Goal: Transaction & Acquisition: Purchase product/service

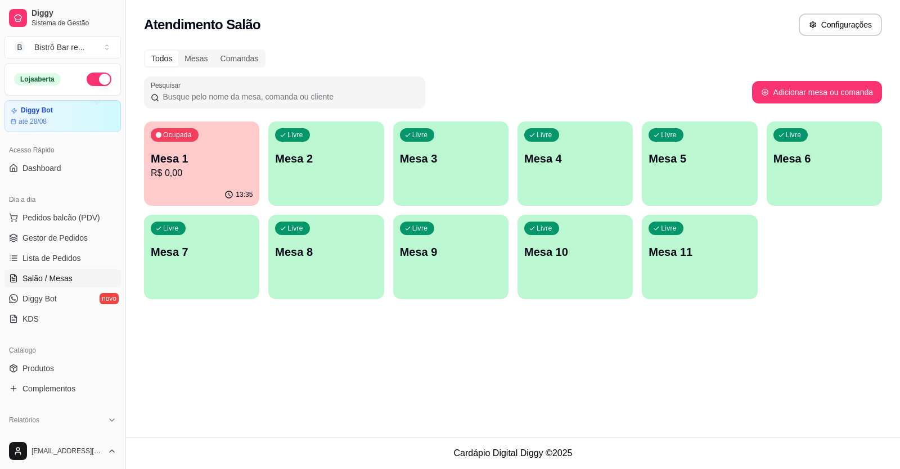
click at [64, 242] on span "Gestor de Pedidos" at bounding box center [55, 237] width 65 height 11
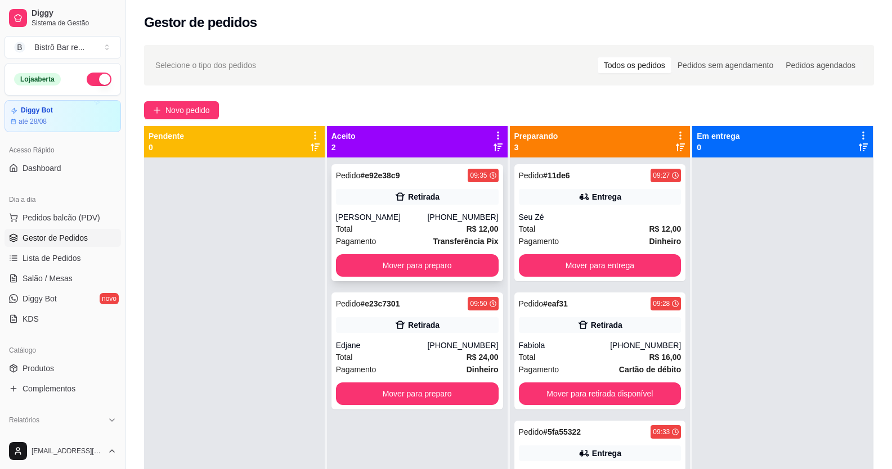
click at [376, 172] on strong "# e92e38c9" at bounding box center [379, 175] width 39 height 9
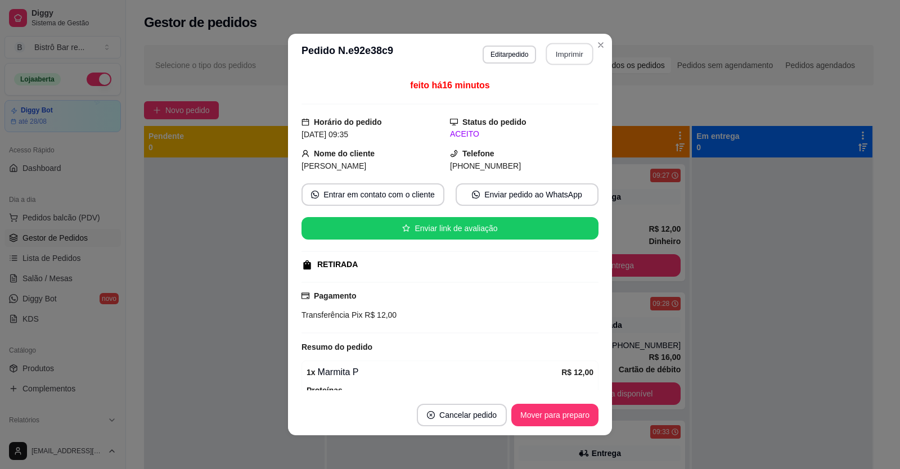
click at [556, 52] on button "Imprimir" at bounding box center [569, 54] width 47 height 22
click at [523, 416] on button "Mover para preparo" at bounding box center [555, 416] width 84 height 22
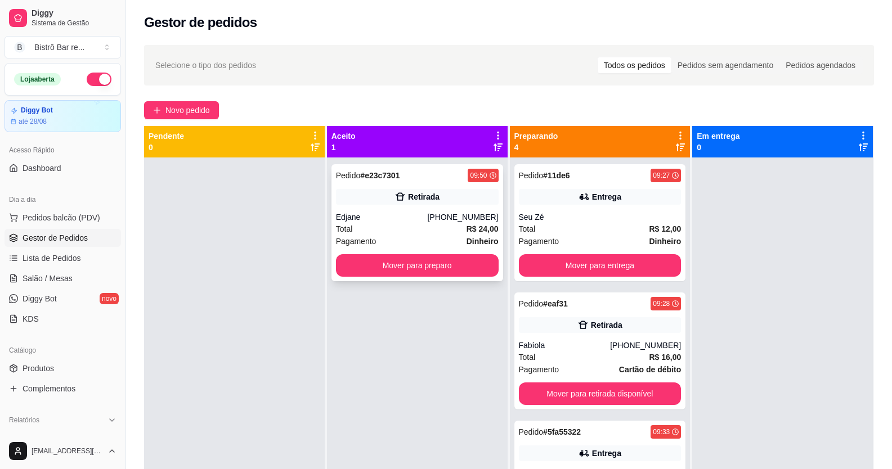
click at [352, 178] on span "Pedido" at bounding box center [348, 175] width 25 height 9
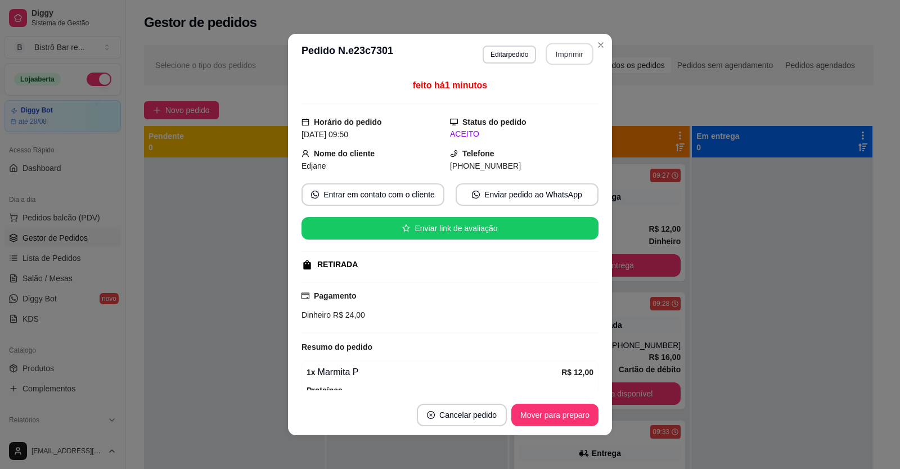
click at [554, 55] on button "Imprimir" at bounding box center [569, 54] width 47 height 22
click at [557, 416] on button "Mover para preparo" at bounding box center [554, 415] width 87 height 23
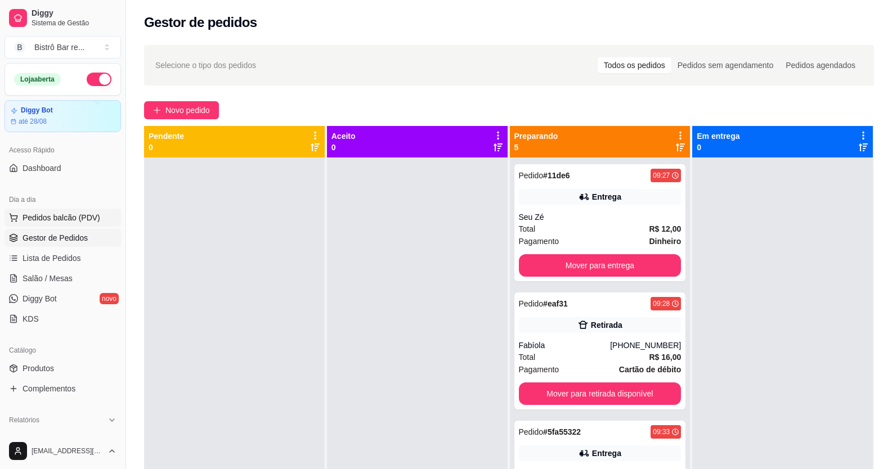
click at [79, 219] on span "Pedidos balcão (PDV)" at bounding box center [62, 217] width 78 height 11
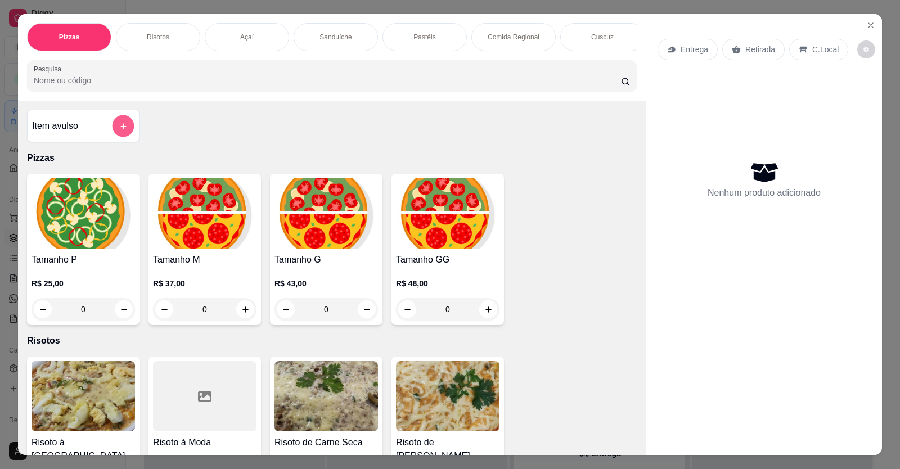
click at [119, 131] on icon "add-separate-item" at bounding box center [123, 126] width 8 height 8
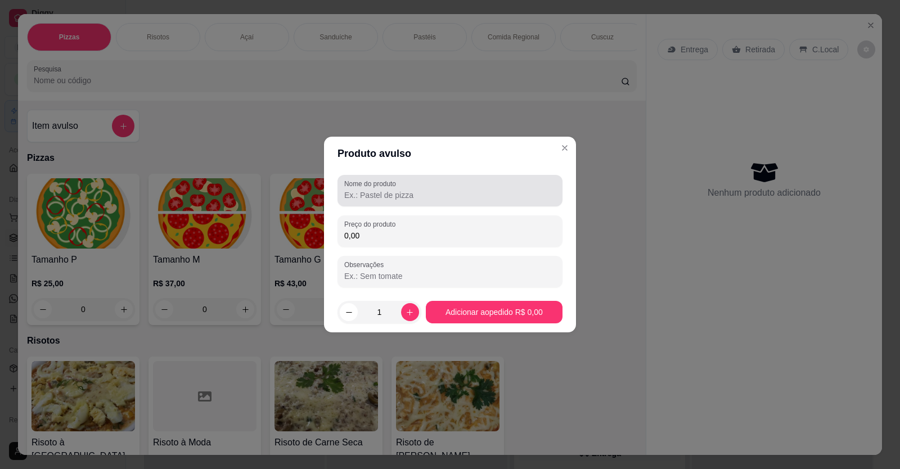
click at [345, 196] on input "Nome do produto" at bounding box center [450, 195] width 212 height 11
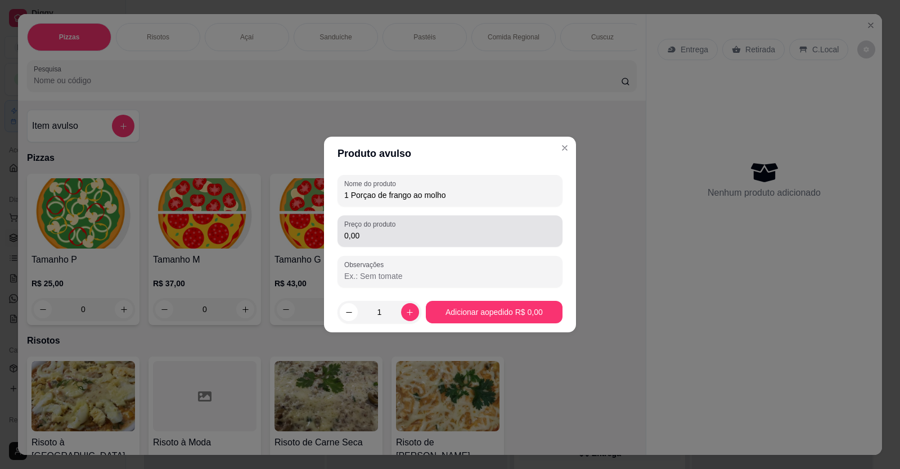
type input "1 Porçao de frango ao molho"
click at [356, 233] on input "0,00" at bounding box center [450, 235] width 212 height 11
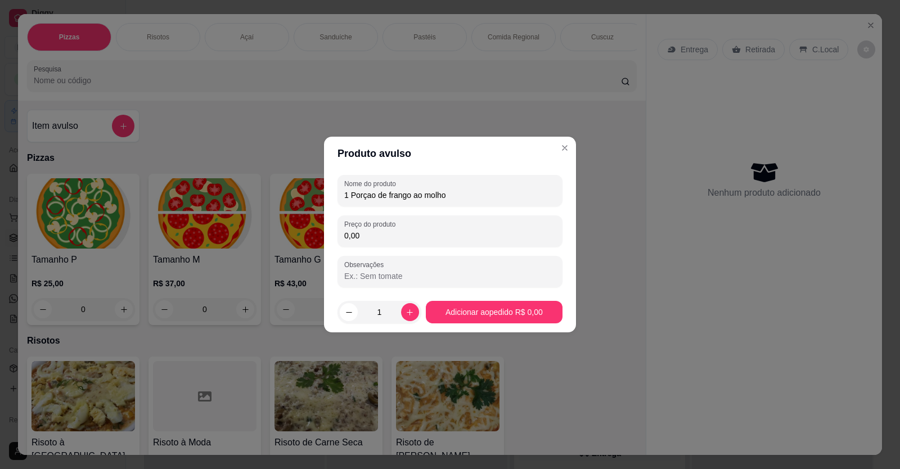
click at [360, 233] on input "0,00" at bounding box center [450, 235] width 212 height 11
type input "10,00"
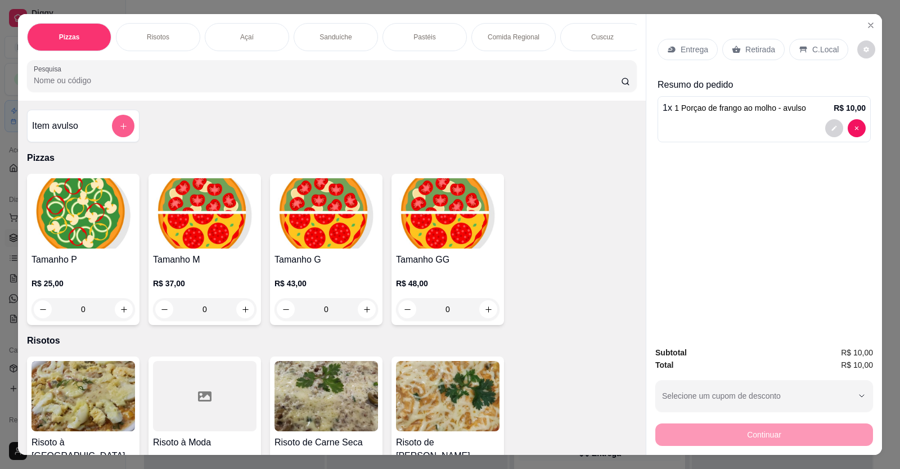
click at [124, 131] on button "add-separate-item" at bounding box center [123, 126] width 23 height 23
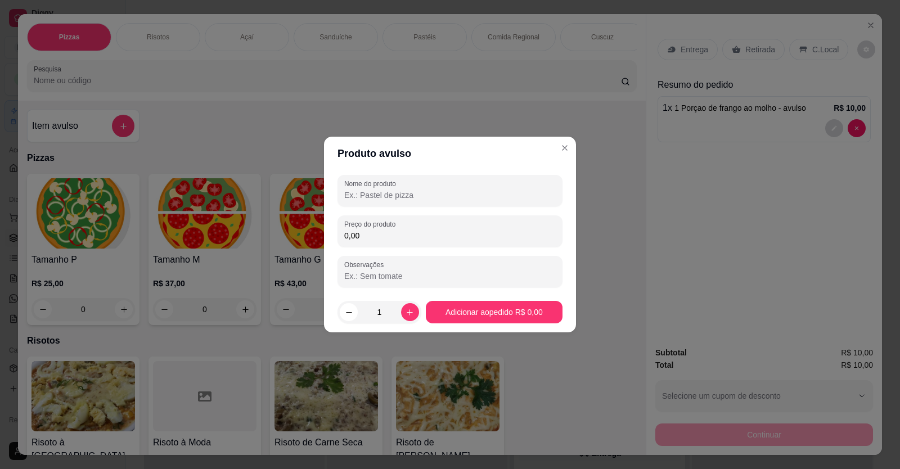
click at [353, 194] on input "Nome do produto" at bounding box center [450, 195] width 212 height 11
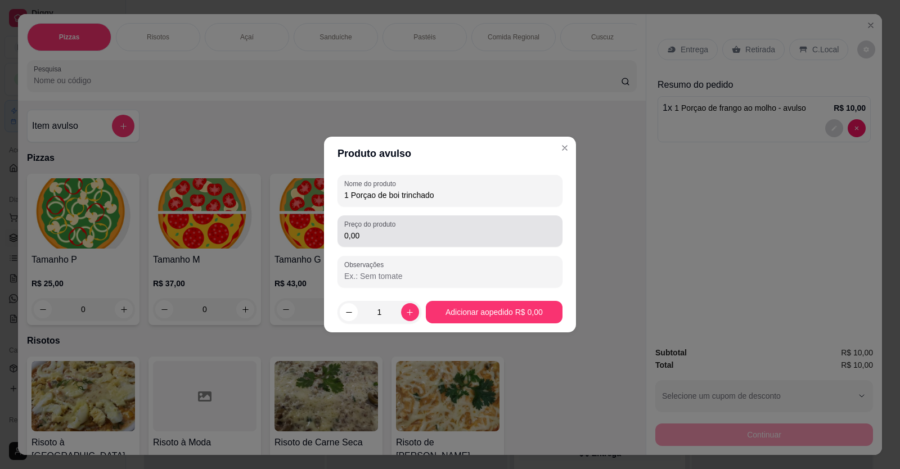
type input "1 Porçao de boi trinchado"
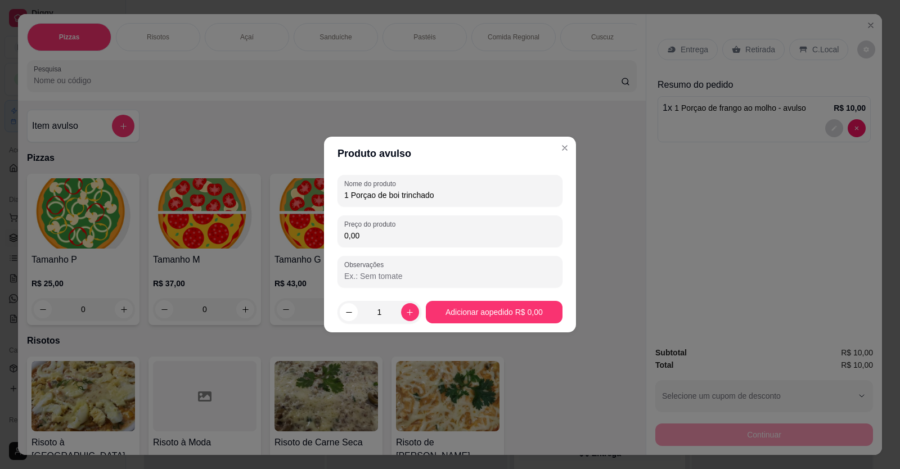
click at [351, 232] on input "0,00" at bounding box center [450, 235] width 212 height 11
click at [362, 235] on input "0,00" at bounding box center [450, 235] width 212 height 11
type input "10,00"
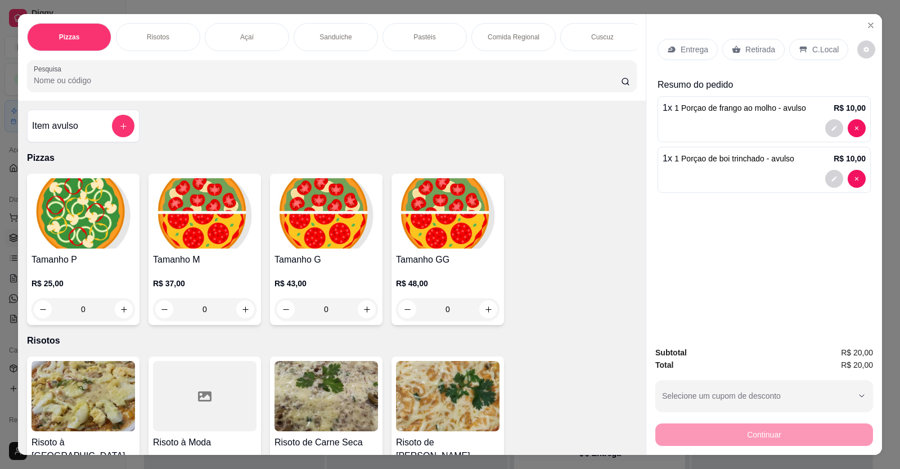
click at [699, 47] on p "Entrega" at bounding box center [695, 49] width 28 height 11
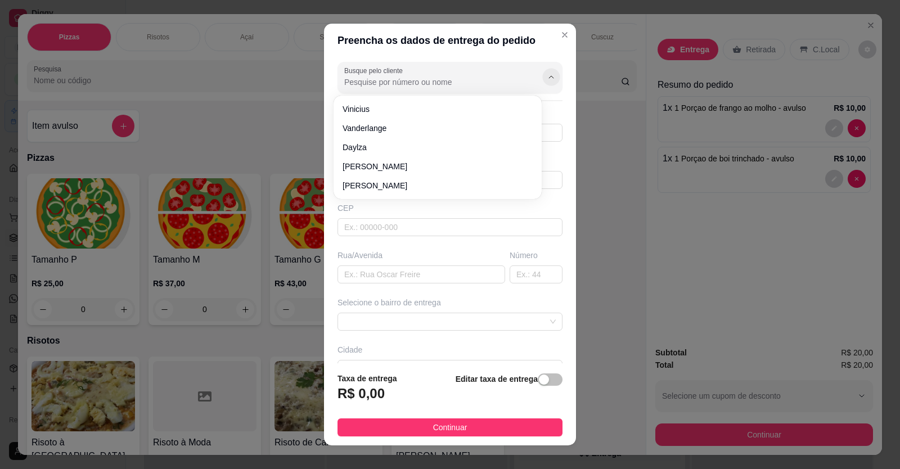
click at [547, 74] on icon "Show suggestions" at bounding box center [551, 77] width 9 height 9
click at [331, 81] on div "Busque pelo cliente Número de contato Nome do cliente CEP Rua/[GEOGRAPHIC_DATA]…" at bounding box center [450, 210] width 252 height 307
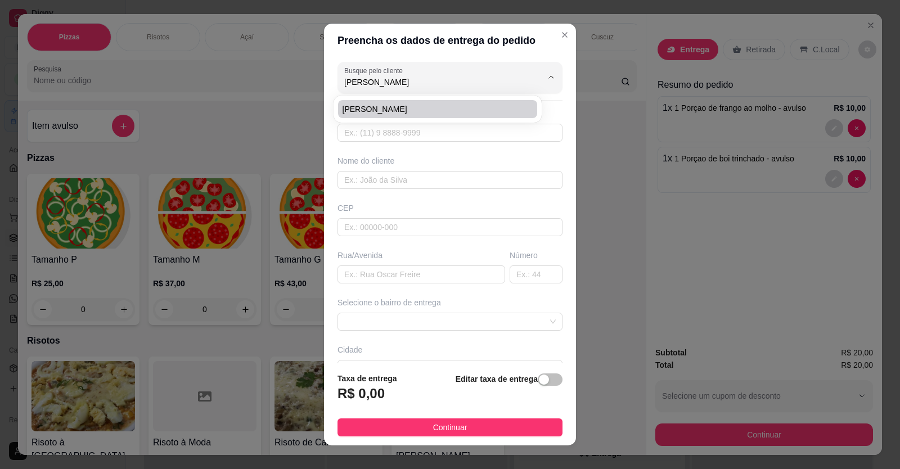
click at [350, 111] on span "[PERSON_NAME]" at bounding box center [432, 109] width 179 height 11
type input "[PERSON_NAME]"
type input "88996060046"
type input "[PERSON_NAME]"
type input "CAPITAO [PERSON_NAME]"
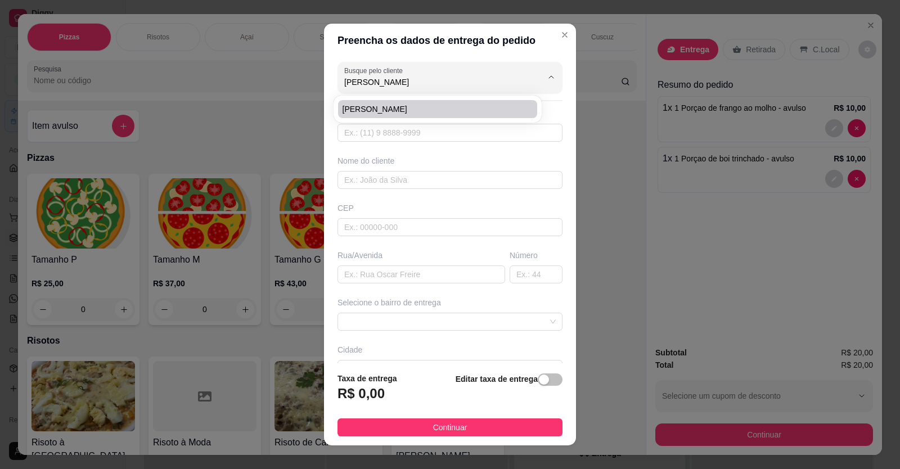
type input "1400"
type input "LIMOEIRO DO NORTE"
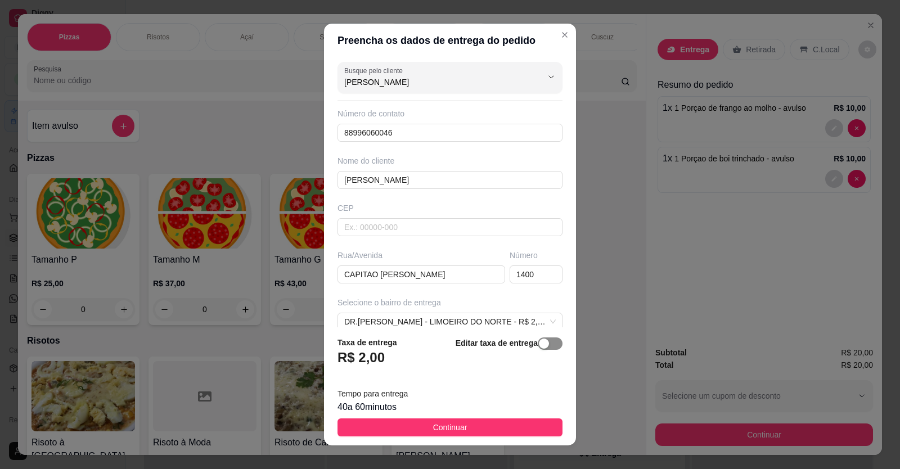
type input "[PERSON_NAME]"
click at [539, 345] on div "button" at bounding box center [544, 344] width 10 height 10
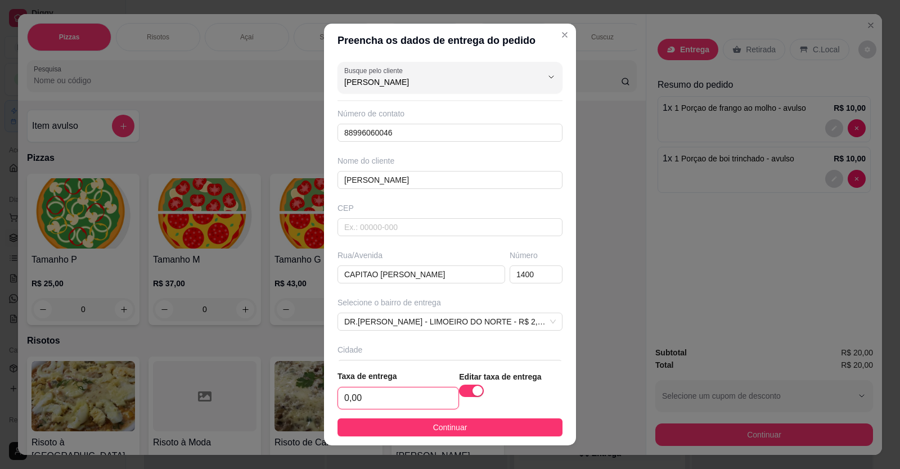
click at [345, 394] on input "0,00" at bounding box center [398, 398] width 120 height 21
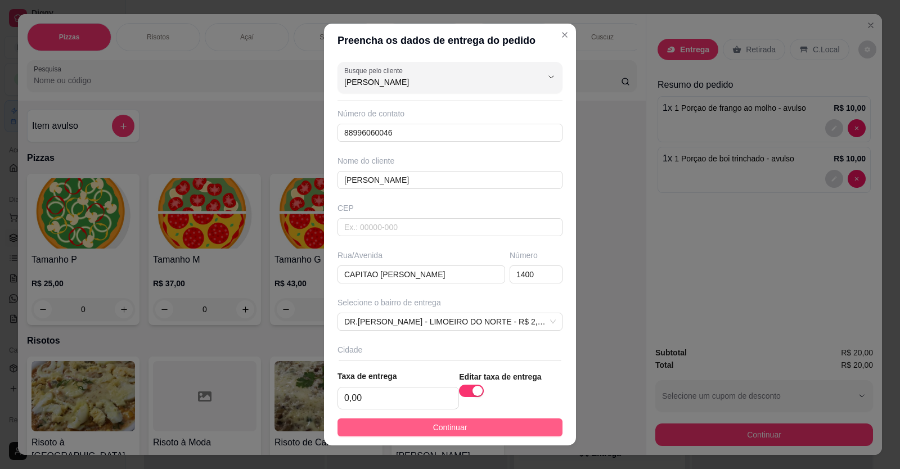
click at [407, 432] on button "Continuar" at bounding box center [450, 428] width 225 height 18
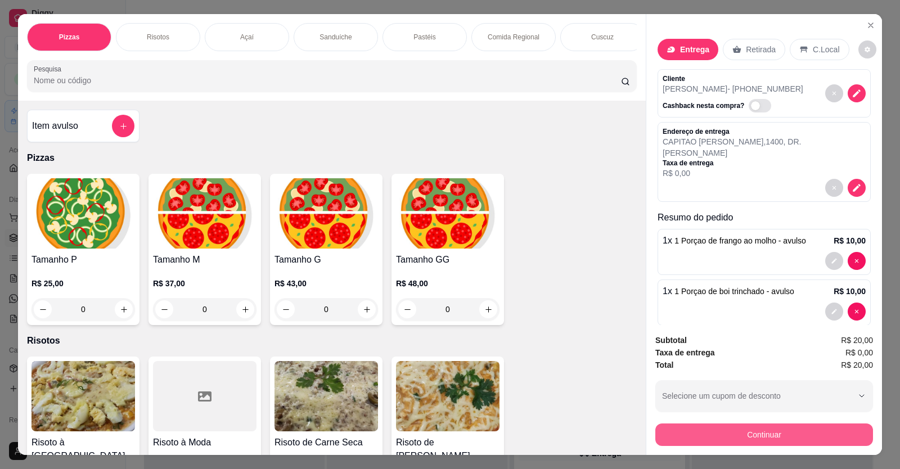
click at [782, 432] on button "Continuar" at bounding box center [764, 435] width 218 height 23
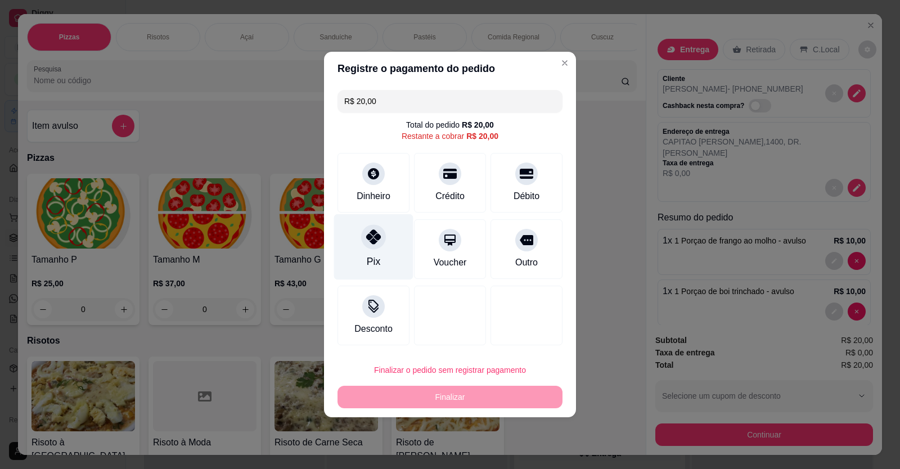
click at [370, 254] on div "Pix" at bounding box center [374, 261] width 14 height 15
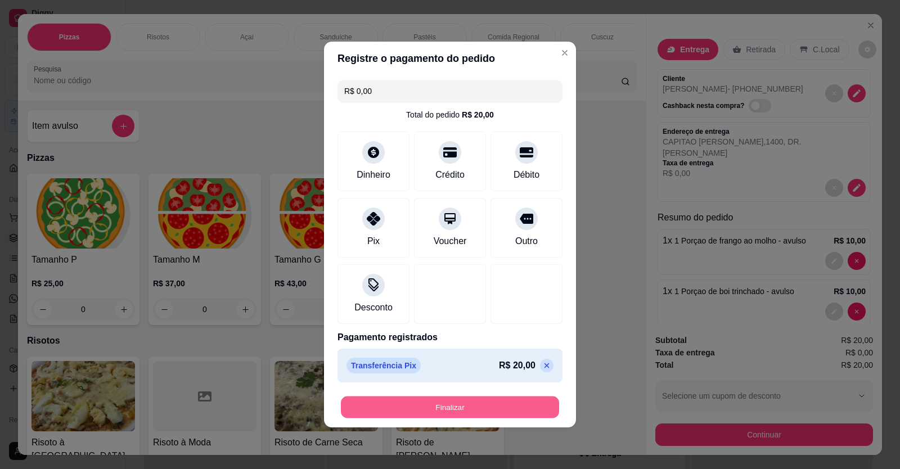
click at [456, 406] on button "Finalizar" at bounding box center [450, 408] width 218 height 22
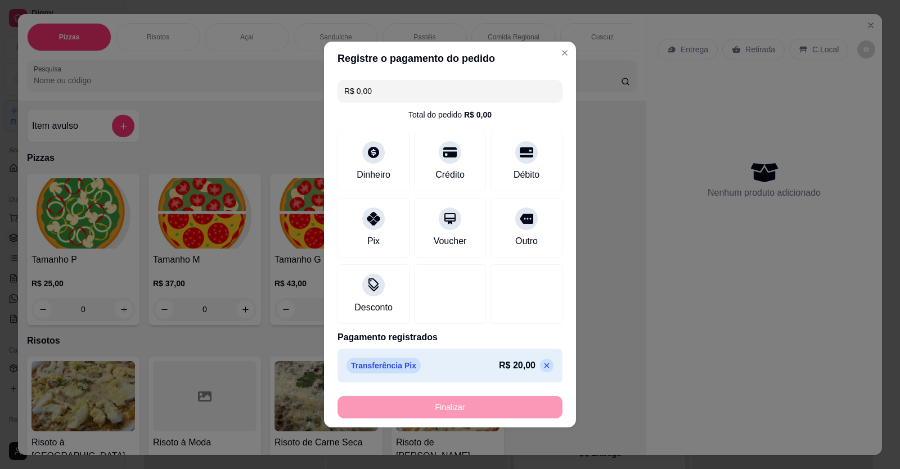
type input "-R$ 20,00"
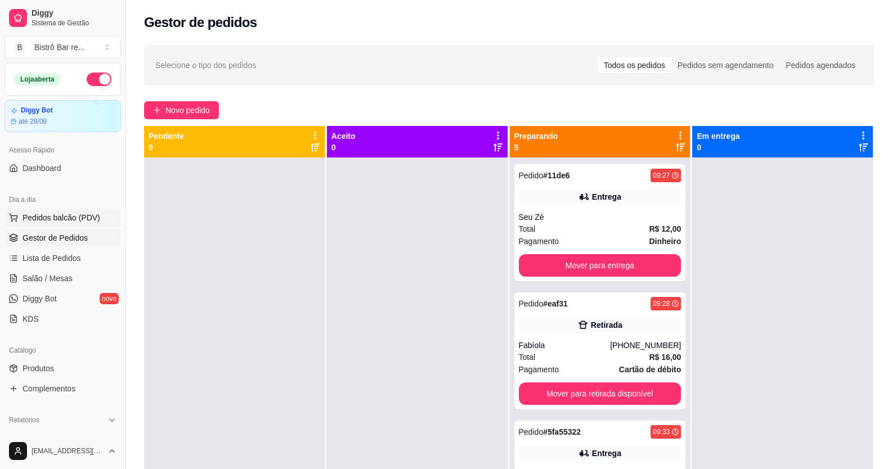
click at [68, 221] on span "Pedidos balcão (PDV)" at bounding box center [62, 217] width 78 height 11
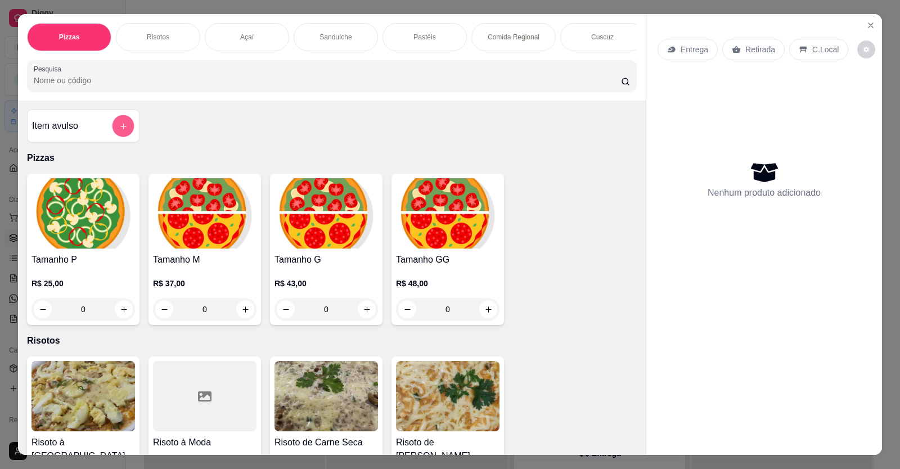
click at [120, 128] on button "add-separate-item" at bounding box center [124, 126] width 22 height 22
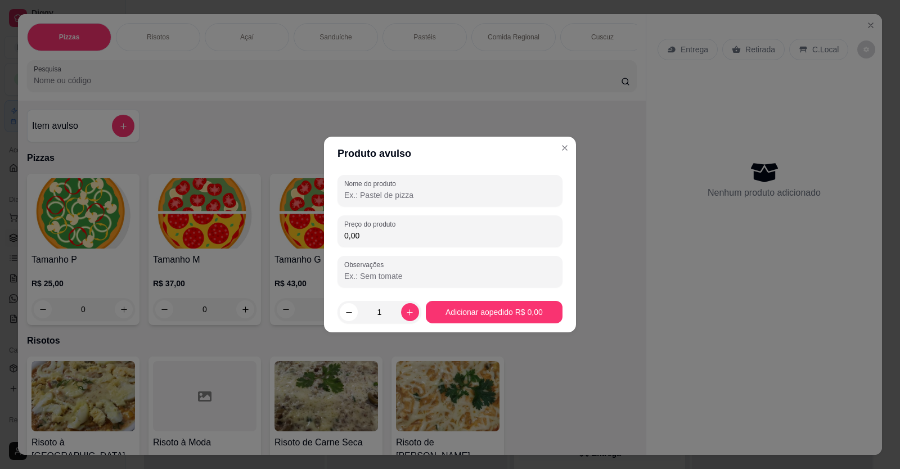
click at [351, 195] on input "Nome do produto" at bounding box center [450, 195] width 212 height 11
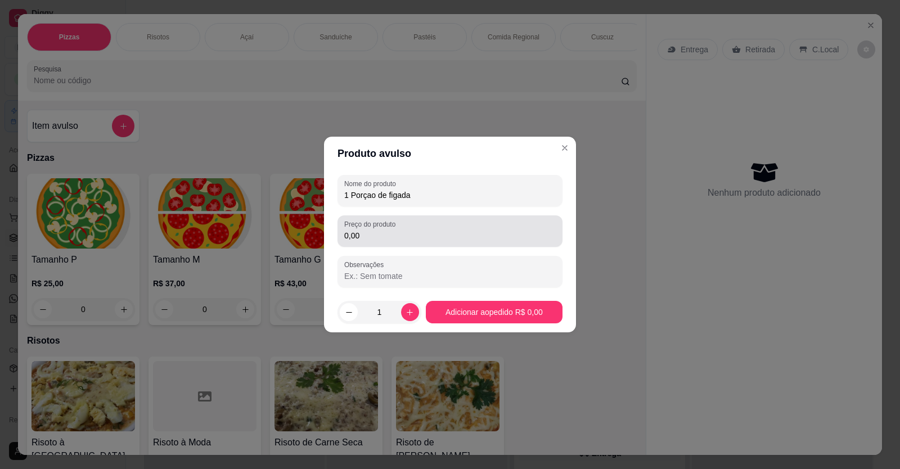
type input "1 Porçao de figada"
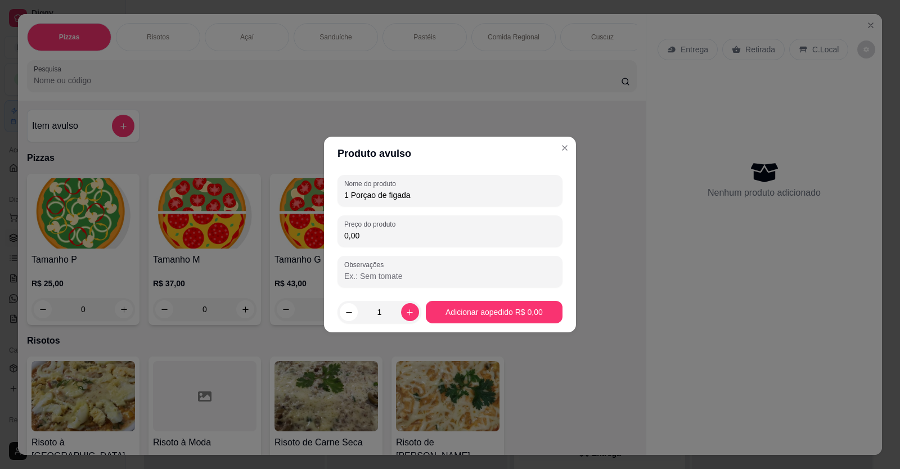
click at [358, 235] on input "0,00" at bounding box center [450, 235] width 212 height 11
type input "10,00"
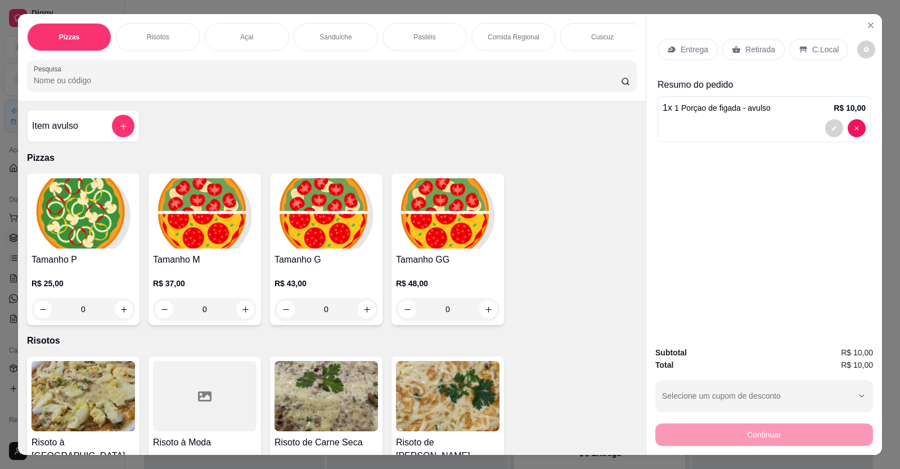
click at [758, 46] on p "Retirada" at bounding box center [760, 49] width 30 height 11
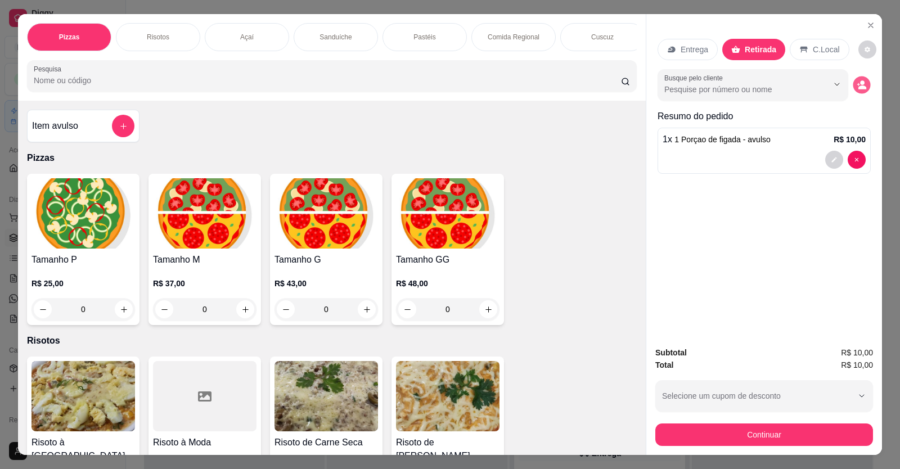
click at [857, 82] on icon "decrease-product-quantity" at bounding box center [862, 85] width 10 height 10
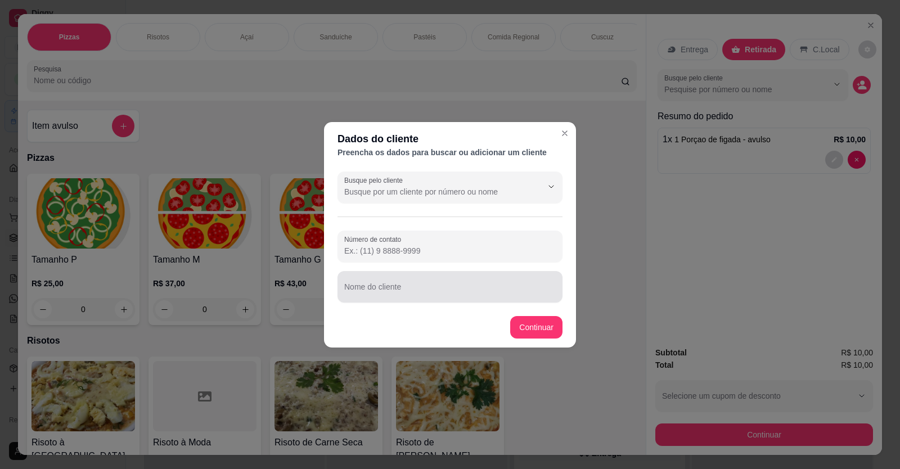
click at [346, 286] on input "Nome do cliente" at bounding box center [450, 291] width 212 height 11
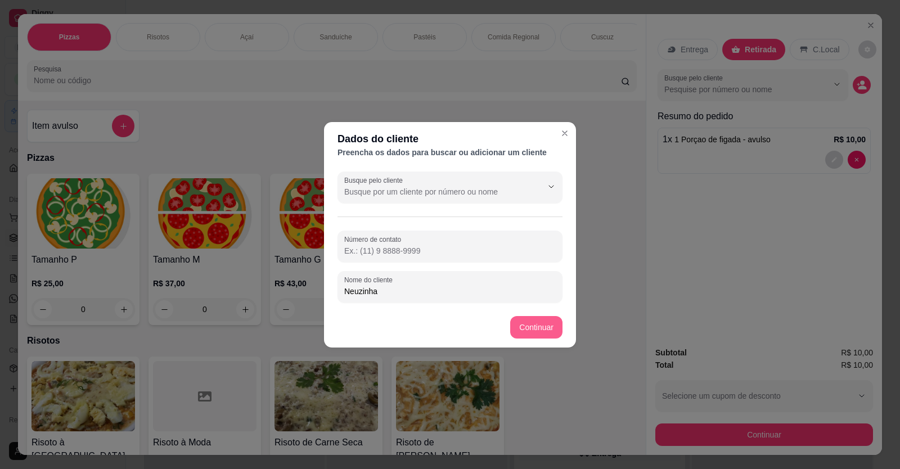
type input "Neuzinha"
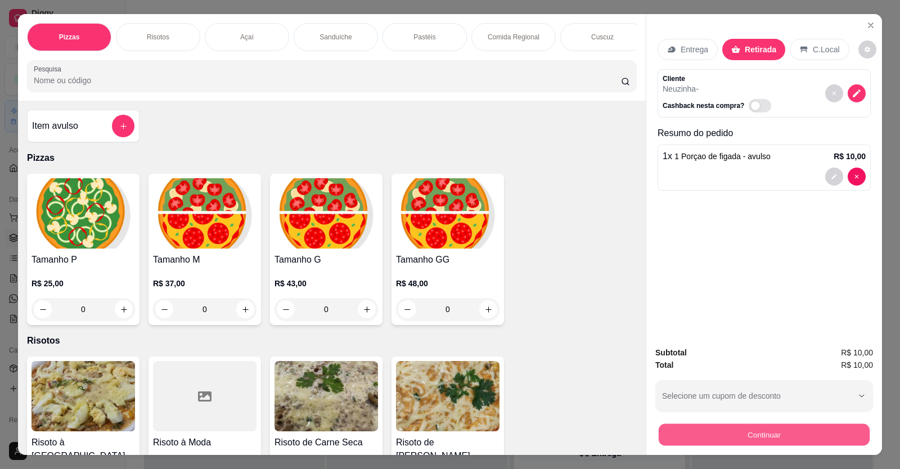
click at [730, 431] on button "Continuar" at bounding box center [764, 435] width 211 height 22
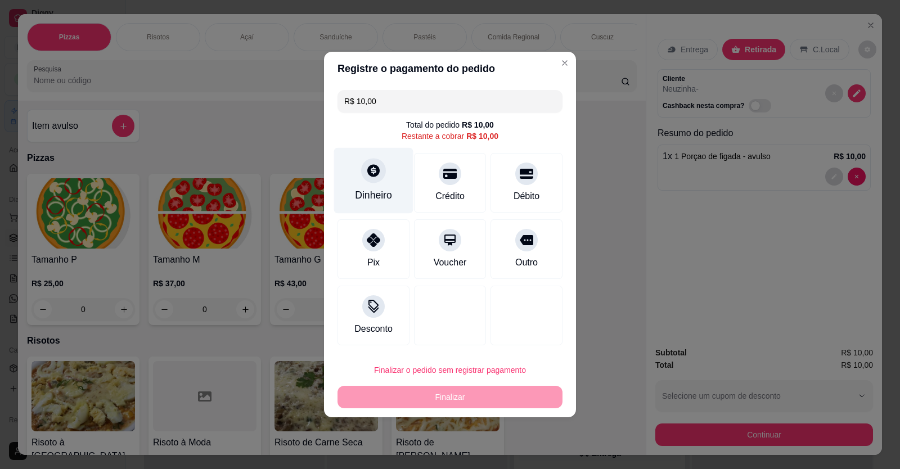
click at [372, 181] on div at bounding box center [373, 170] width 25 height 25
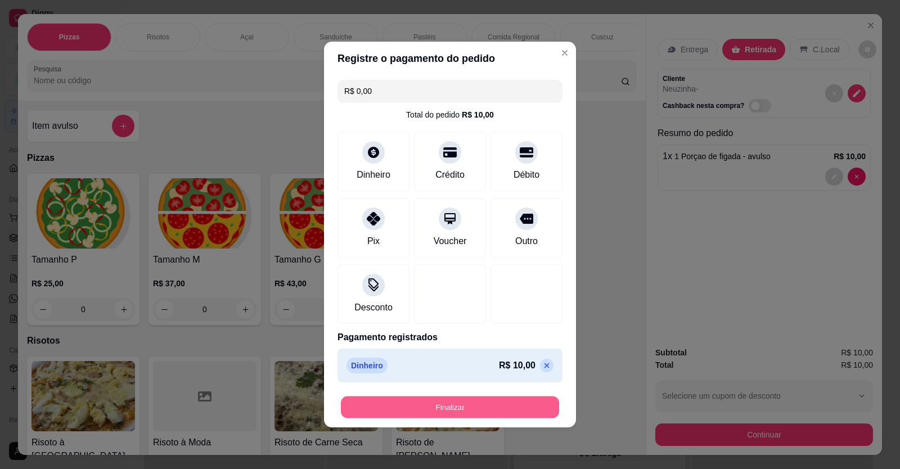
click at [482, 408] on button "Finalizar" at bounding box center [450, 408] width 218 height 22
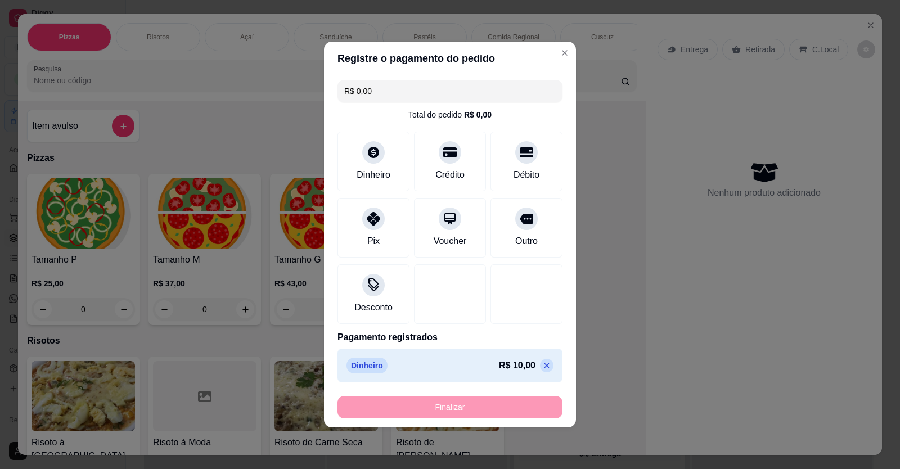
type input "-R$ 10,00"
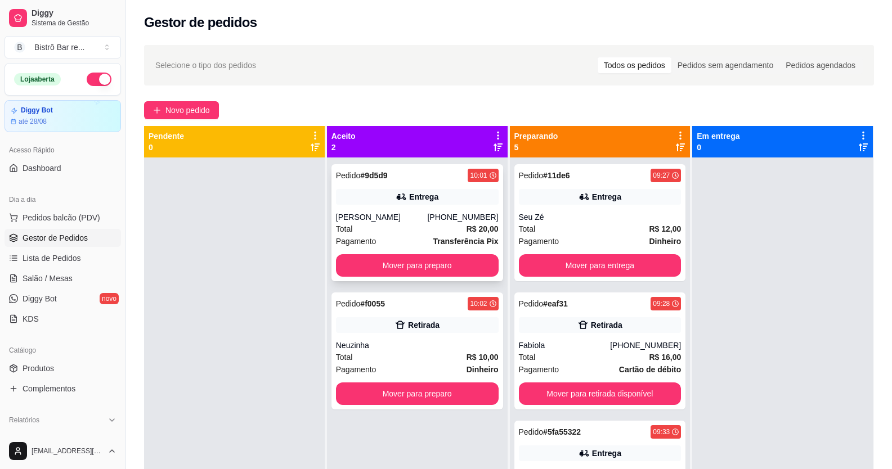
click at [344, 176] on span "Pedido" at bounding box center [348, 175] width 25 height 9
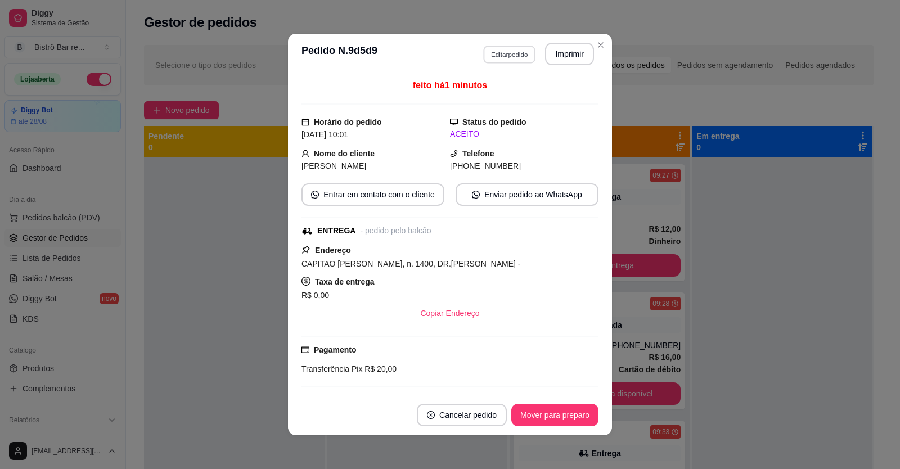
click at [486, 55] on button "Editar pedido" at bounding box center [509, 54] width 52 height 17
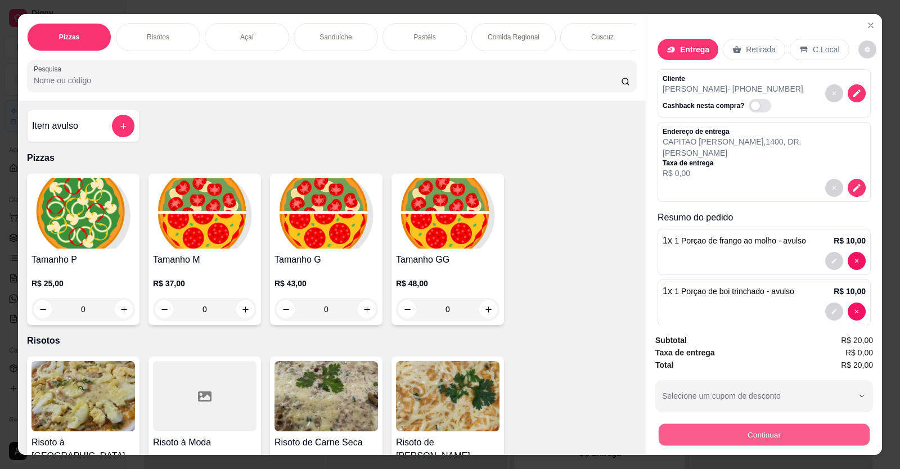
click at [757, 431] on button "Continuar" at bounding box center [764, 435] width 211 height 22
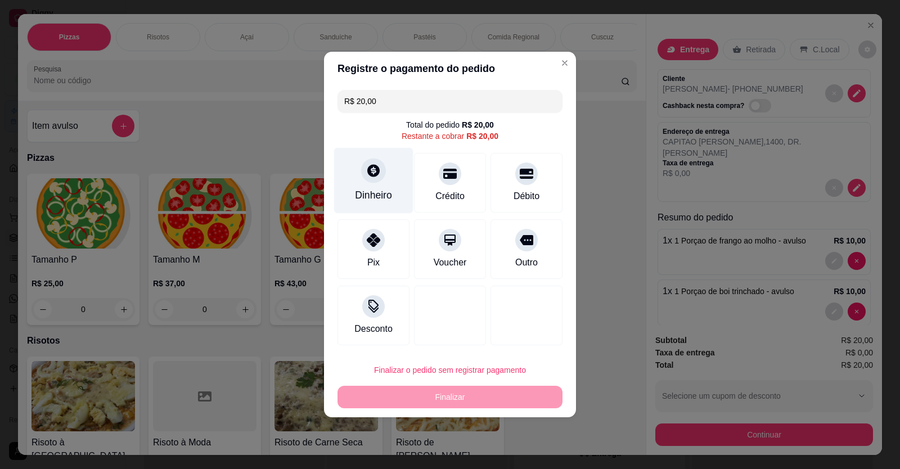
click at [366, 186] on div "Dinheiro" at bounding box center [373, 181] width 79 height 66
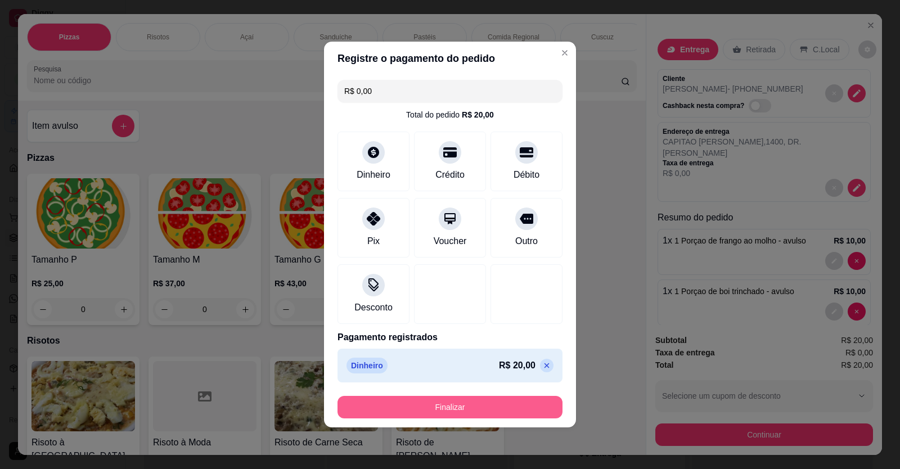
click at [491, 405] on button "Finalizar" at bounding box center [450, 407] width 225 height 23
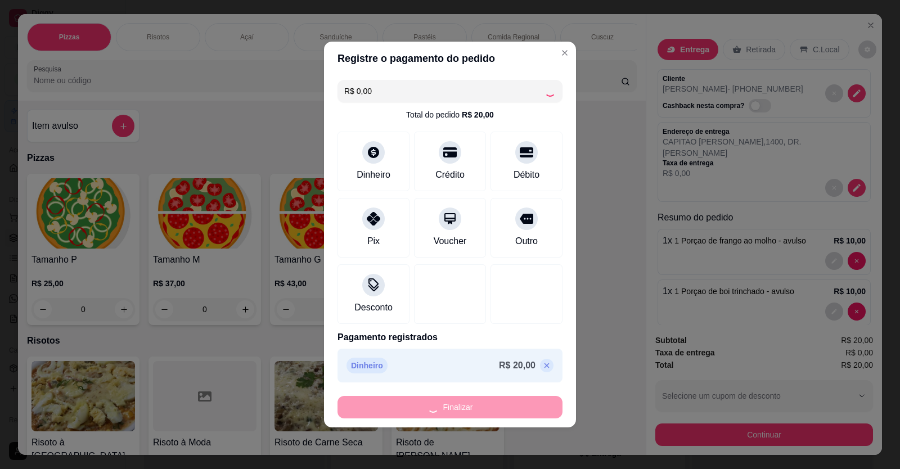
type input "-R$ 20,00"
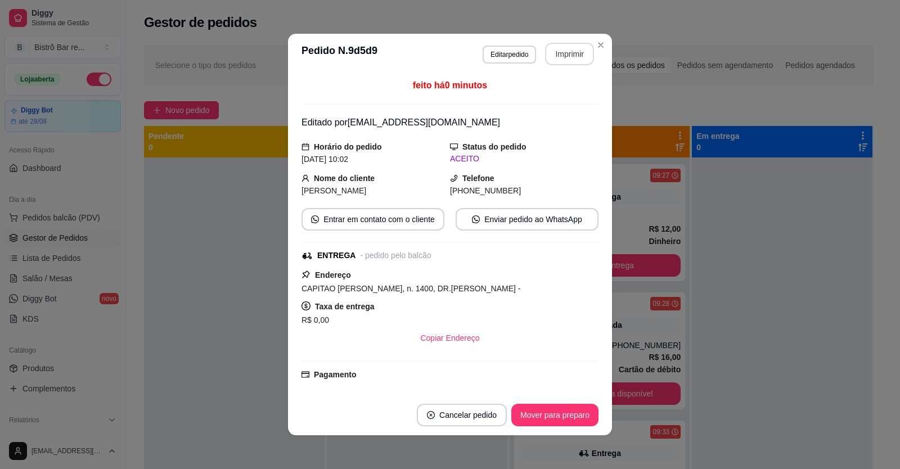
click at [559, 50] on button "Imprimir" at bounding box center [569, 54] width 49 height 23
click at [573, 415] on button "Mover para preparo" at bounding box center [554, 415] width 87 height 23
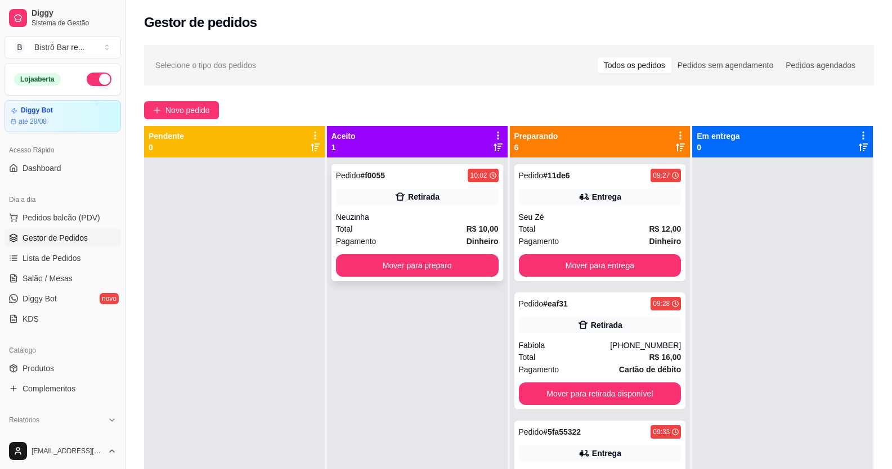
click at [375, 176] on strong "# f0055" at bounding box center [372, 175] width 25 height 9
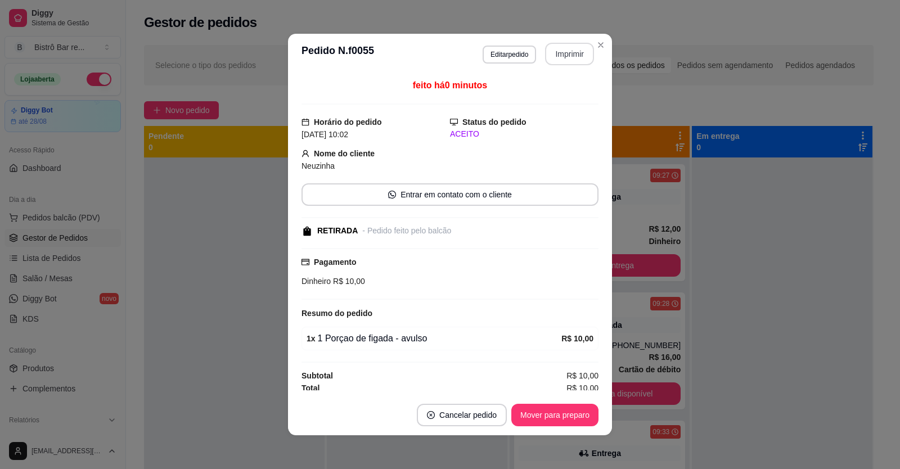
click at [549, 51] on button "Imprimir" at bounding box center [569, 54] width 49 height 23
click at [533, 415] on button "Mover para preparo" at bounding box center [555, 416] width 84 height 22
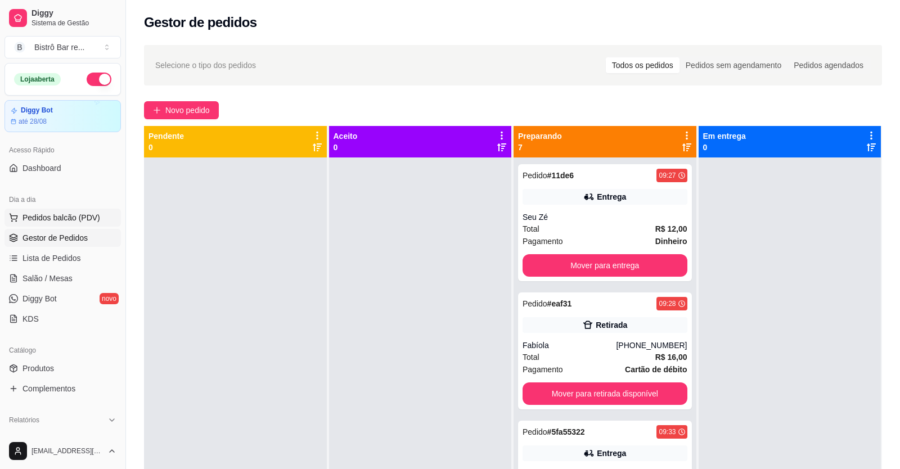
click at [51, 217] on span "Pedidos balcão (PDV)" at bounding box center [62, 217] width 78 height 11
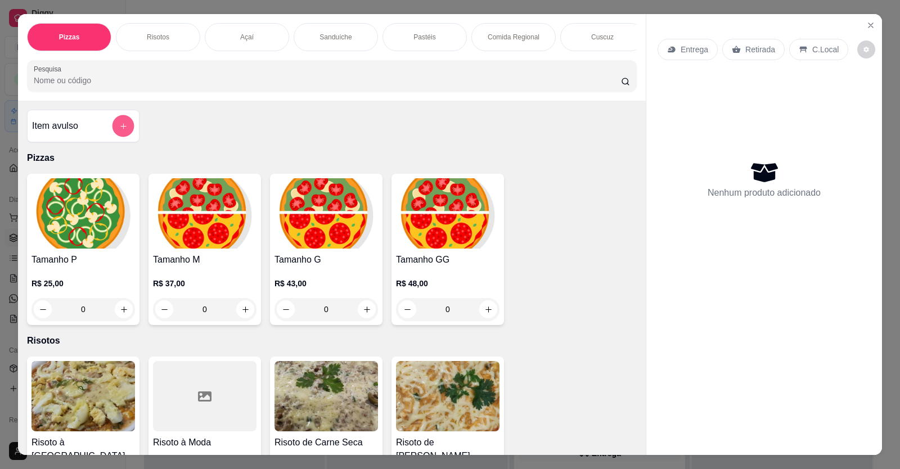
click at [119, 131] on icon "add-separate-item" at bounding box center [123, 126] width 8 height 8
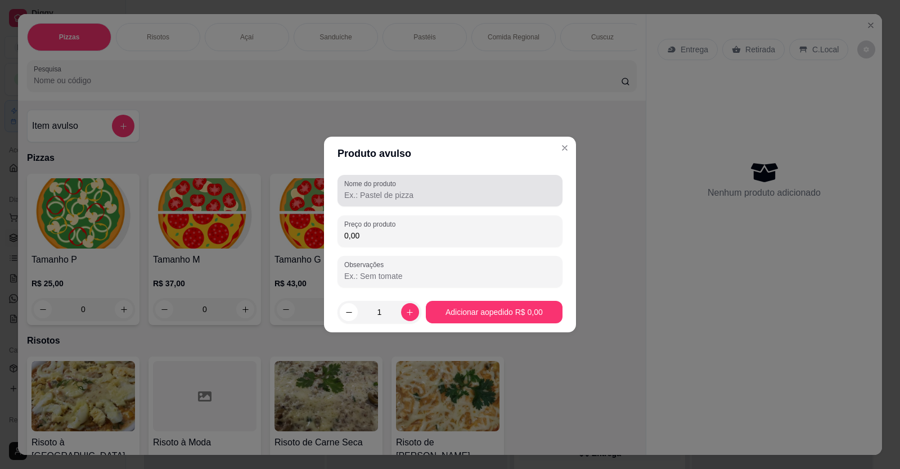
click at [351, 189] on div at bounding box center [450, 190] width 212 height 23
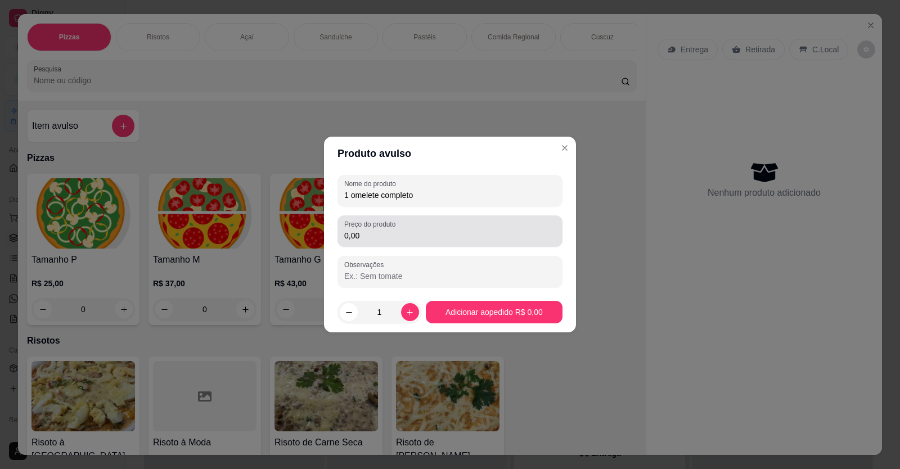
type input "1 omelete completo"
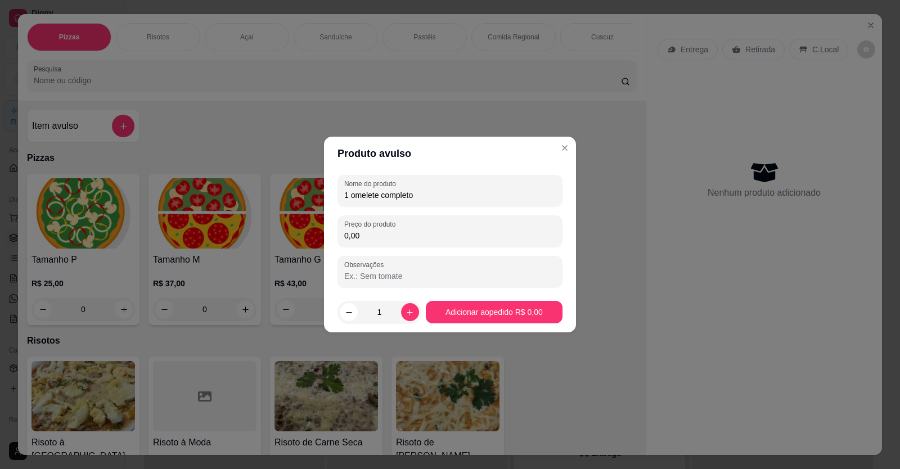
click at [361, 237] on input "0,00" at bounding box center [450, 235] width 212 height 11
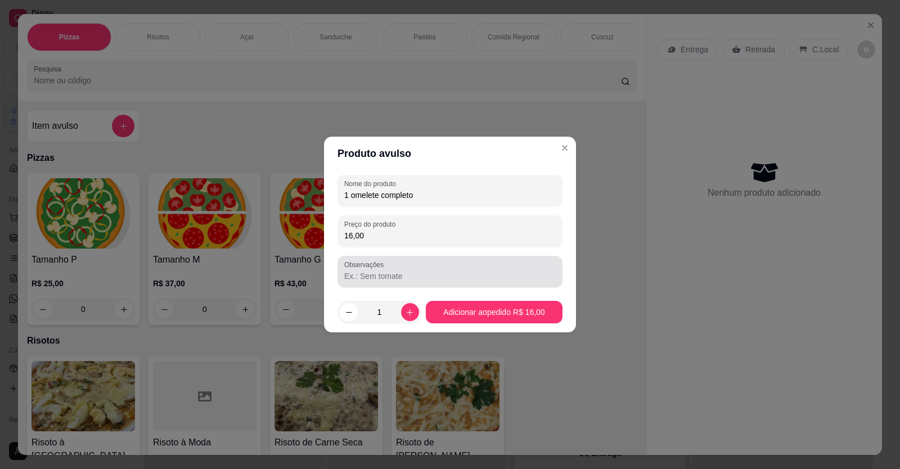
type input "16,00"
click at [354, 273] on input "Observações" at bounding box center [450, 276] width 212 height 11
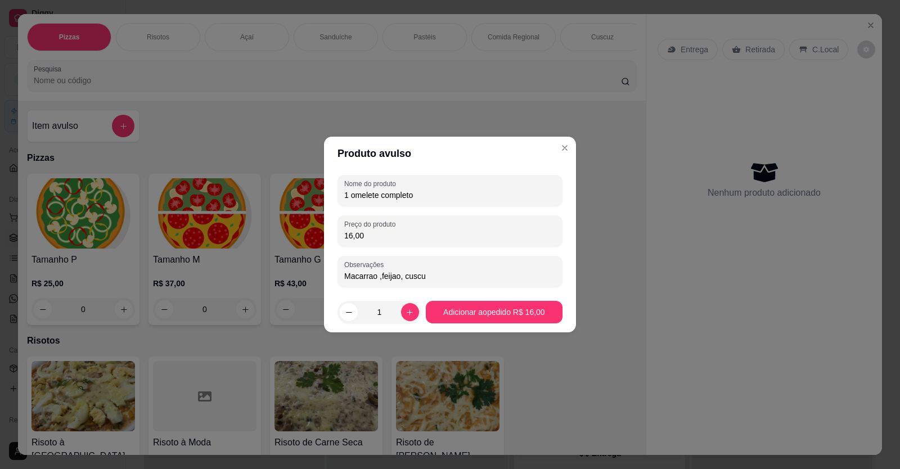
type input "Macarrao ,feijao, cuscuz"
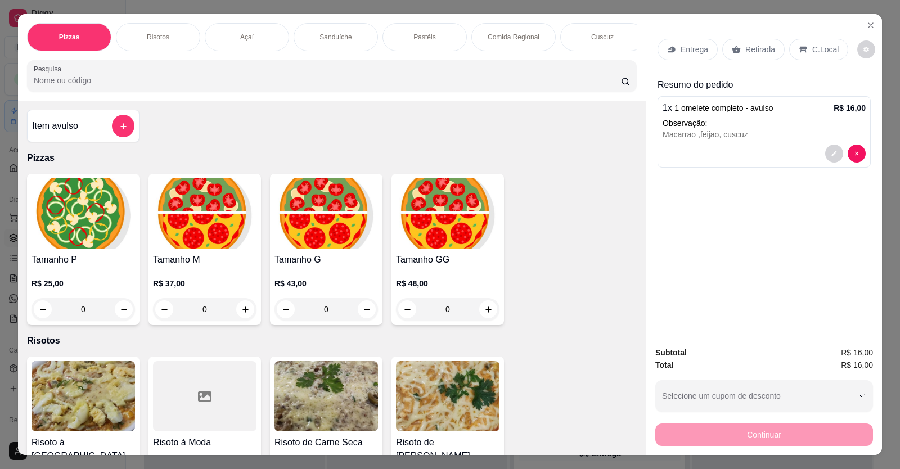
click at [689, 47] on p "Entrega" at bounding box center [695, 49] width 28 height 11
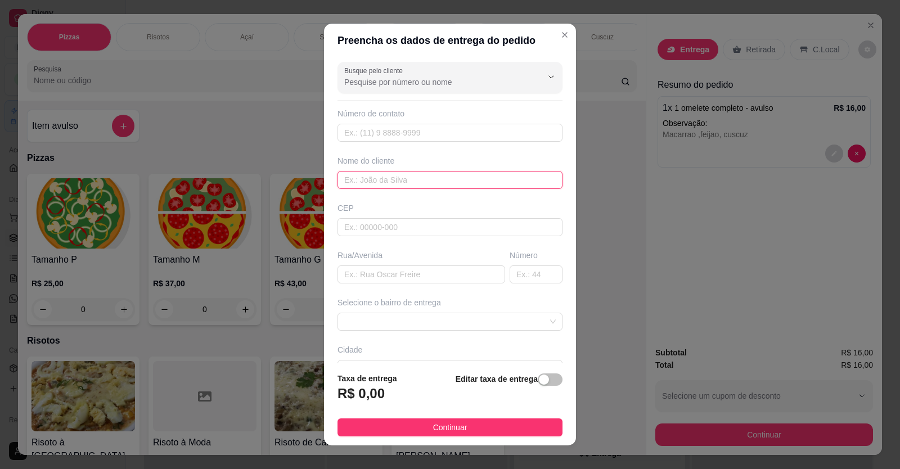
click at [340, 177] on input "text" at bounding box center [450, 180] width 225 height 18
type input "Lyane"
click at [343, 277] on input "text" at bounding box center [422, 275] width 168 height 18
type input "Policlino"
click at [433, 430] on span "Continuar" at bounding box center [450, 427] width 34 height 12
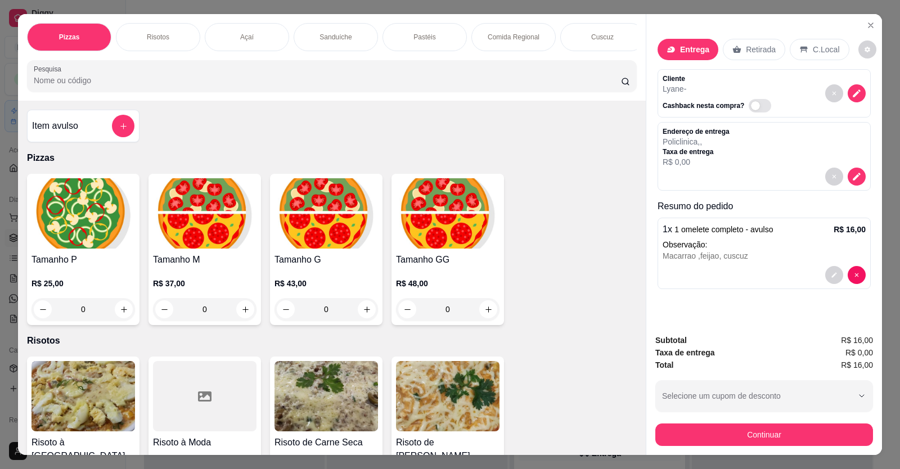
click at [738, 34] on div "Bebidas" at bounding box center [780, 37] width 84 height 28
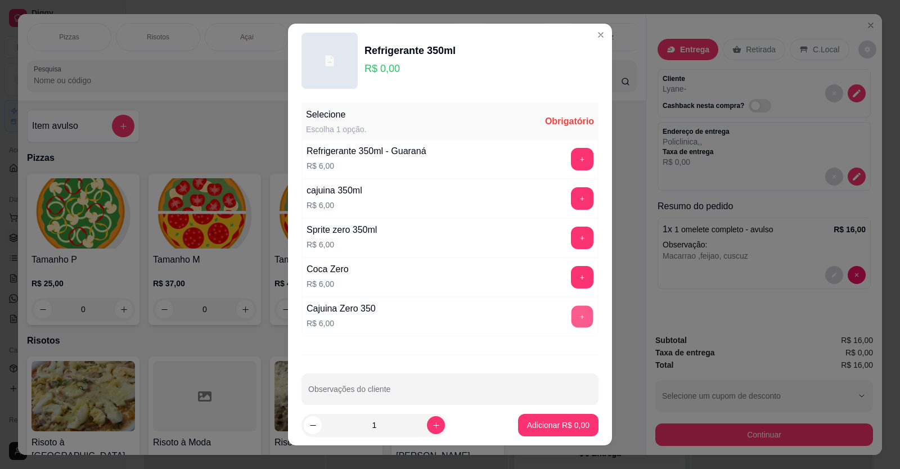
click at [572, 305] on button "+" at bounding box center [583, 316] width 22 height 22
click at [538, 422] on p "Adicionar R$ 6,00" at bounding box center [558, 425] width 61 height 11
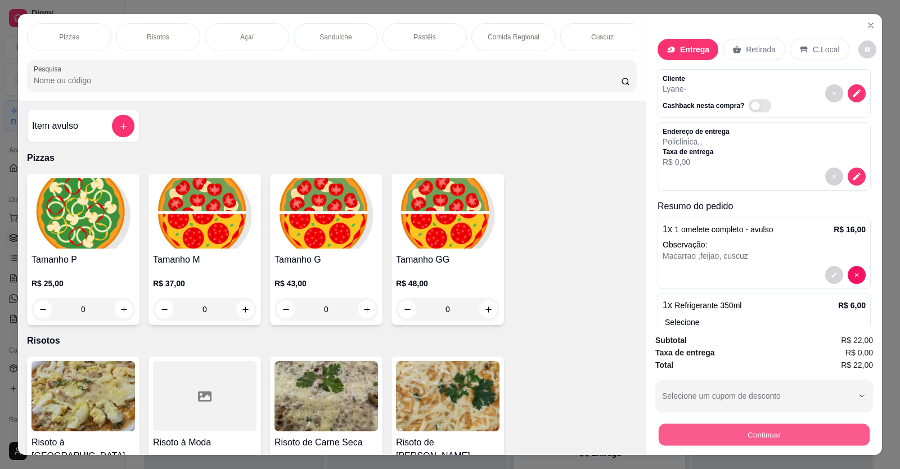
click at [765, 424] on button "Continuar" at bounding box center [764, 435] width 211 height 22
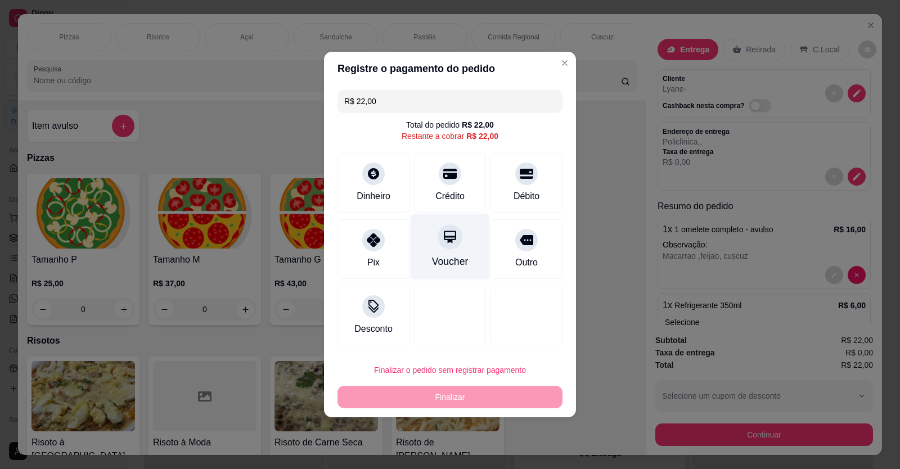
click at [453, 246] on div at bounding box center [450, 236] width 25 height 25
type input "R$ 0,00"
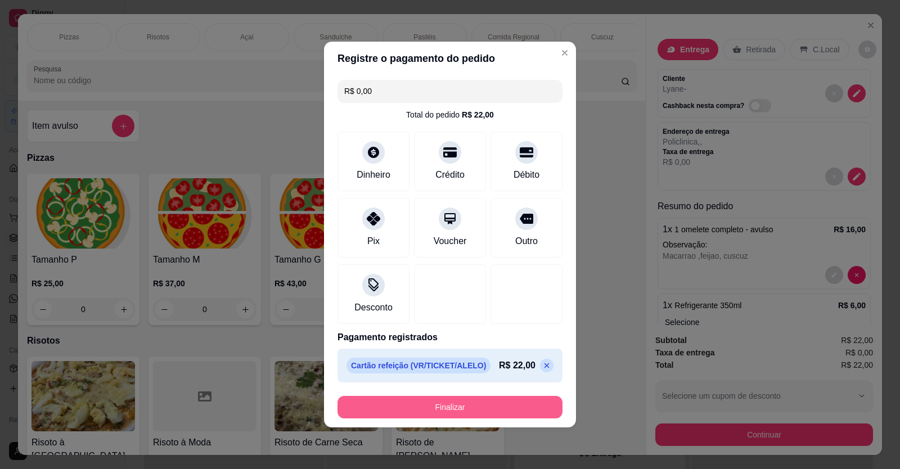
click at [501, 402] on button "Finalizar" at bounding box center [450, 407] width 225 height 23
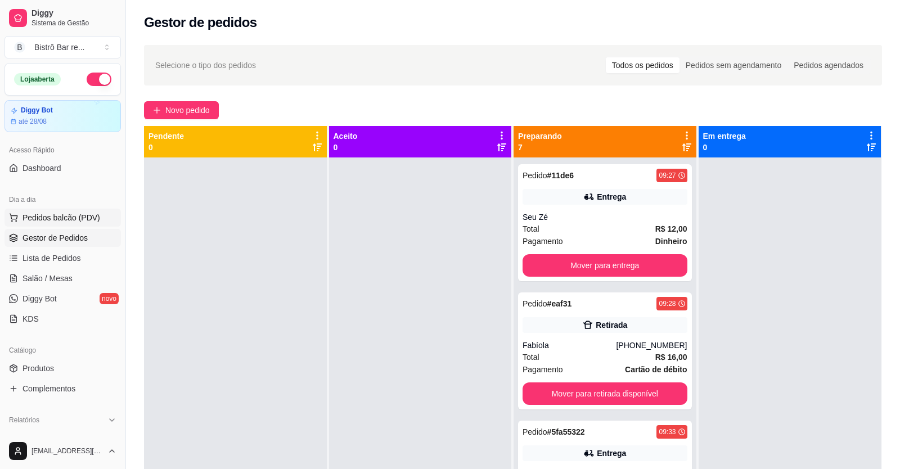
click at [77, 215] on span "Pedidos balcão (PDV)" at bounding box center [62, 217] width 78 height 11
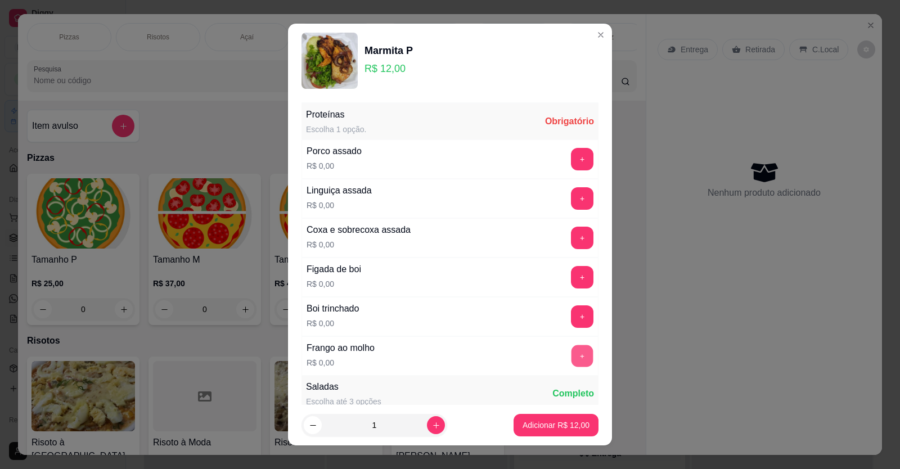
click at [572, 354] on button "+" at bounding box center [583, 356] width 22 height 22
click at [572, 420] on button "+" at bounding box center [583, 431] width 22 height 22
click at [572, 460] on button "+" at bounding box center [583, 471] width 22 height 22
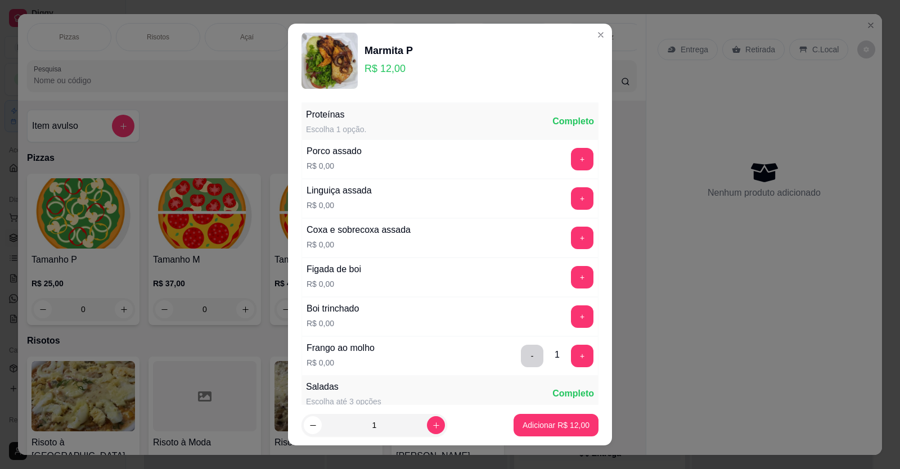
click at [532, 421] on p "Adicionar R$ 12,00" at bounding box center [556, 425] width 65 height 11
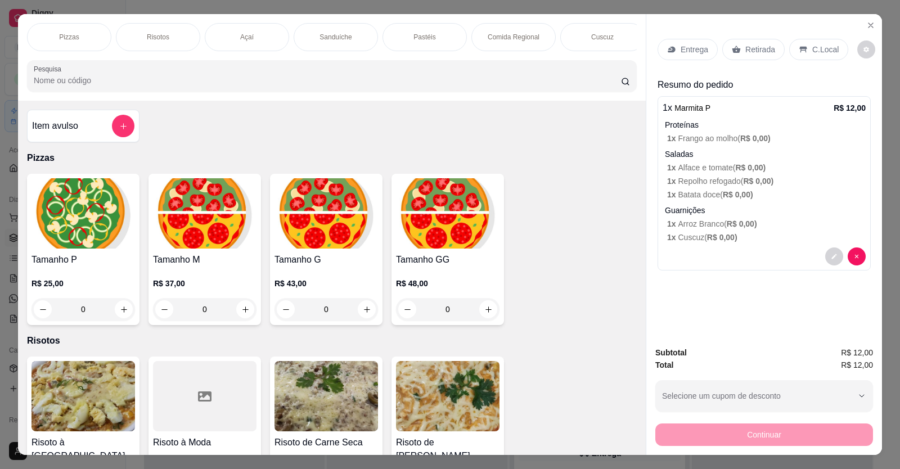
click at [690, 44] on p "Entrega" at bounding box center [695, 49] width 28 height 11
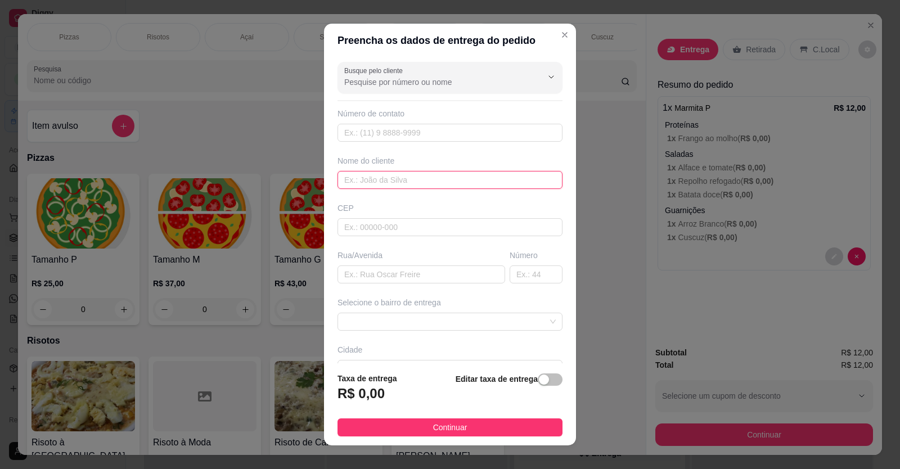
click at [341, 183] on input "text" at bounding box center [450, 180] width 225 height 18
type input "Ivaldo"
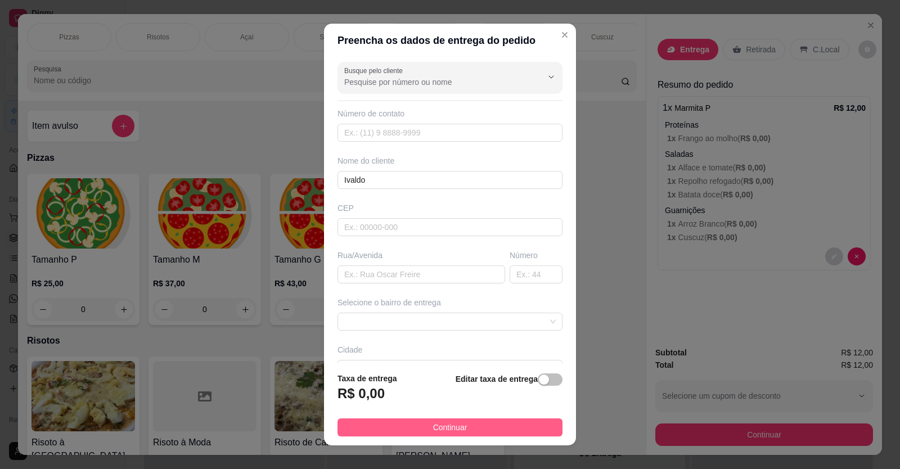
click at [540, 425] on button "Continuar" at bounding box center [450, 428] width 225 height 18
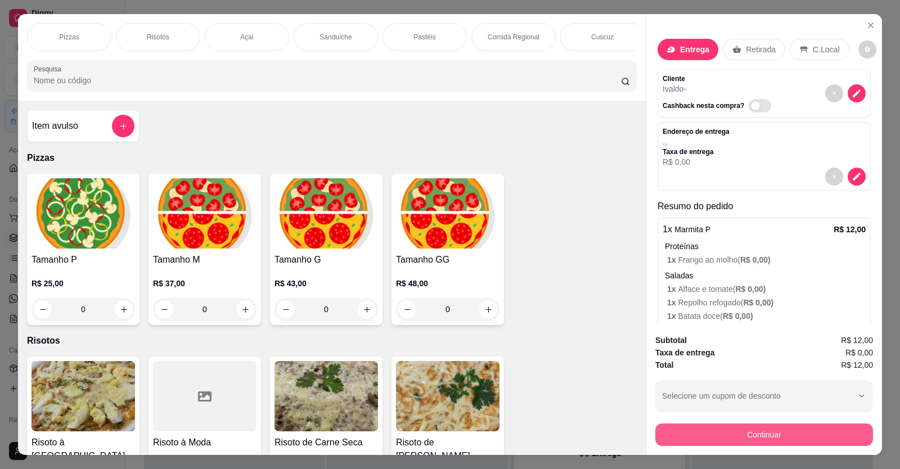
click at [744, 424] on button "Continuar" at bounding box center [764, 435] width 218 height 23
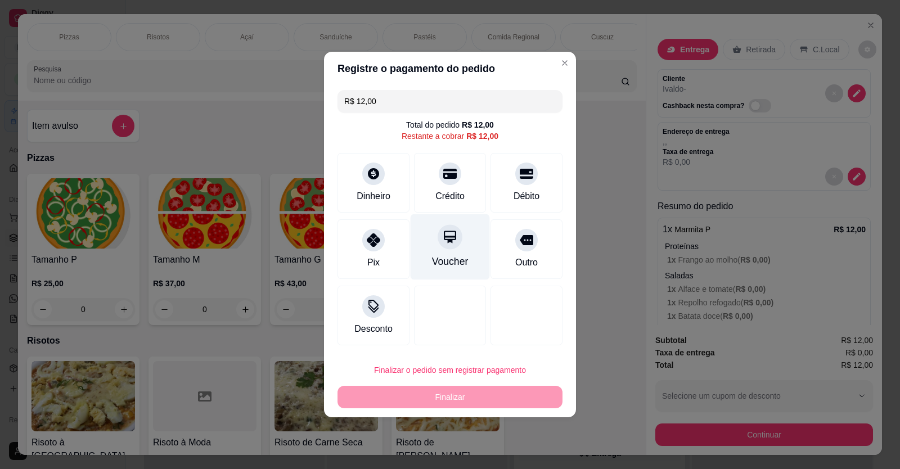
click at [428, 230] on div "Voucher" at bounding box center [450, 247] width 79 height 66
type input "R$ 0,00"
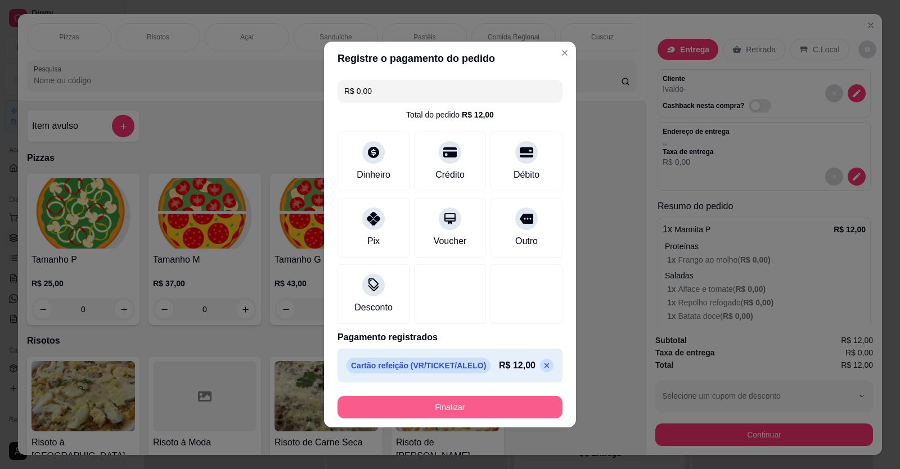
click at [479, 407] on button "Finalizar" at bounding box center [450, 407] width 225 height 23
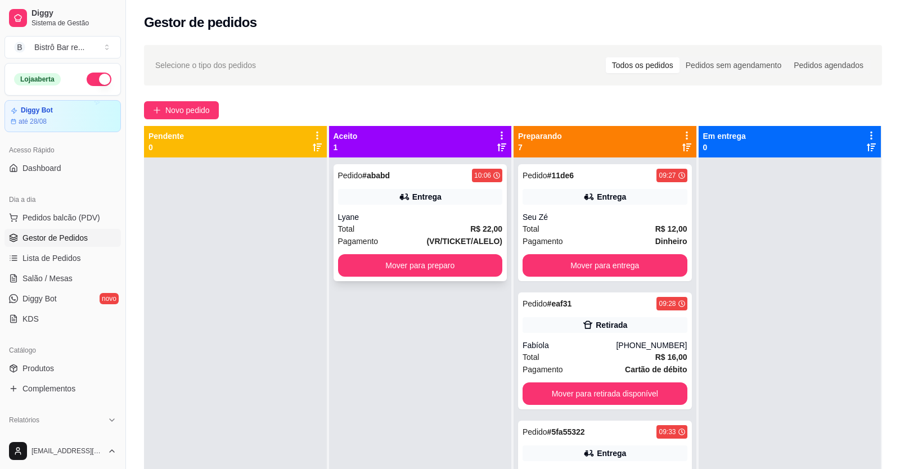
click at [362, 171] on strong "# ababd" at bounding box center [376, 175] width 28 height 9
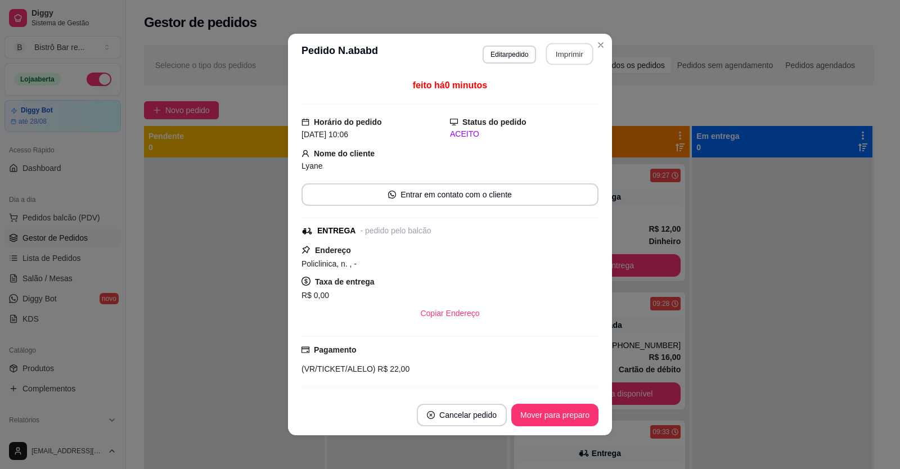
click at [568, 47] on button "Imprimir" at bounding box center [569, 54] width 47 height 22
click at [563, 417] on button "Mover para preparo" at bounding box center [554, 415] width 87 height 23
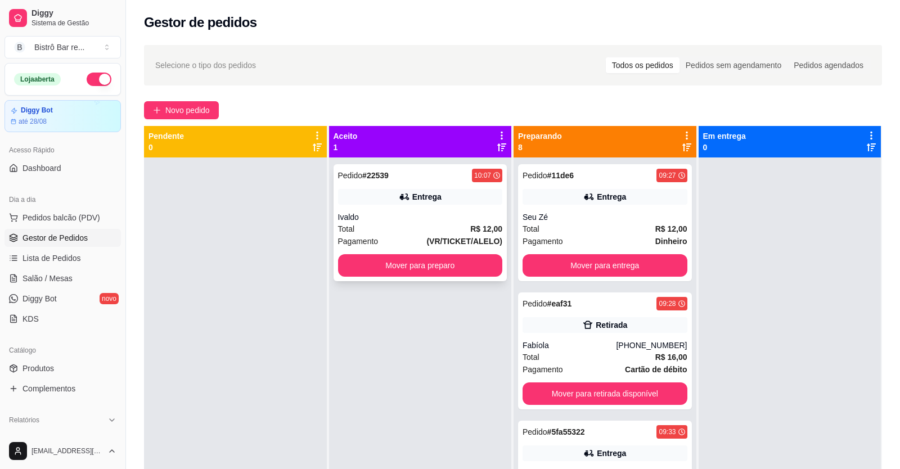
click at [340, 169] on div "Pedido # 22539" at bounding box center [363, 176] width 51 height 14
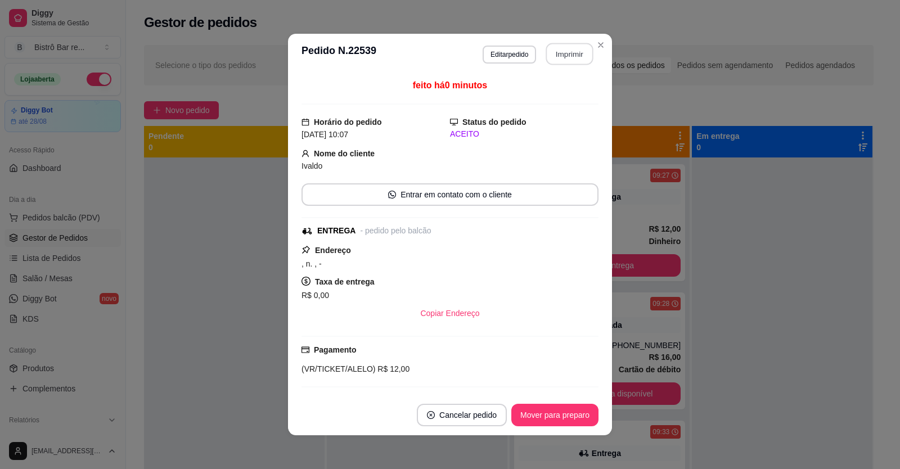
click at [568, 52] on button "Imprimir" at bounding box center [569, 54] width 47 height 22
click at [546, 412] on button "Mover para preparo" at bounding box center [554, 415] width 87 height 23
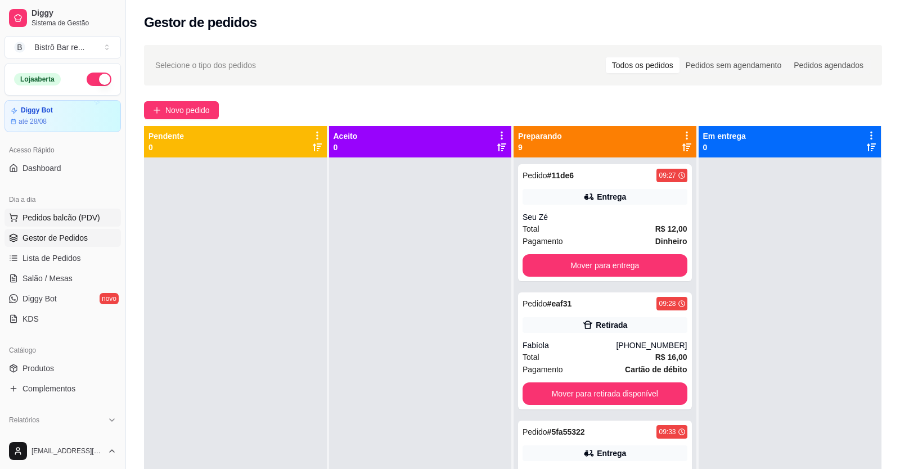
click at [39, 219] on span "Pedidos balcão (PDV)" at bounding box center [62, 217] width 78 height 11
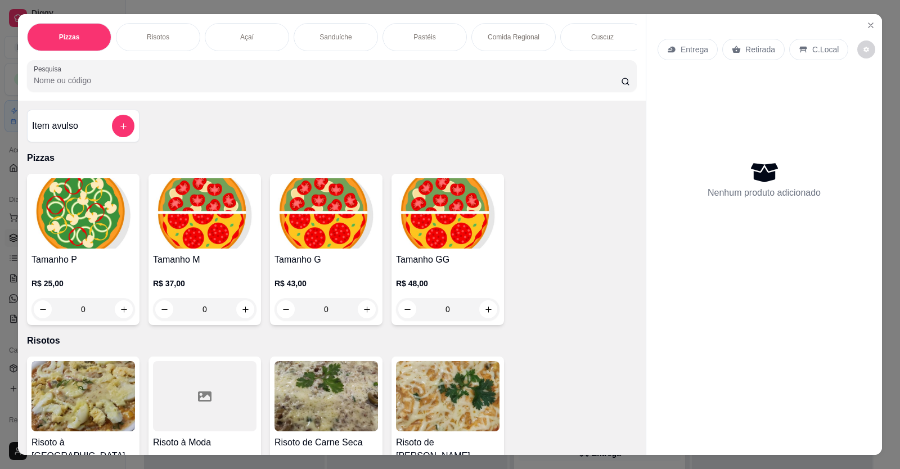
type input "1"
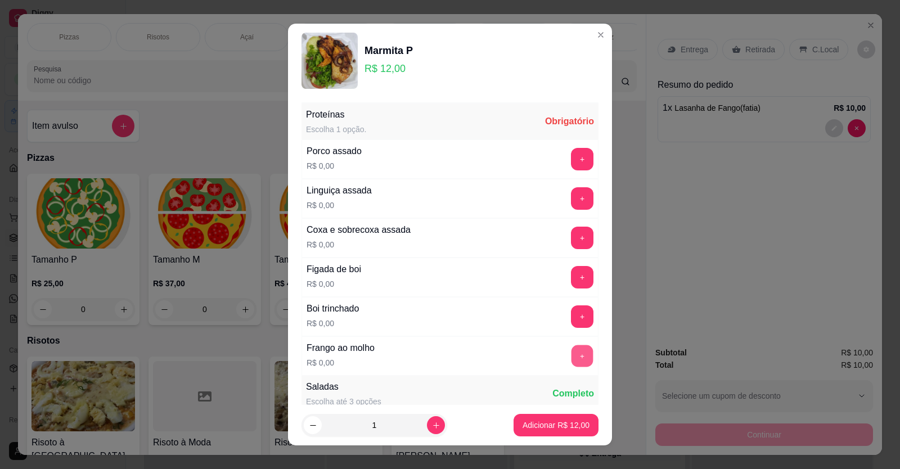
click at [572, 350] on button "+" at bounding box center [583, 356] width 22 height 22
click at [572, 460] on button "+" at bounding box center [583, 471] width 22 height 22
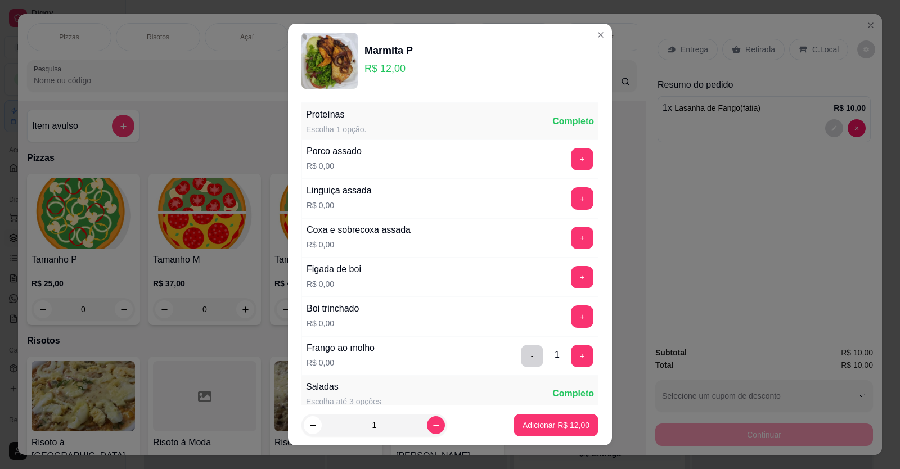
click at [529, 417] on button "Adicionar R$ 12,00" at bounding box center [556, 425] width 85 height 23
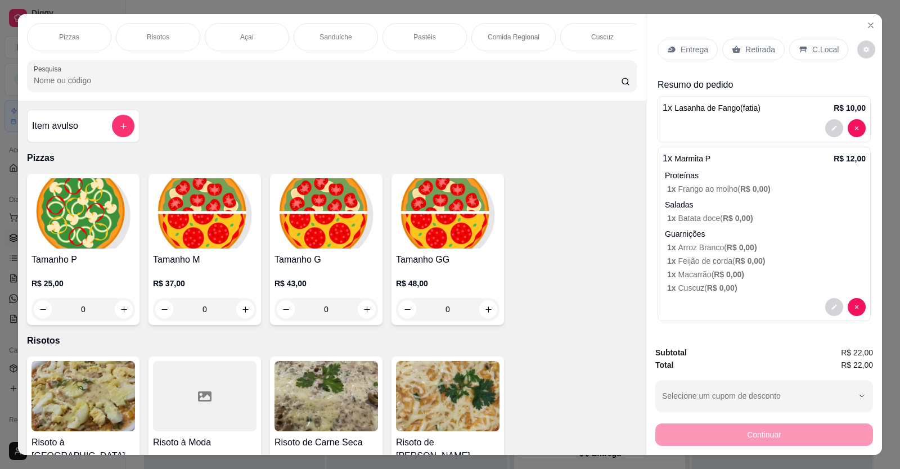
click at [692, 44] on p "Entrega" at bounding box center [695, 49] width 28 height 11
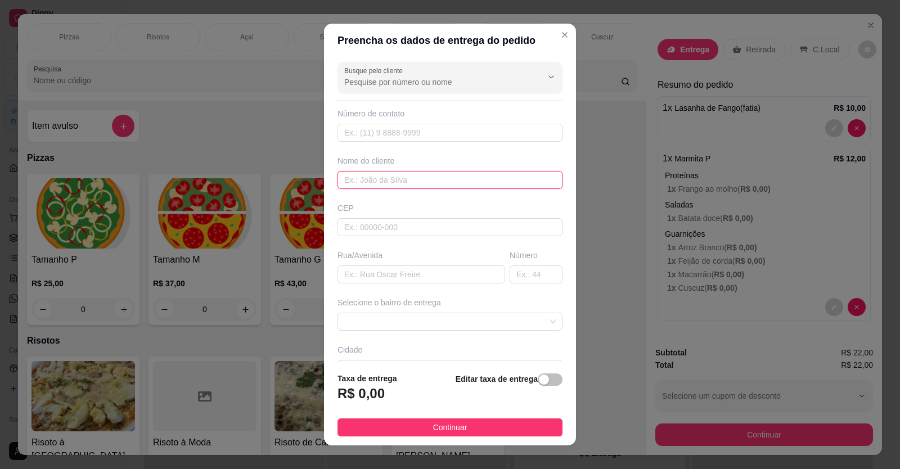
click at [341, 177] on input "text" at bounding box center [450, 180] width 225 height 18
type input "[PERSON_NAME]"
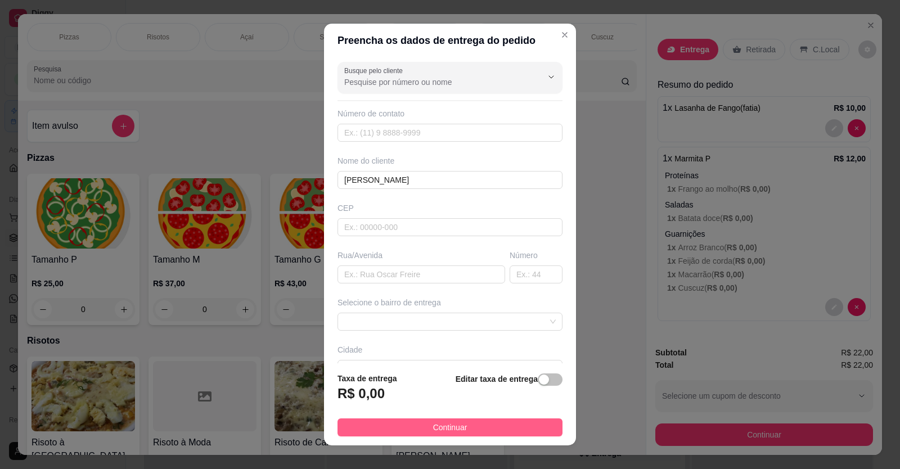
click at [481, 421] on button "Continuar" at bounding box center [450, 428] width 225 height 18
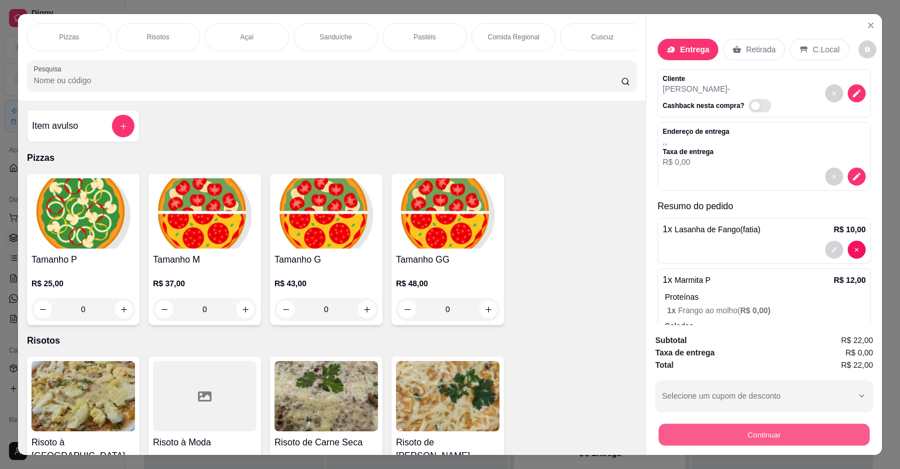
click at [793, 424] on button "Continuar" at bounding box center [764, 435] width 211 height 22
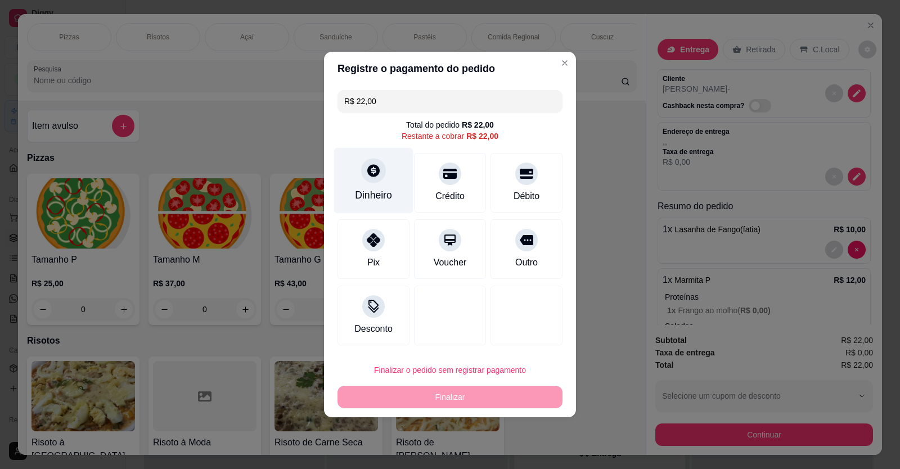
click at [366, 188] on div "Dinheiro" at bounding box center [373, 181] width 79 height 66
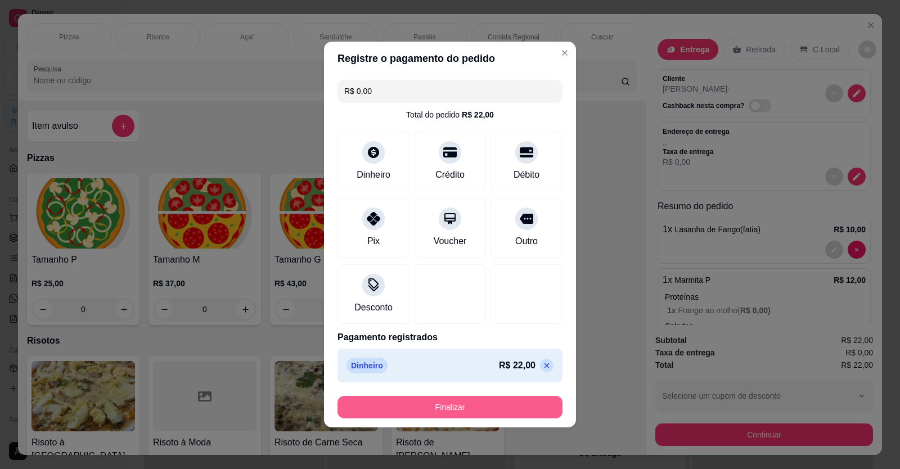
click at [479, 406] on button "Finalizar" at bounding box center [450, 407] width 225 height 23
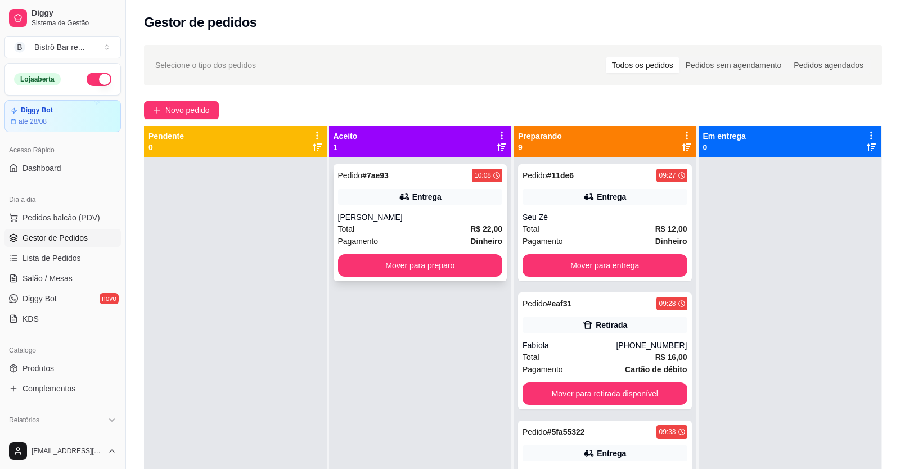
click at [376, 180] on strong "# 7ae93" at bounding box center [375, 175] width 26 height 9
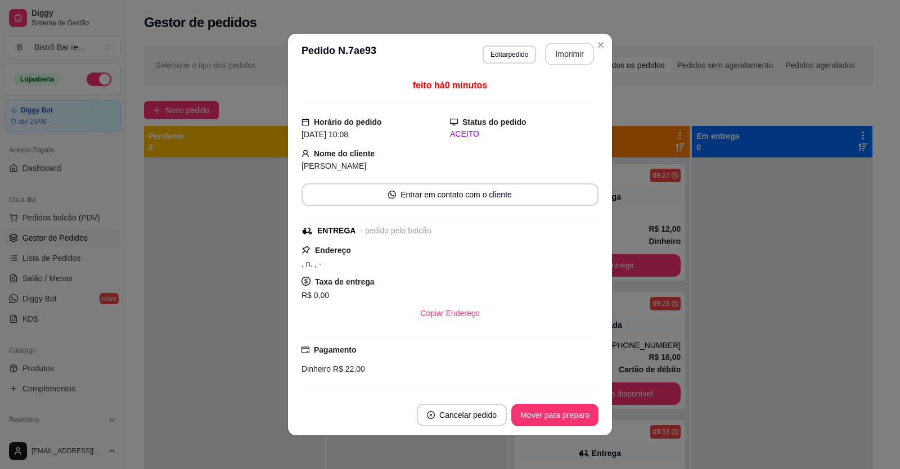
click at [575, 52] on button "Imprimir" at bounding box center [569, 54] width 49 height 23
click at [572, 416] on button "Mover para preparo" at bounding box center [555, 416] width 84 height 22
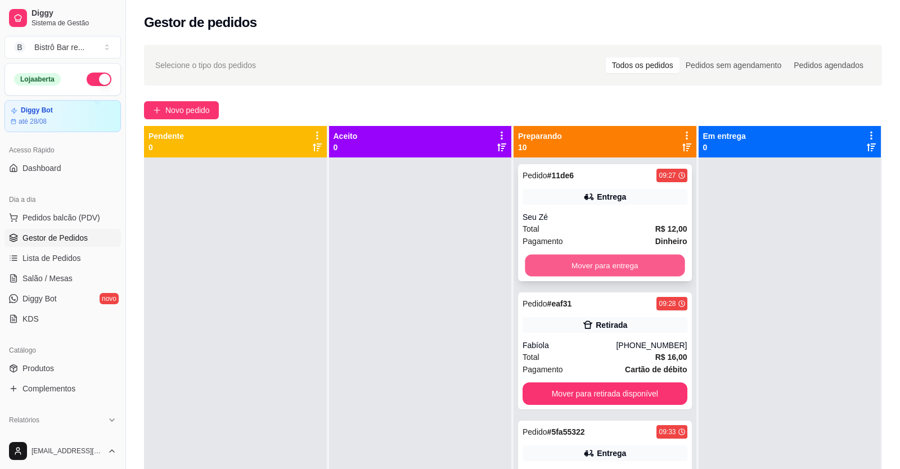
click at [552, 268] on button "Mover para entrega" at bounding box center [605, 266] width 160 height 22
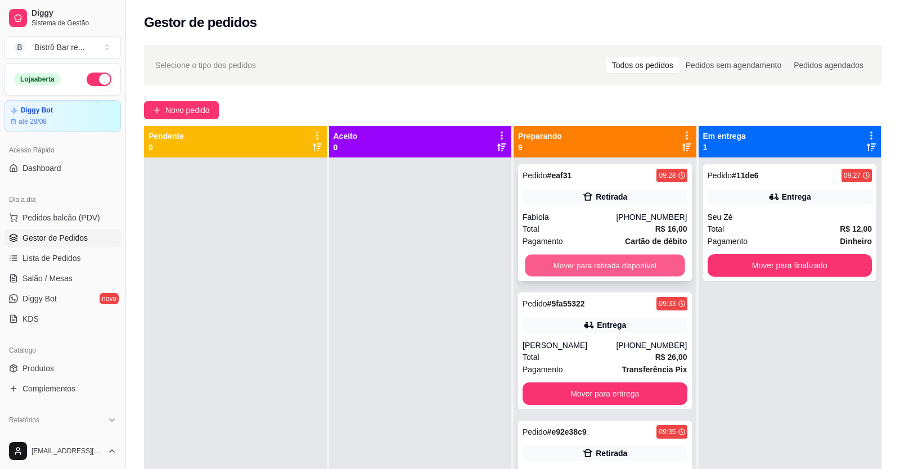
click at [552, 266] on button "Mover para retirada disponível" at bounding box center [605, 266] width 160 height 22
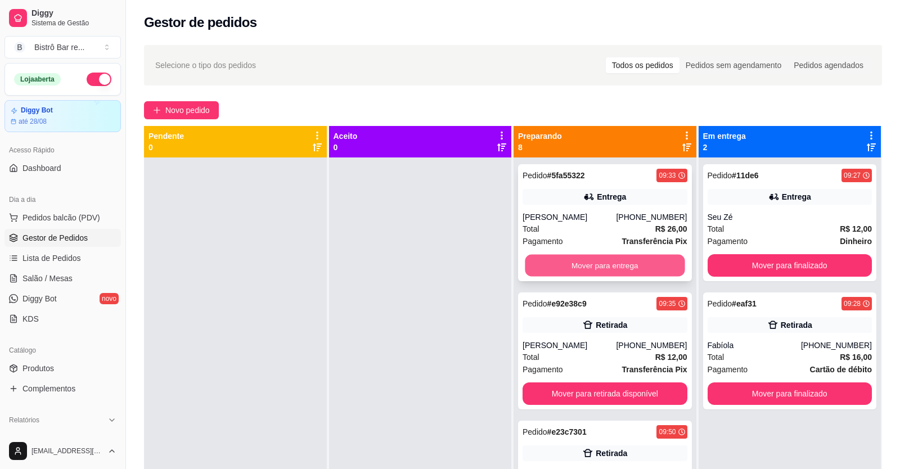
click at [553, 262] on button "Mover para entrega" at bounding box center [605, 266] width 160 height 22
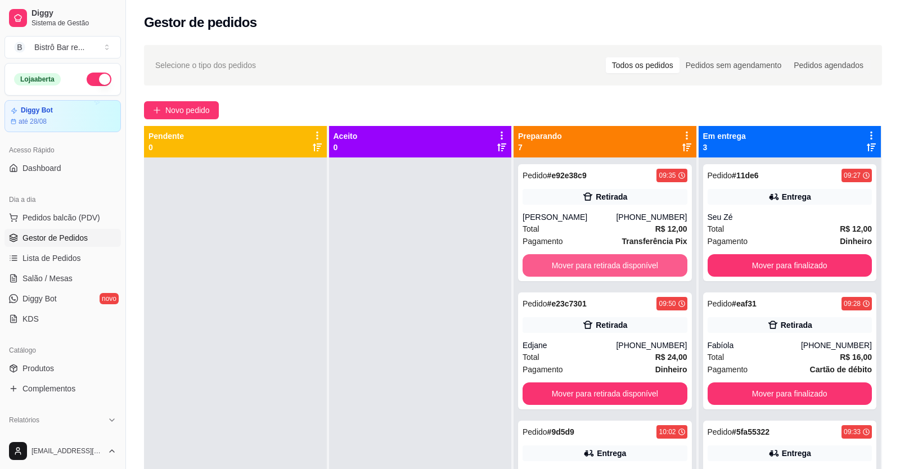
click at [553, 262] on button "Mover para retirada disponível" at bounding box center [605, 265] width 165 height 23
click at [553, 262] on button "Mover para retirada disponível" at bounding box center [605, 266] width 160 height 22
click at [553, 262] on button "Mover para entrega" at bounding box center [605, 266] width 160 height 22
click at [553, 262] on button "Mover para retirada disponível" at bounding box center [605, 265] width 165 height 23
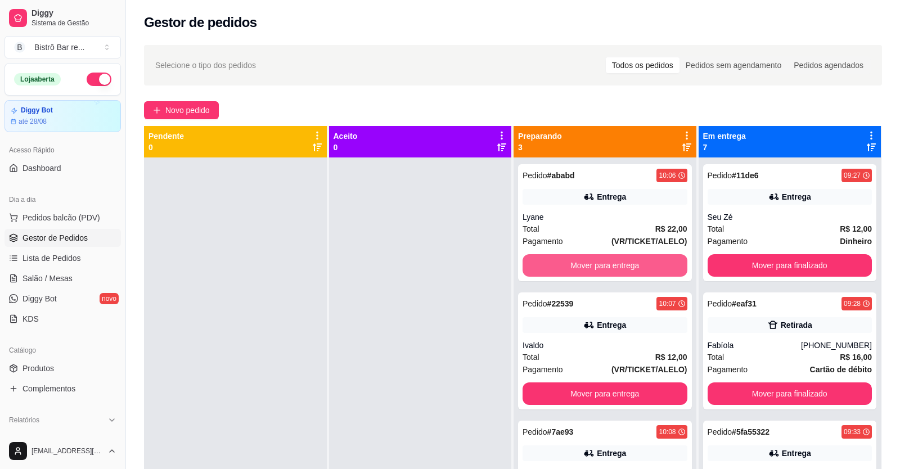
click at [553, 262] on button "Mover para entrega" at bounding box center [605, 265] width 165 height 23
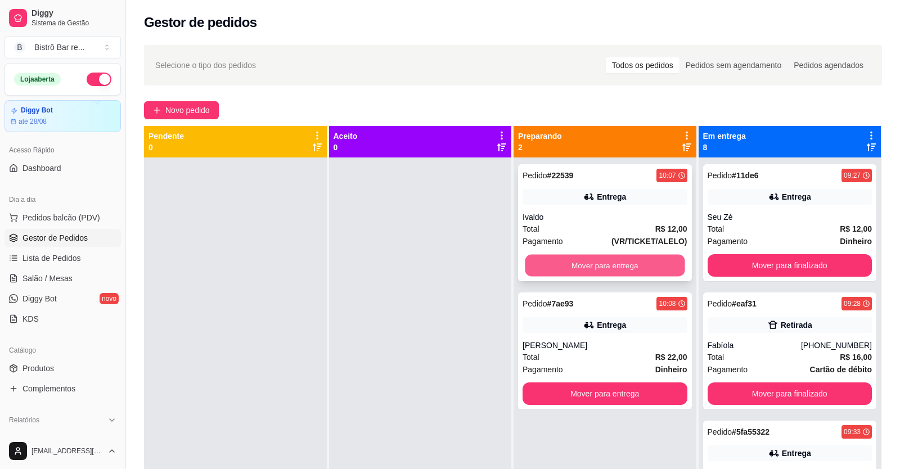
click at [549, 262] on button "Mover para entrega" at bounding box center [605, 266] width 160 height 22
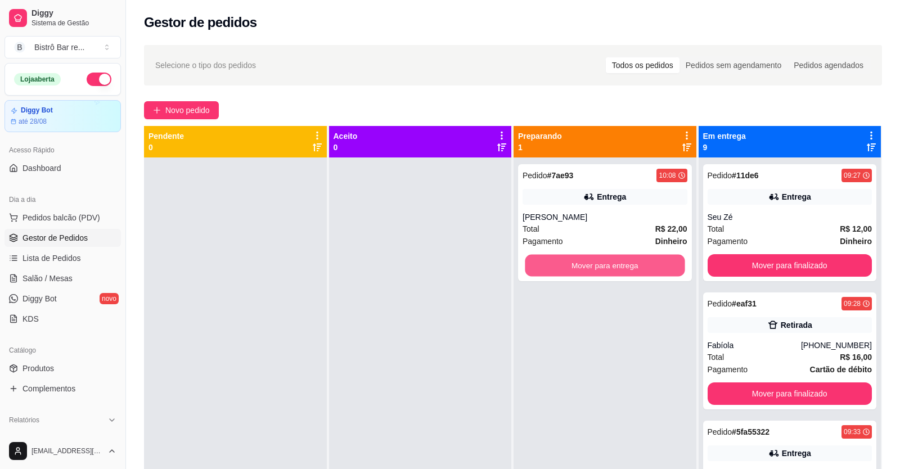
click at [549, 262] on button "Mover para entrega" at bounding box center [605, 266] width 160 height 22
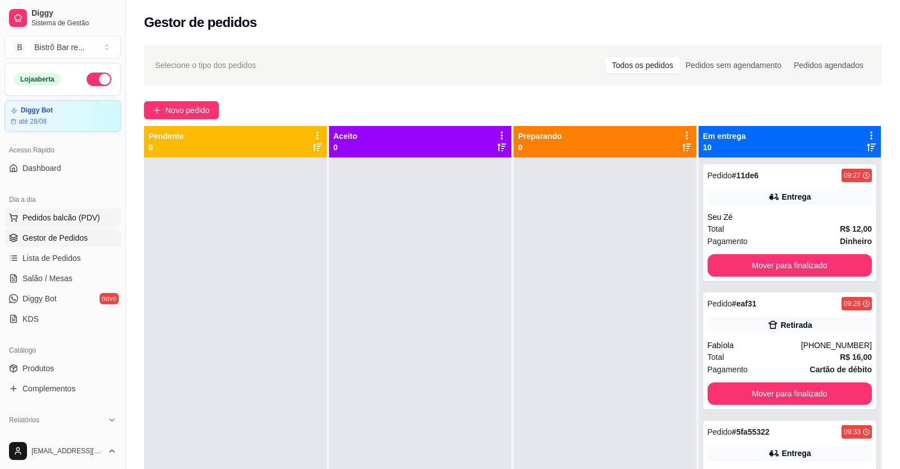
click at [73, 215] on span "Pedidos balcão (PDV)" at bounding box center [62, 217] width 78 height 11
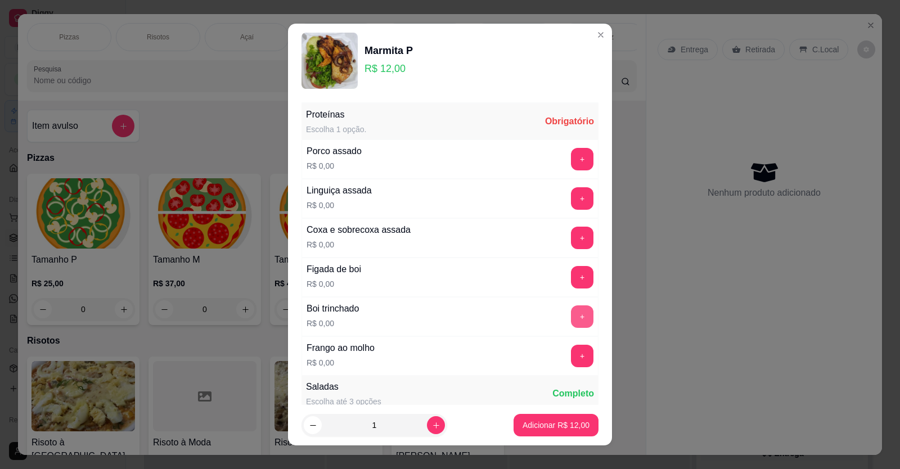
click at [571, 317] on button "+" at bounding box center [582, 316] width 23 height 23
click at [571, 420] on button "+" at bounding box center [582, 431] width 23 height 23
click at [571, 460] on button "+" at bounding box center [582, 471] width 23 height 23
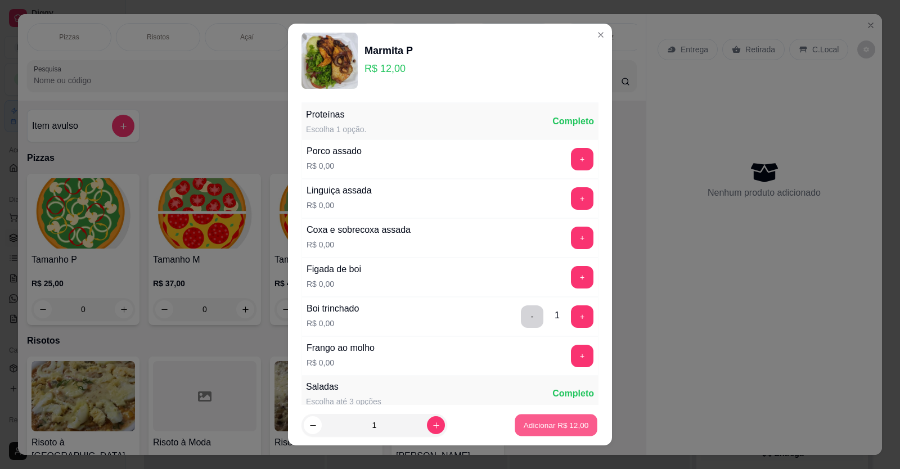
click at [529, 419] on button "Adicionar R$ 12,00" at bounding box center [556, 426] width 83 height 22
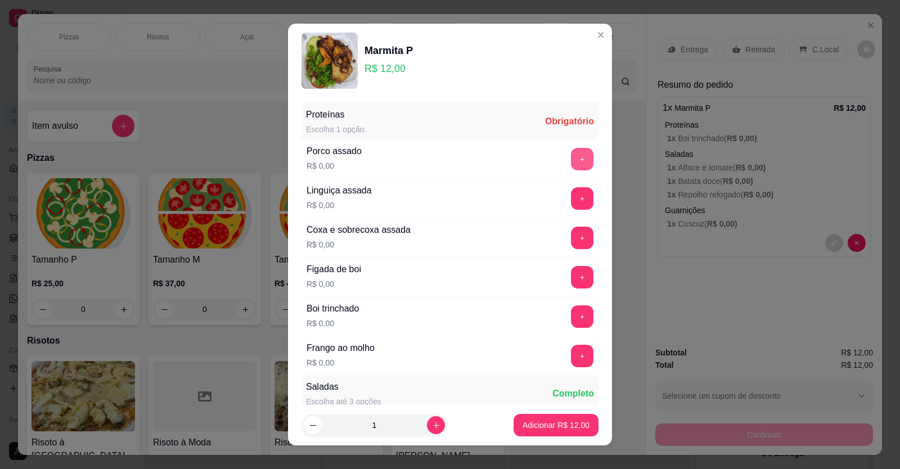
click at [571, 158] on button "+" at bounding box center [582, 159] width 23 height 23
click at [571, 420] on button "+" at bounding box center [582, 431] width 23 height 23
click at [560, 451] on div "Batata doce R$ 0,00 +" at bounding box center [450, 470] width 297 height 39
click at [572, 460] on button "+" at bounding box center [583, 471] width 22 height 22
click at [524, 424] on p "Adicionar R$ 12,00" at bounding box center [556, 425] width 65 height 11
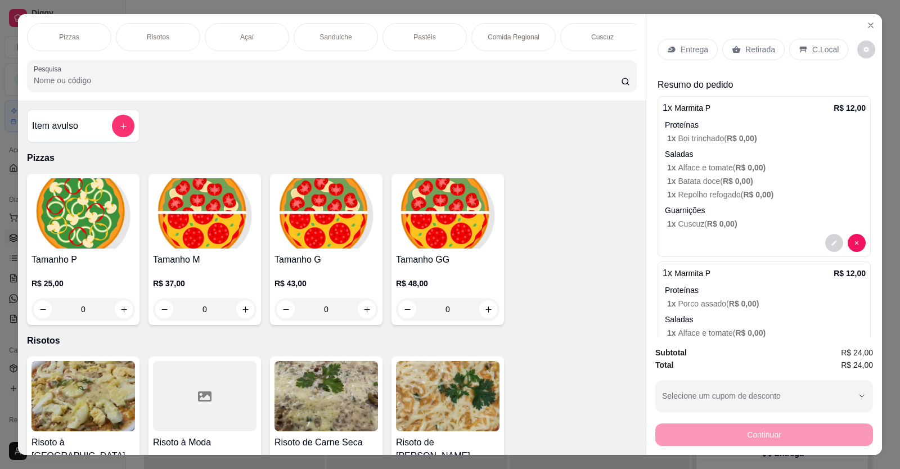
click at [695, 44] on p "Entrega" at bounding box center [695, 49] width 28 height 11
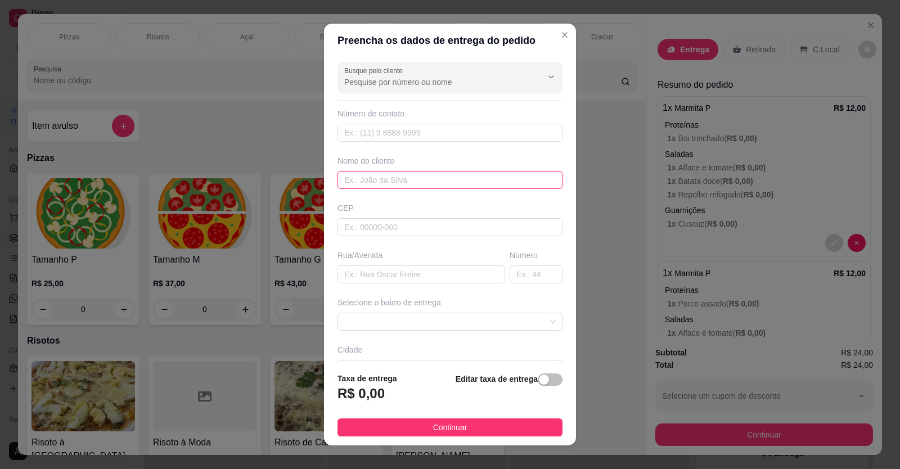
click at [339, 178] on input "text" at bounding box center [450, 180] width 225 height 18
click at [533, 324] on span at bounding box center [450, 321] width 212 height 17
type input "Tarcira"
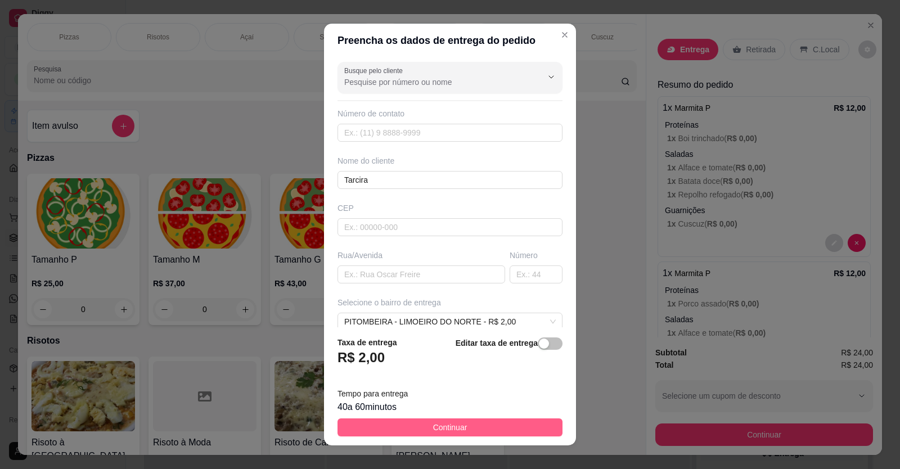
click at [446, 425] on span "Continuar" at bounding box center [450, 427] width 34 height 12
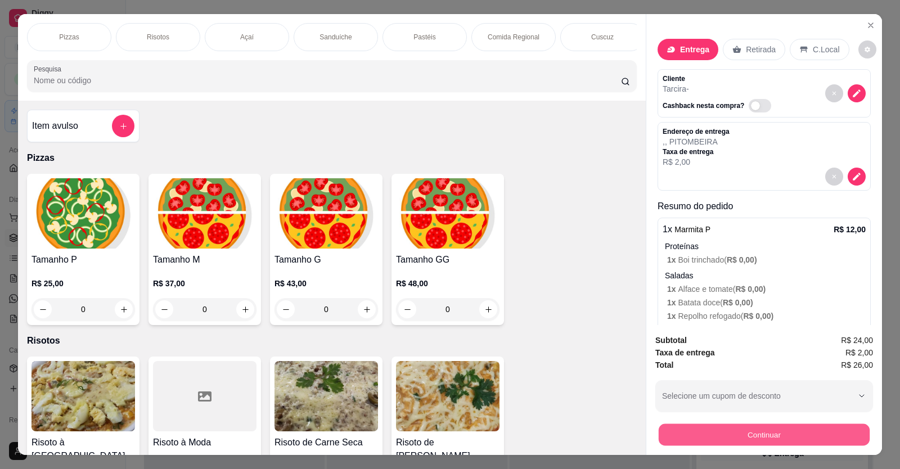
click at [779, 424] on button "Continuar" at bounding box center [764, 435] width 211 height 22
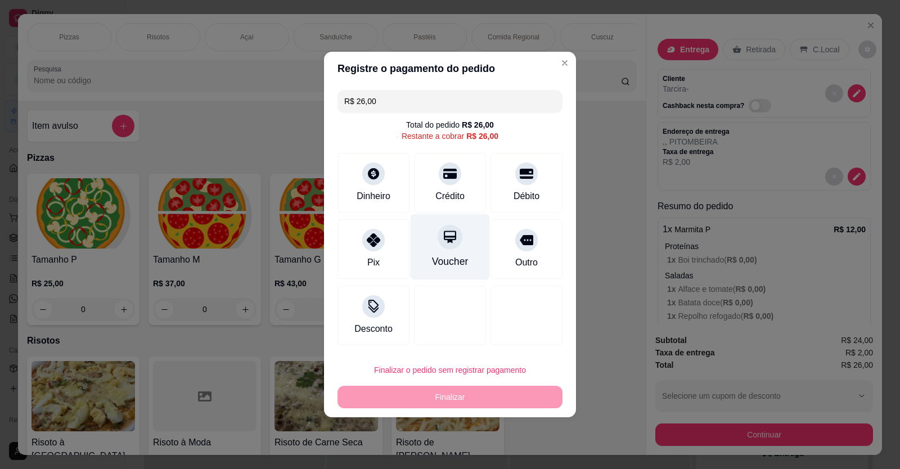
click at [452, 231] on icon at bounding box center [450, 237] width 15 height 15
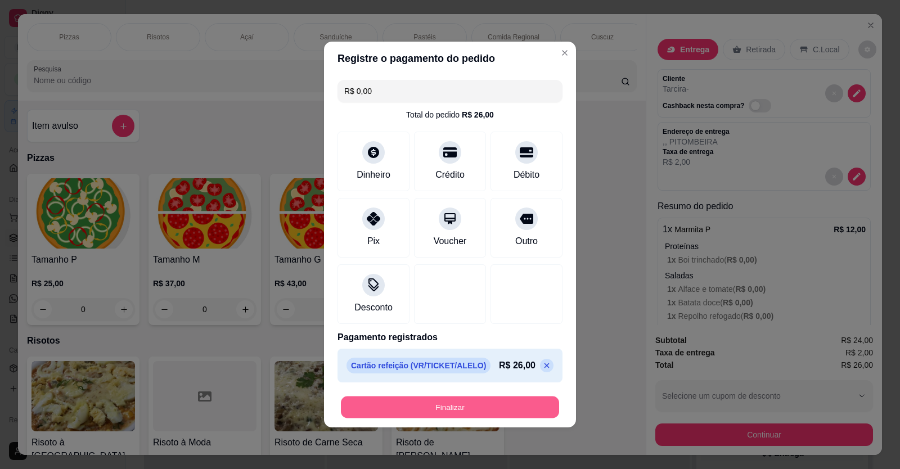
click at [443, 410] on button "Finalizar" at bounding box center [450, 408] width 218 height 22
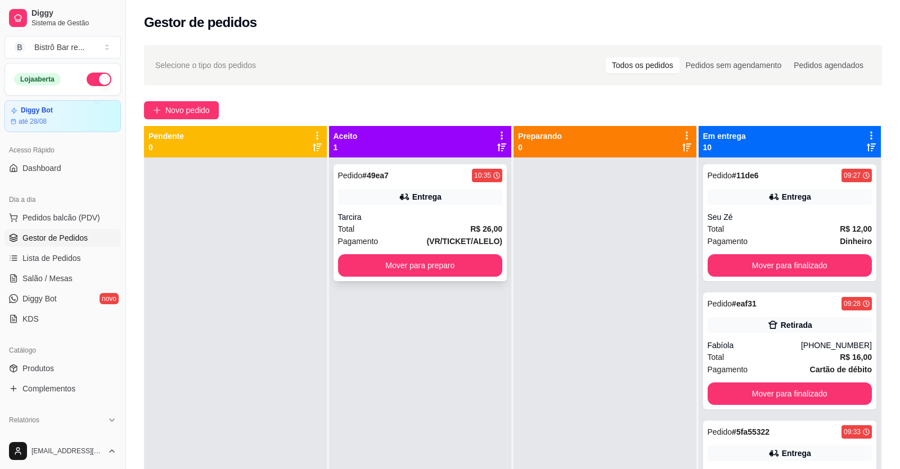
click at [378, 172] on strong "# 49ea7" at bounding box center [375, 175] width 26 height 9
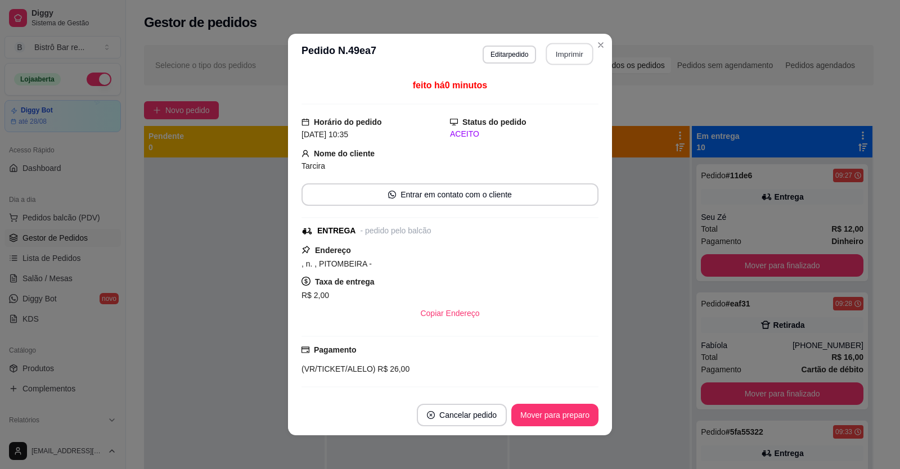
click at [561, 50] on button "Imprimir" at bounding box center [569, 54] width 47 height 22
click at [578, 416] on button "Mover para preparo" at bounding box center [554, 415] width 87 height 23
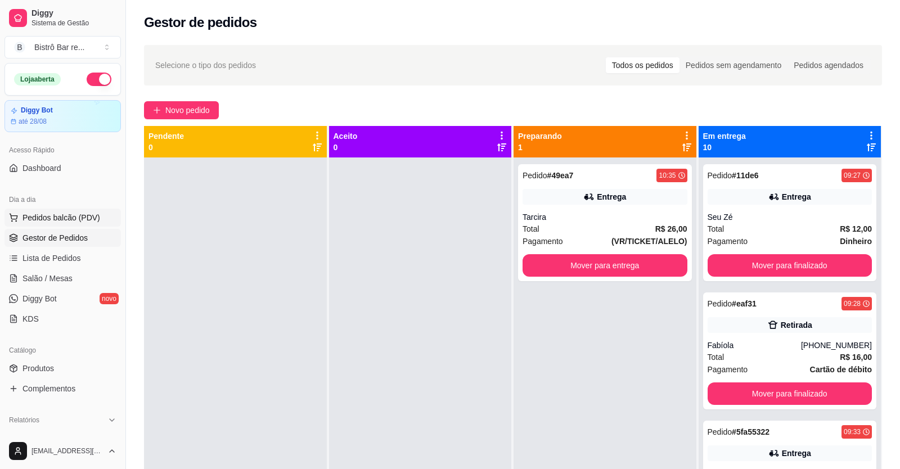
click at [65, 219] on span "Pedidos balcão (PDV)" at bounding box center [62, 217] width 78 height 11
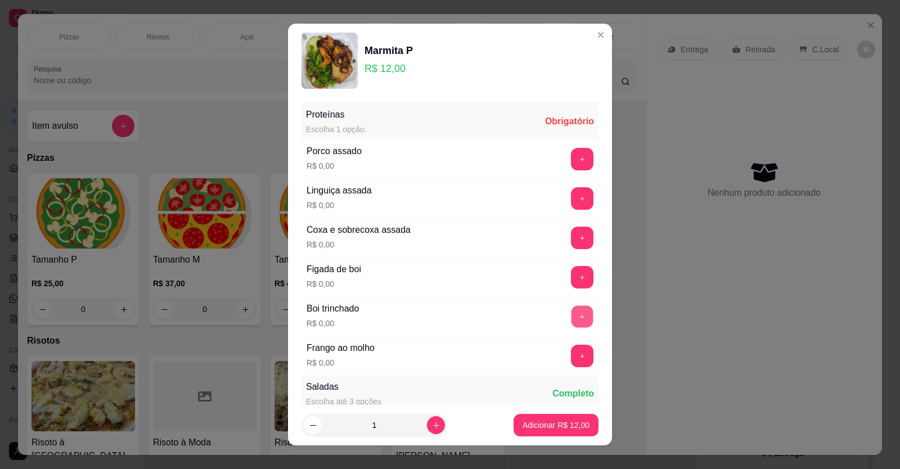
click at [572, 316] on button "+" at bounding box center [583, 316] width 22 height 22
click at [572, 420] on button "+" at bounding box center [583, 431] width 22 height 22
click at [572, 460] on button "+" at bounding box center [583, 471] width 22 height 22
click at [522, 420] on button "-" at bounding box center [533, 431] width 22 height 22
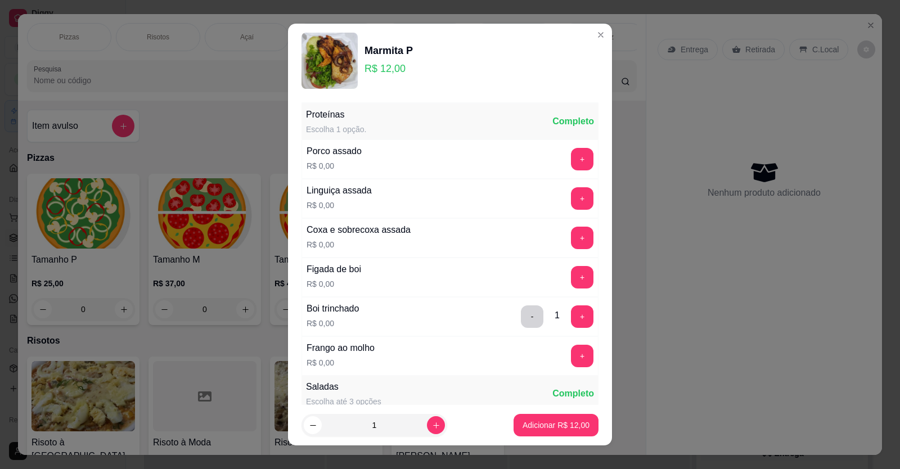
click at [540, 423] on p "Adicionar R$ 12,00" at bounding box center [556, 425] width 67 height 11
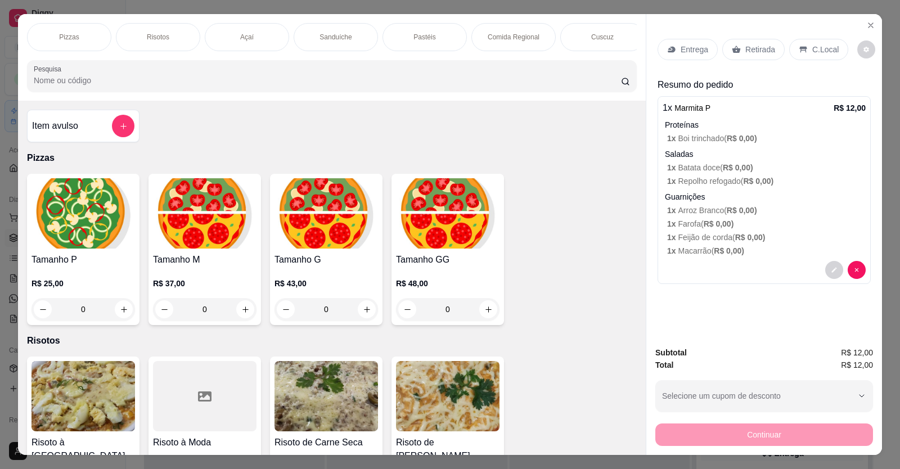
click at [759, 44] on p "Retirada" at bounding box center [760, 49] width 30 height 11
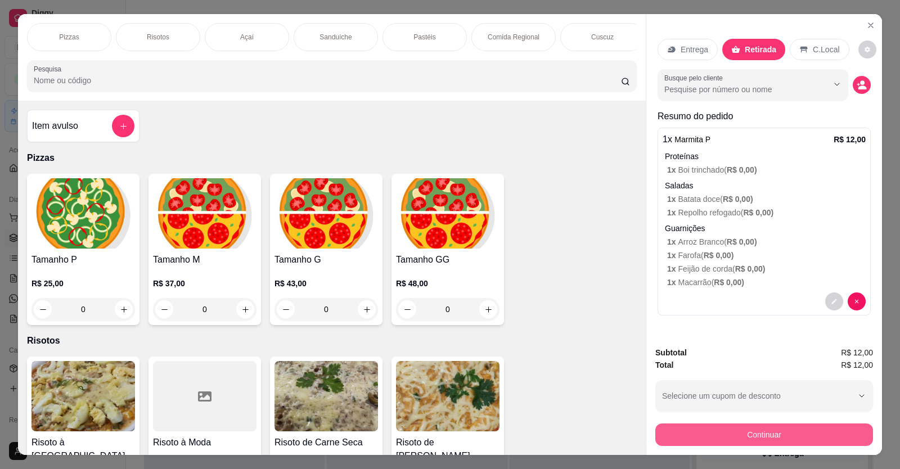
click at [742, 424] on button "Continuar" at bounding box center [764, 435] width 218 height 23
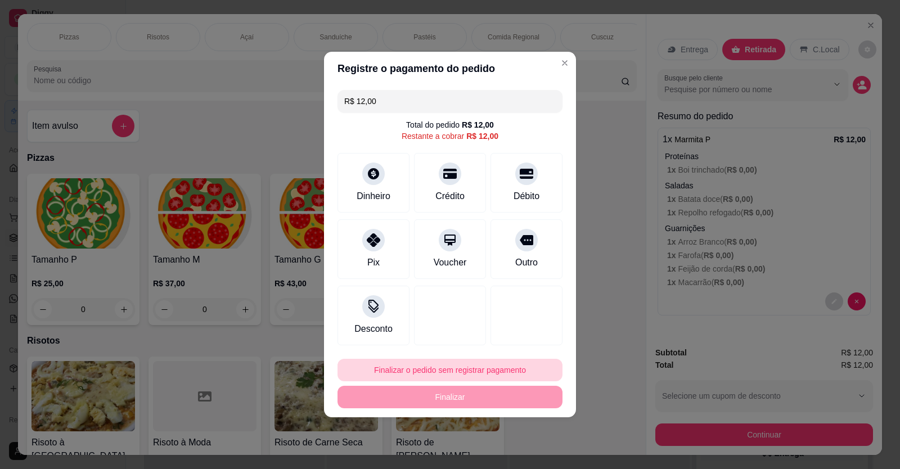
click at [439, 366] on button "Finalizar o pedido sem registrar pagamento" at bounding box center [450, 370] width 225 height 23
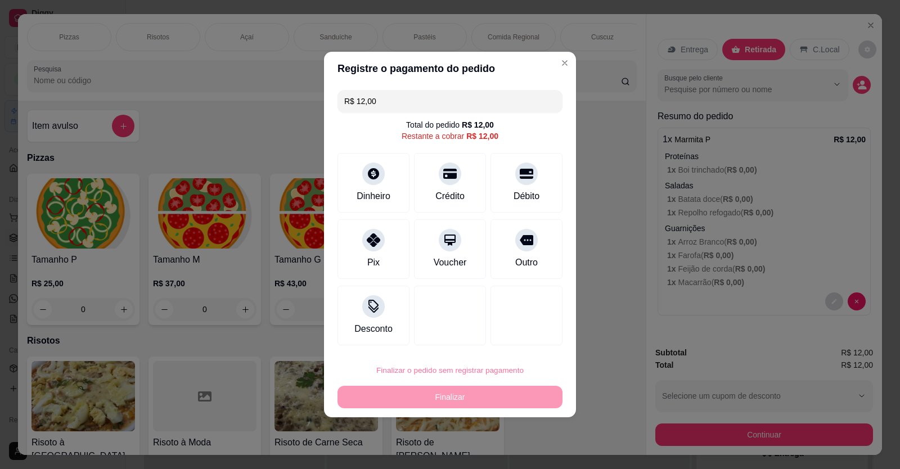
click at [522, 338] on button "Confirmar" at bounding box center [519, 338] width 42 height 17
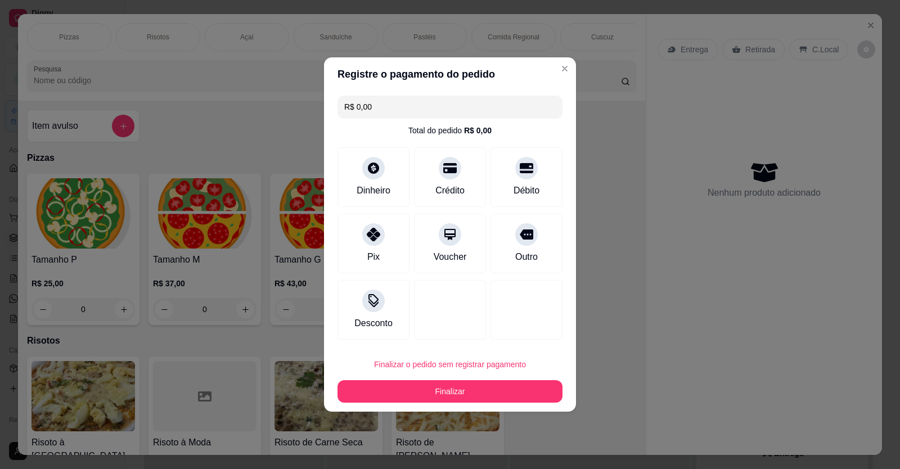
type input "R$ 0,00"
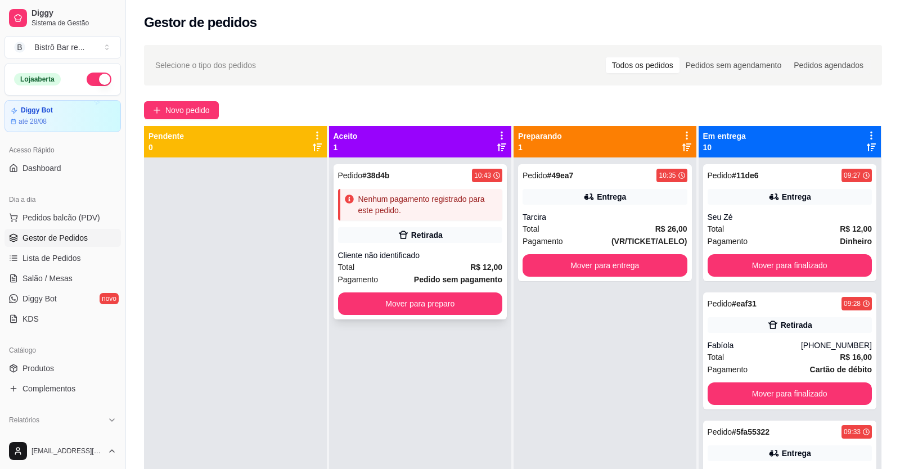
click at [380, 178] on strong "# 38d4b" at bounding box center [375, 175] width 27 height 9
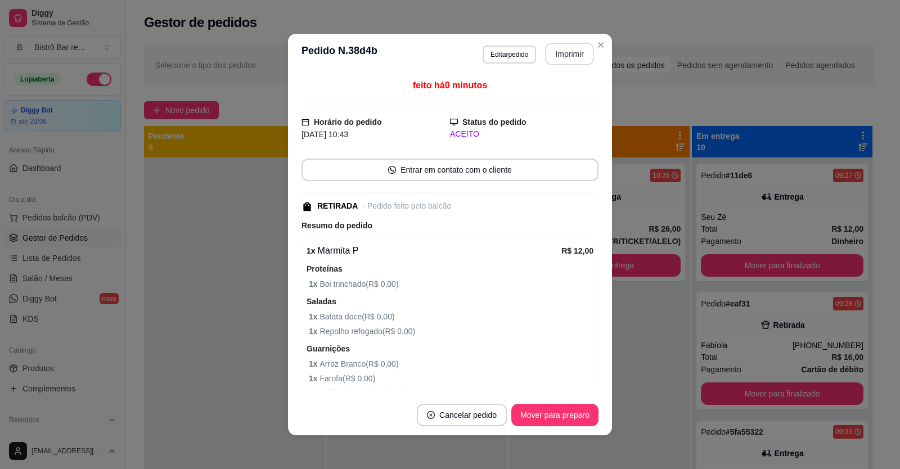
click at [562, 54] on button "Imprimir" at bounding box center [569, 54] width 49 height 23
click at [552, 419] on button "Mover para preparo" at bounding box center [554, 415] width 87 height 23
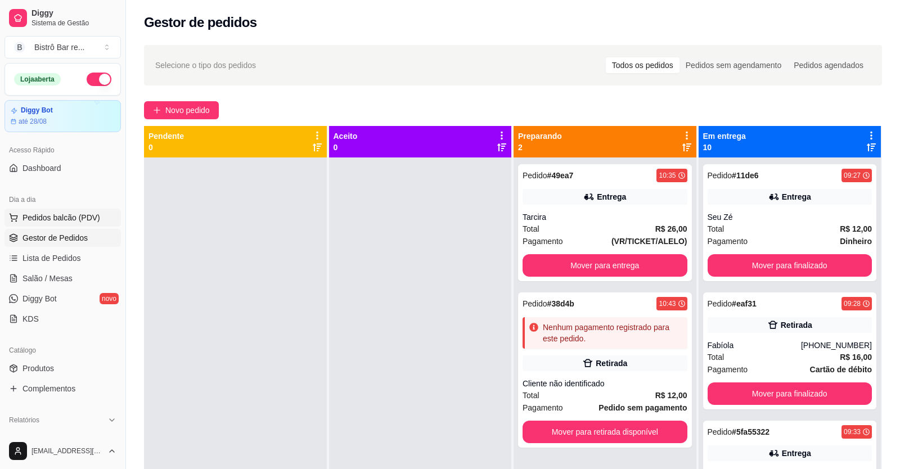
click at [61, 222] on span "Pedidos balcão (PDV)" at bounding box center [62, 217] width 78 height 11
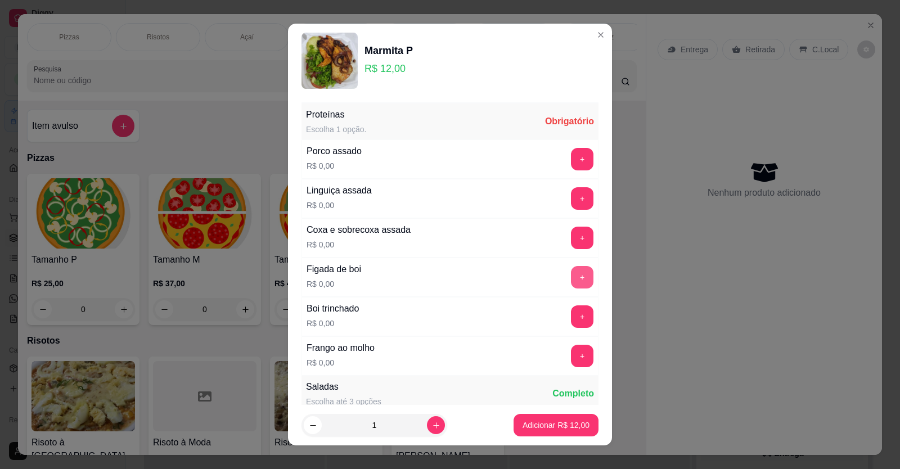
click at [571, 276] on button "+" at bounding box center [582, 277] width 23 height 23
click at [546, 424] on p "Adicionar R$ 12,00" at bounding box center [556, 425] width 67 height 11
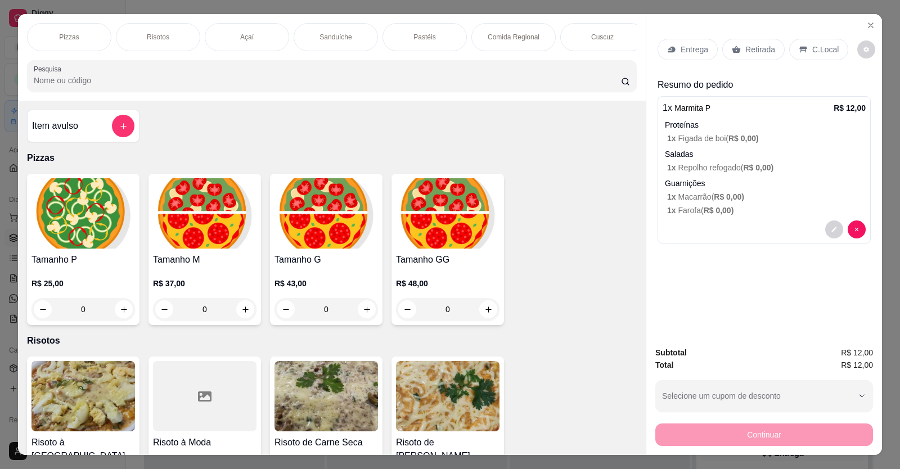
click at [687, 44] on p "Entrega" at bounding box center [695, 49] width 28 height 11
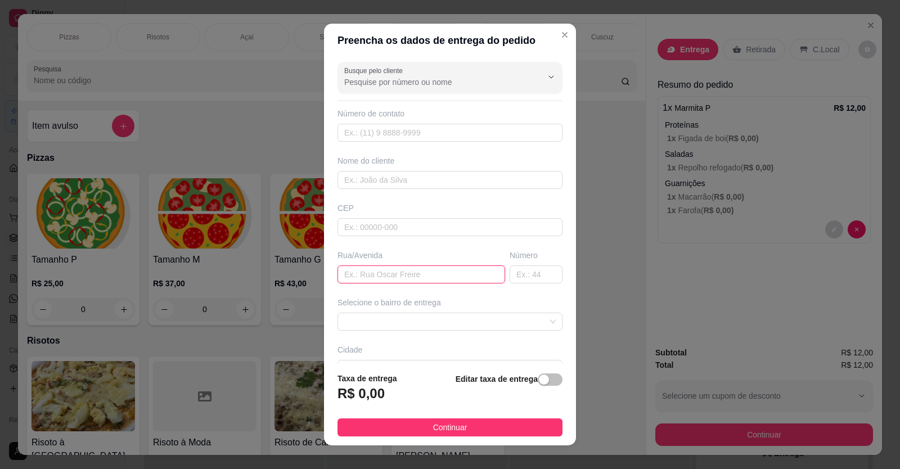
click at [344, 271] on input "text" at bounding box center [422, 275] width 168 height 18
click at [417, 273] on input "Fco das chagas celedonio" at bounding box center [422, 275] width 168 height 18
type input "Fco das chagas celedonio"
click at [510, 269] on input "text" at bounding box center [536, 275] width 53 height 18
click at [510, 272] on input "~763" at bounding box center [536, 275] width 53 height 18
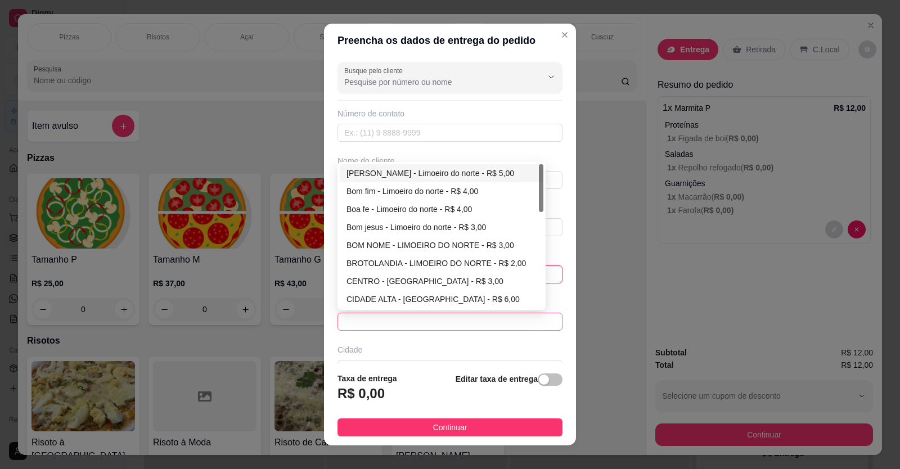
click at [528, 322] on span at bounding box center [450, 321] width 212 height 17
type input "763"
click at [377, 275] on div "CENTRO - [GEOGRAPHIC_DATA] - R$ 3,00" at bounding box center [442, 281] width 190 height 12
type input "LIMOEIRO DO NORTE"
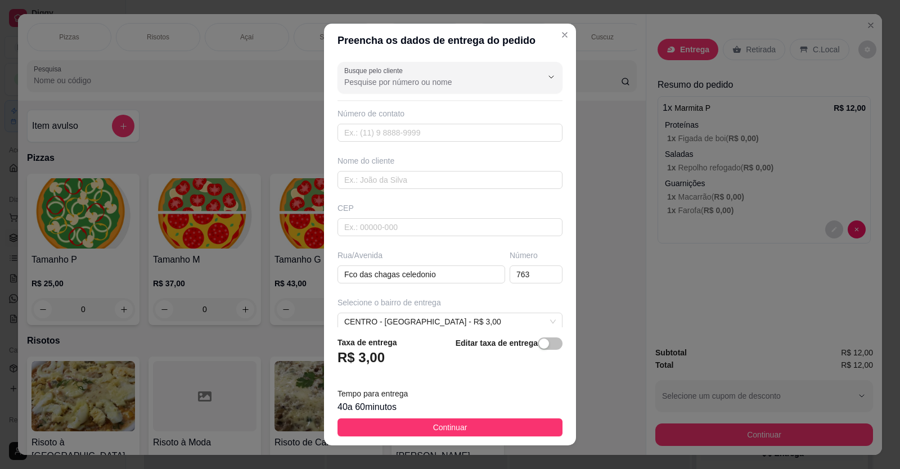
click at [338, 407] on input "text" at bounding box center [450, 416] width 225 height 18
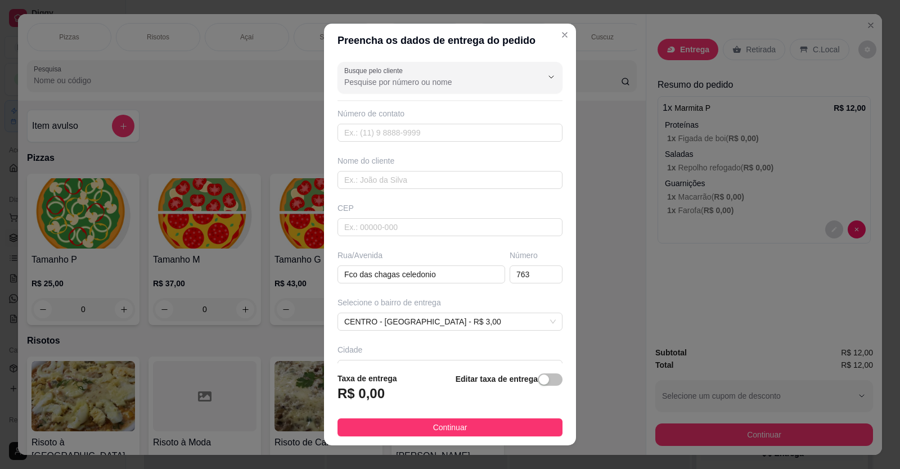
type input "Em frente a [PERSON_NAME]"
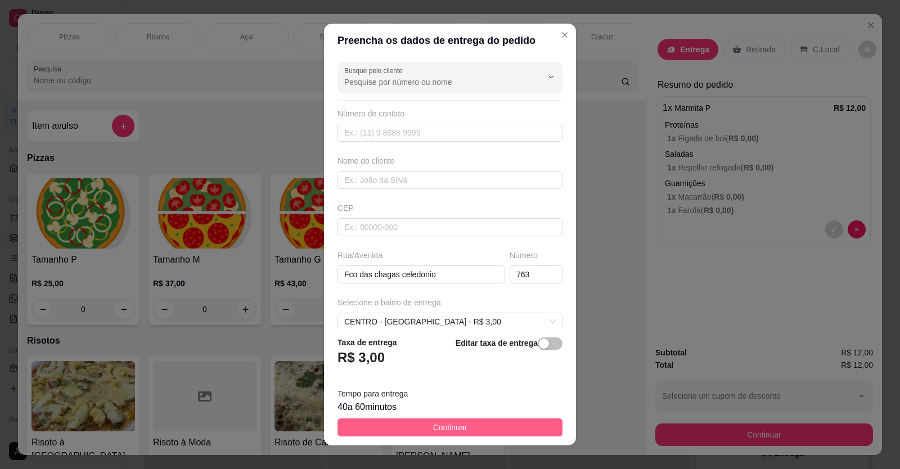
click at [446, 421] on span "Continuar" at bounding box center [450, 427] width 34 height 12
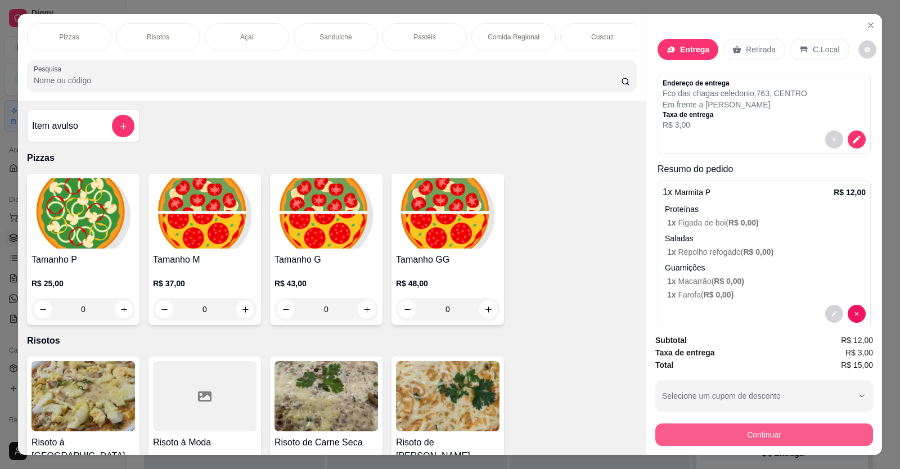
click at [713, 424] on button "Continuar" at bounding box center [764, 435] width 218 height 23
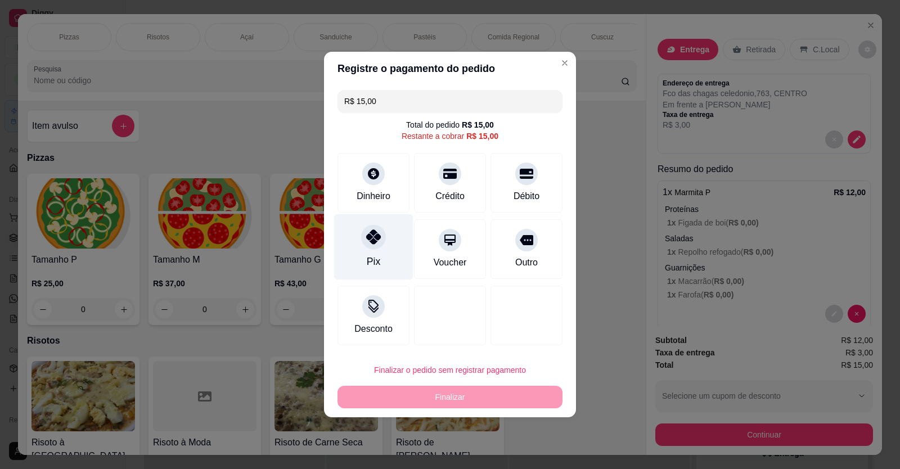
click at [356, 248] on div "Pix" at bounding box center [373, 247] width 79 height 66
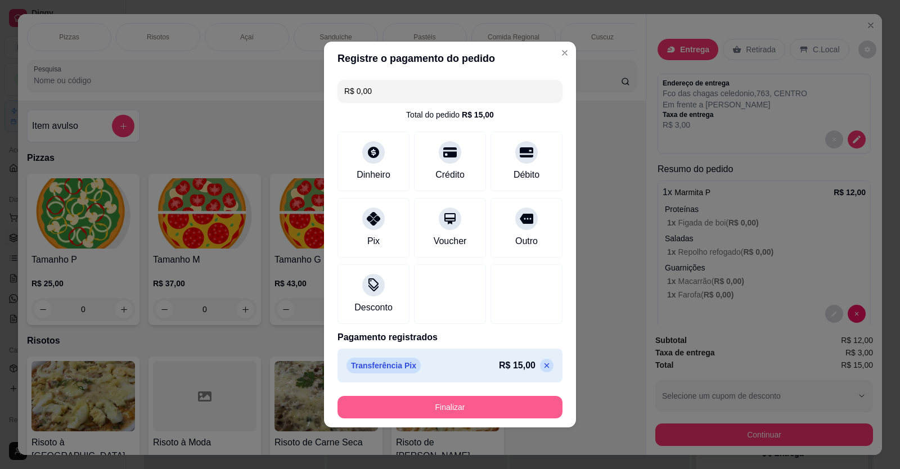
click at [479, 407] on button "Finalizar" at bounding box center [450, 407] width 225 height 23
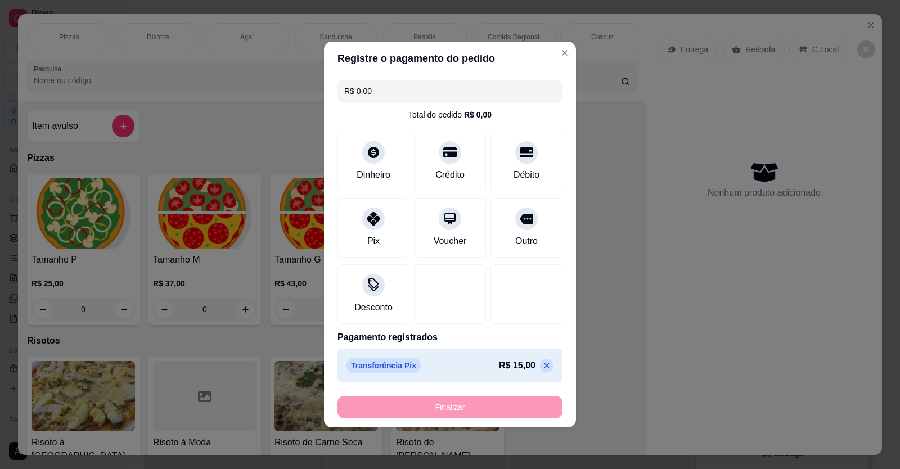
type input "-R$ 15,00"
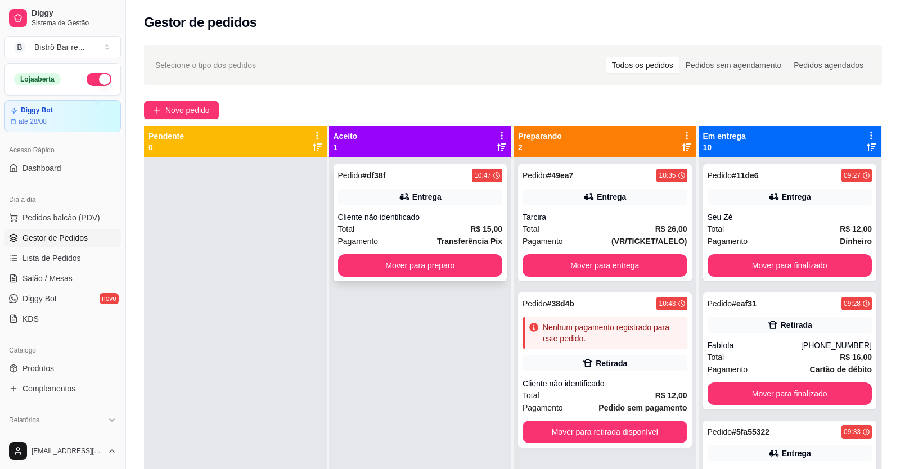
click at [375, 180] on strong "# df38f" at bounding box center [373, 175] width 23 height 9
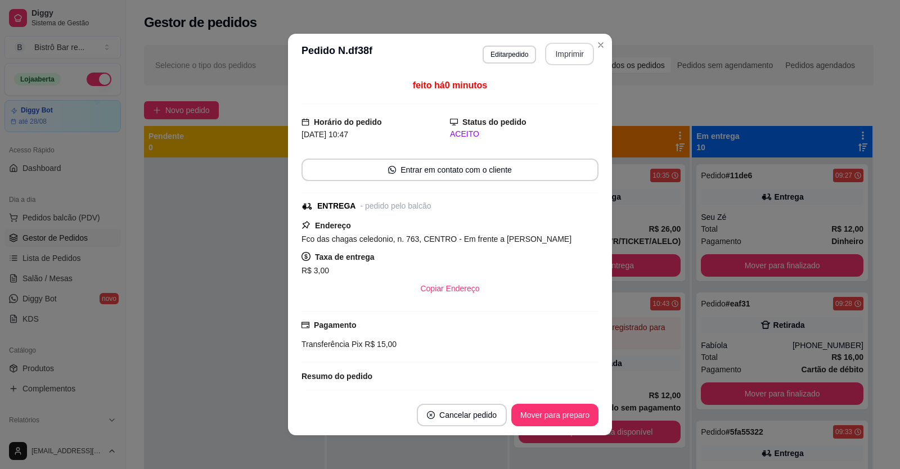
click at [549, 58] on button "Imprimir" at bounding box center [569, 54] width 49 height 23
click at [557, 419] on button "Mover para preparo" at bounding box center [555, 416] width 84 height 22
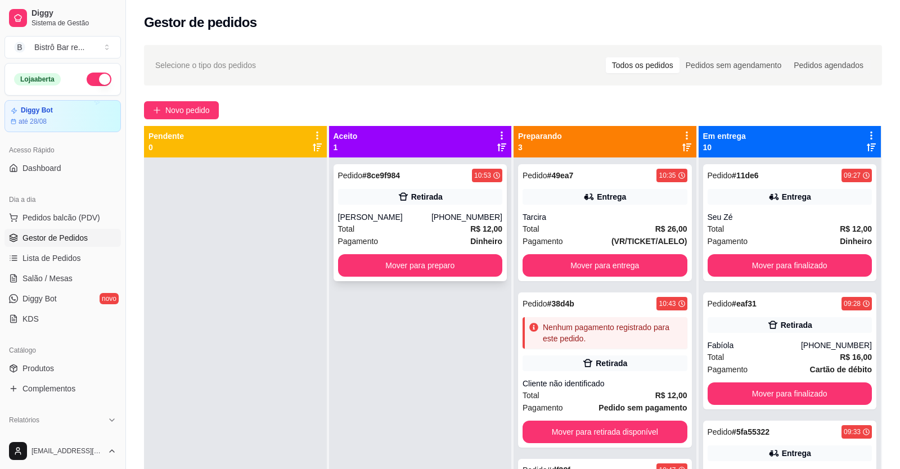
click at [406, 236] on div "Pagamento Dinheiro" at bounding box center [420, 241] width 165 height 12
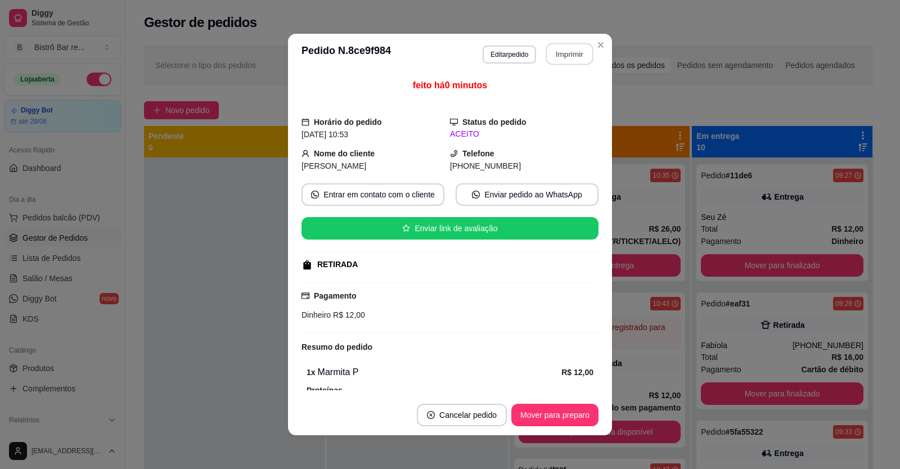
click at [562, 48] on button "Imprimir" at bounding box center [569, 54] width 47 height 22
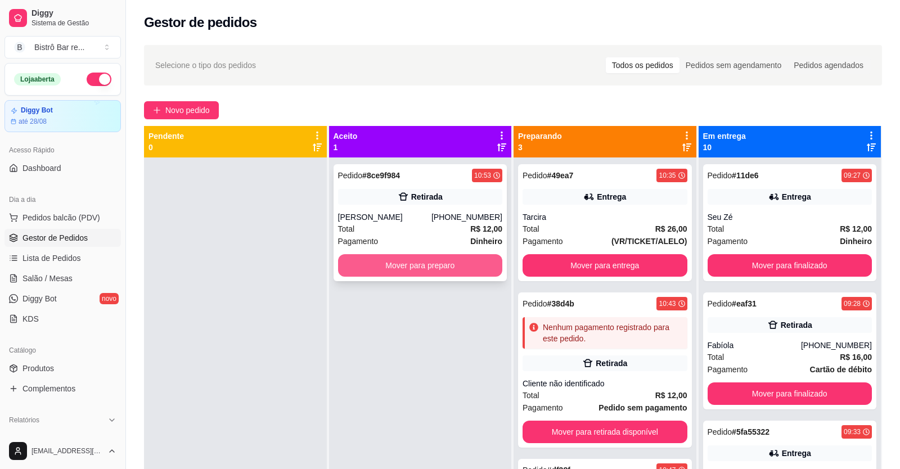
click at [436, 261] on button "Mover para preparo" at bounding box center [420, 265] width 165 height 23
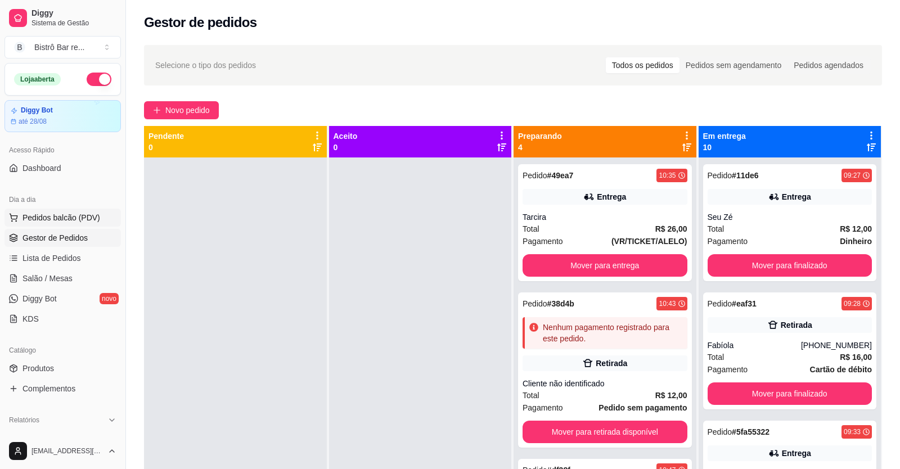
click at [56, 221] on span "Pedidos balcão (PDV)" at bounding box center [62, 217] width 78 height 11
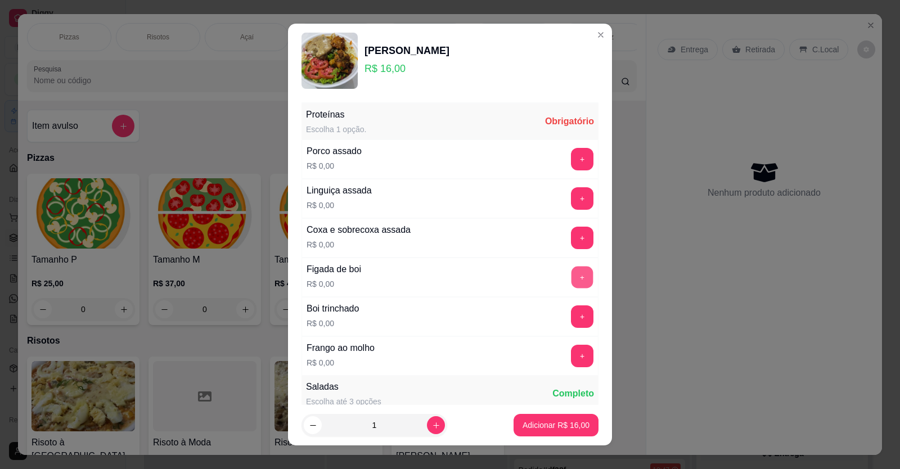
click at [572, 275] on button "+" at bounding box center [583, 277] width 22 height 22
click at [571, 314] on button "+" at bounding box center [582, 316] width 23 height 23
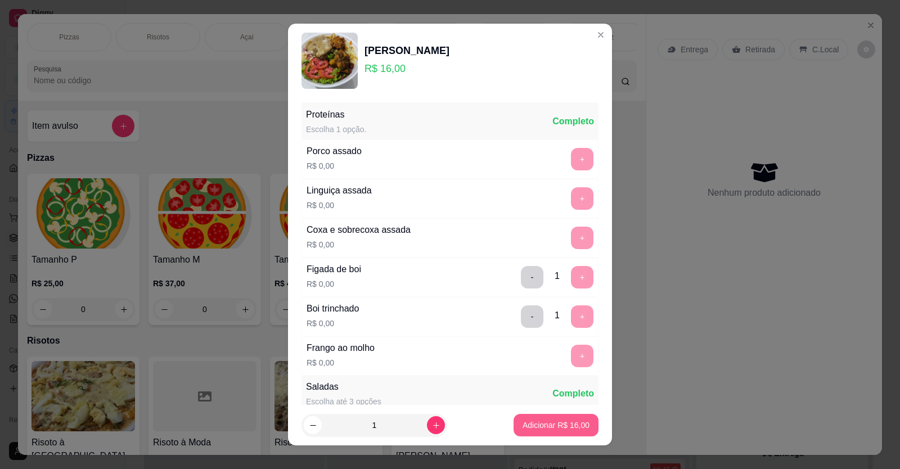
click at [544, 420] on p "Adicionar R$ 16,00" at bounding box center [556, 425] width 67 height 11
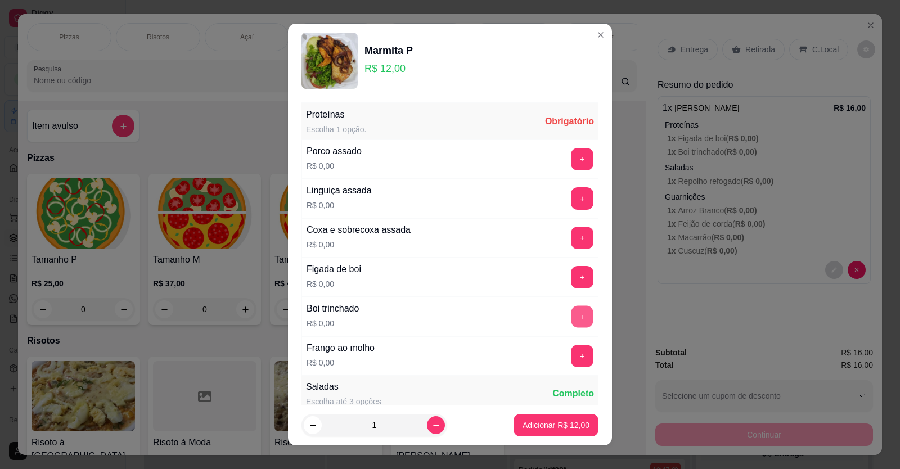
click at [572, 314] on button "+" at bounding box center [583, 316] width 22 height 22
click at [572, 460] on button "+" at bounding box center [583, 471] width 22 height 22
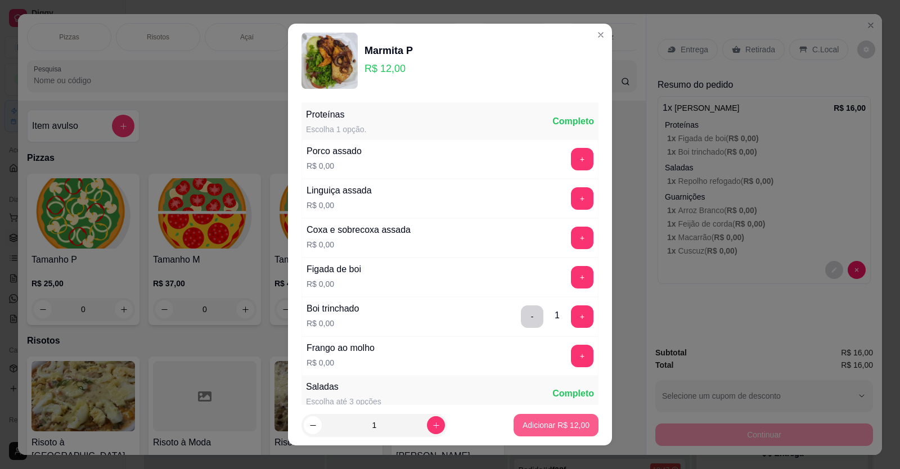
click at [531, 426] on p "Adicionar R$ 12,00" at bounding box center [556, 425] width 67 height 11
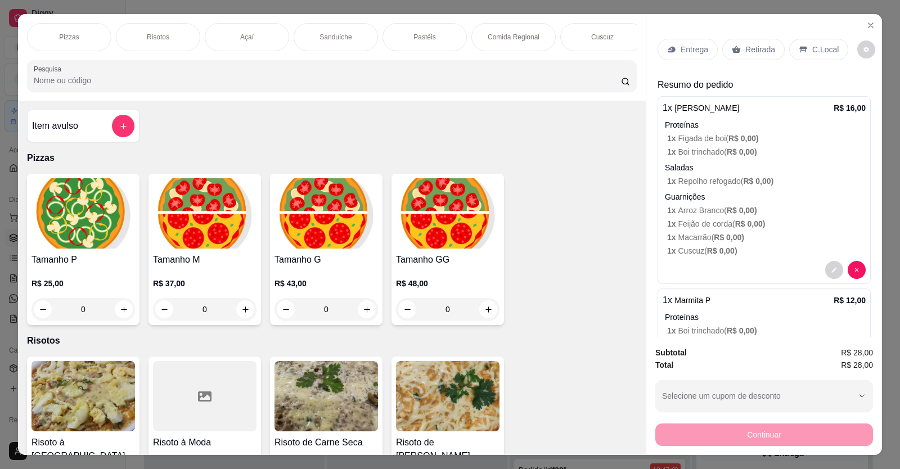
click at [739, 39] on div "Retirada" at bounding box center [753, 49] width 62 height 21
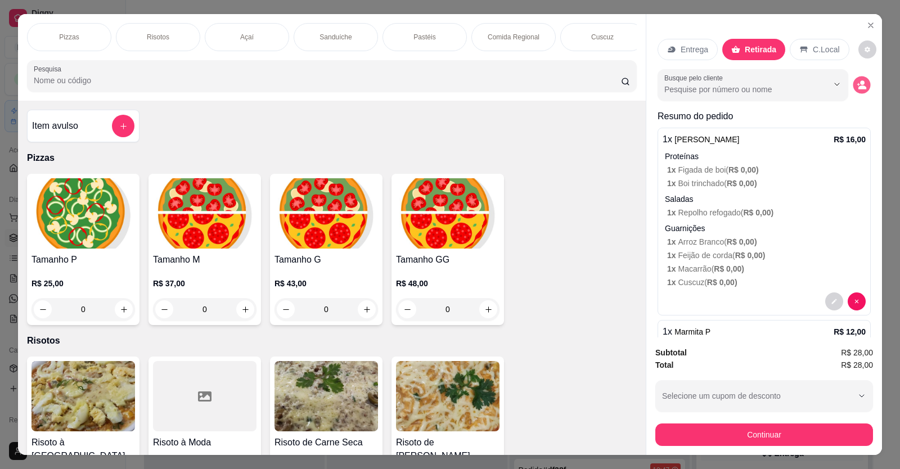
click at [860, 80] on circle "decrease-product-quantity" at bounding box center [862, 82] width 5 height 5
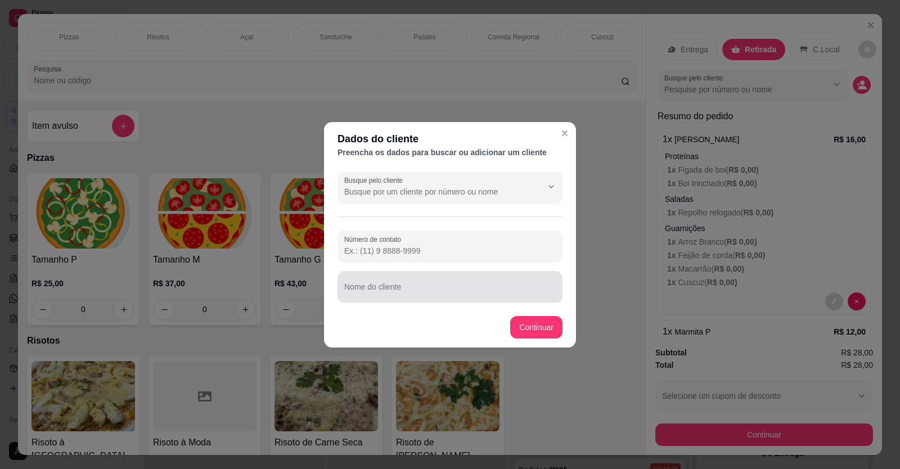
click at [352, 284] on div at bounding box center [450, 287] width 212 height 23
type input "Fe"
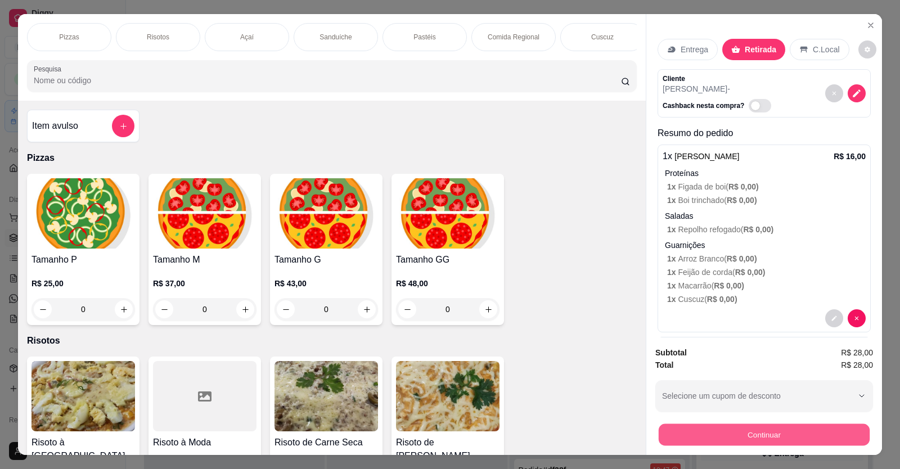
click at [780, 424] on button "Continuar" at bounding box center [764, 435] width 211 height 22
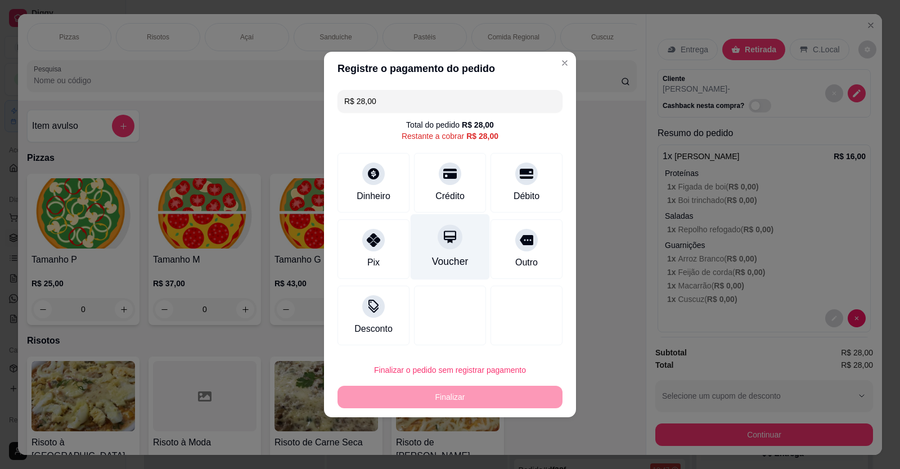
click at [447, 248] on div at bounding box center [450, 236] width 25 height 25
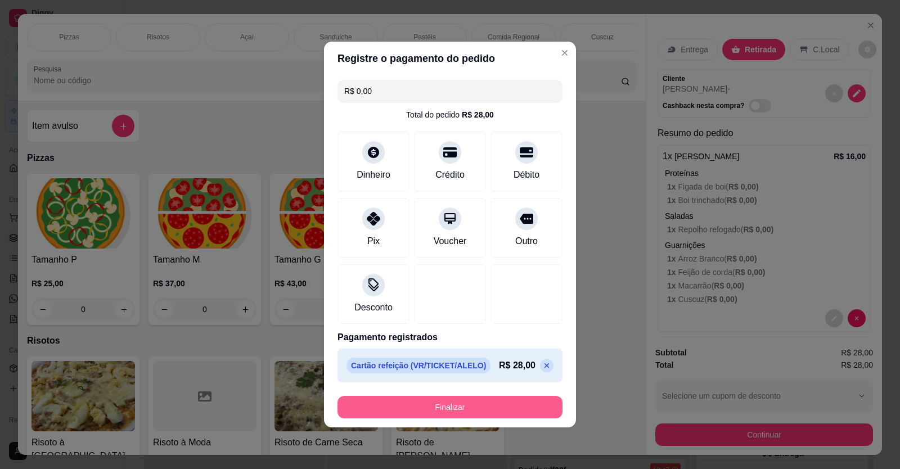
click at [482, 408] on button "Finalizar" at bounding box center [450, 407] width 225 height 23
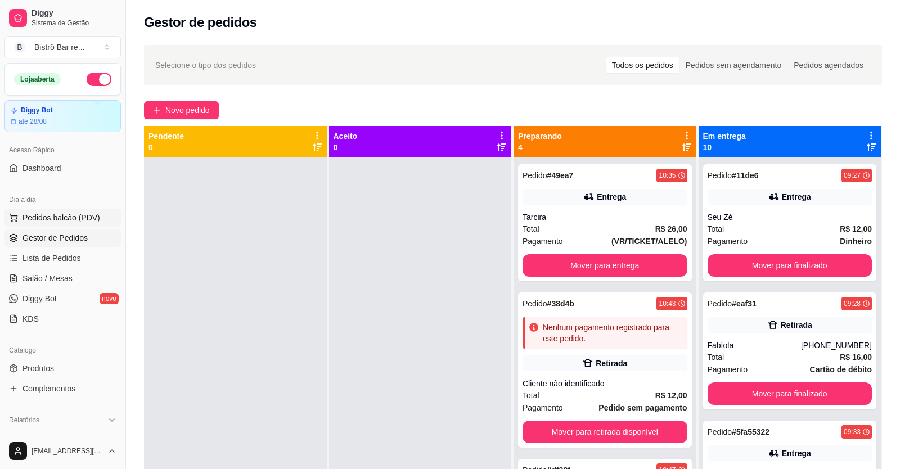
click at [52, 215] on span "Pedidos balcão (PDV)" at bounding box center [62, 217] width 78 height 11
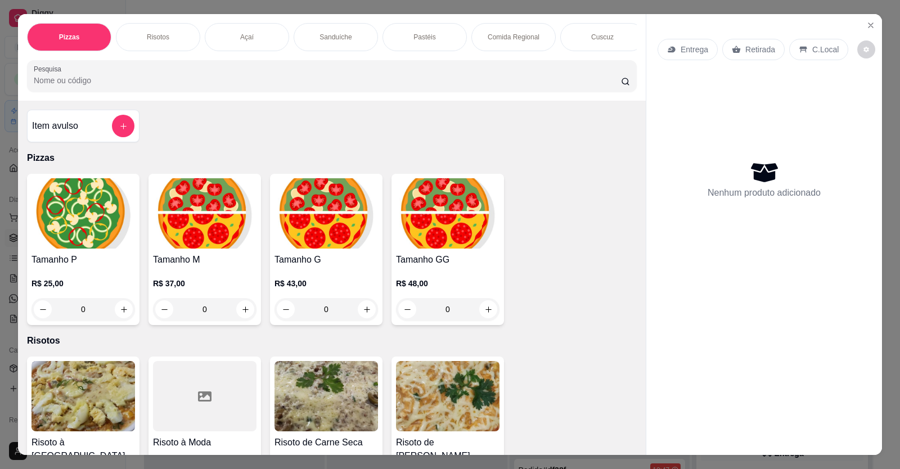
click at [495, 38] on p "Comida Regional" at bounding box center [514, 37] width 52 height 9
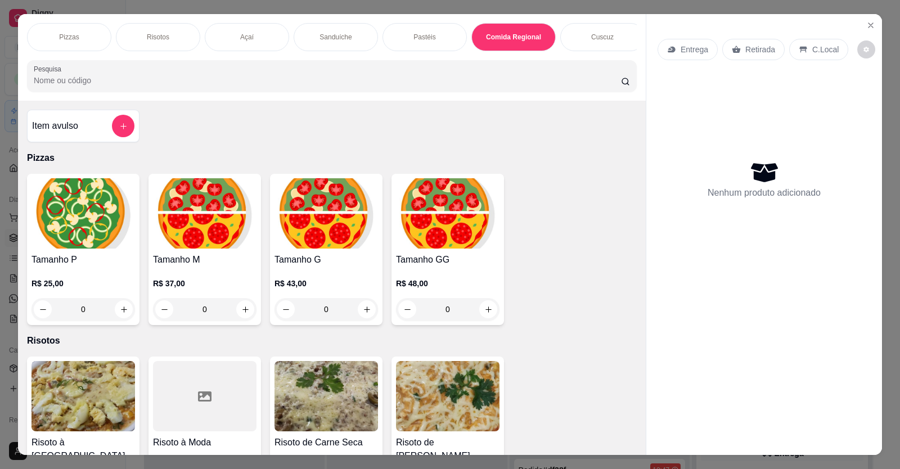
type input "1"
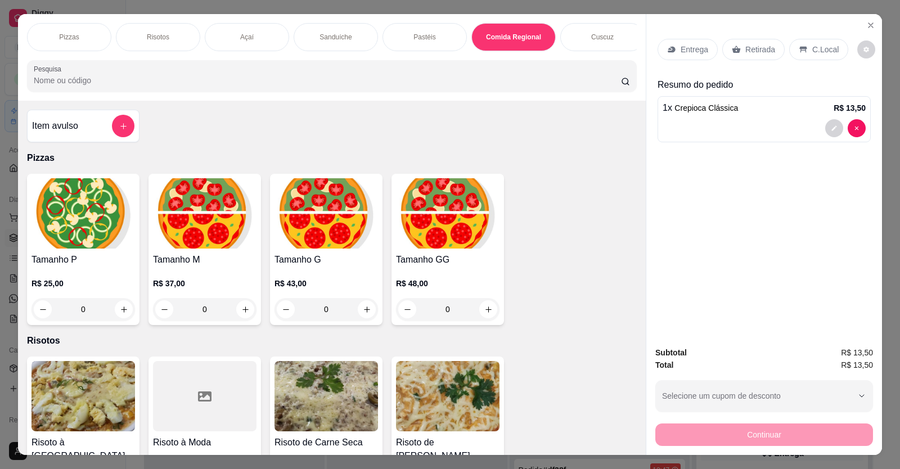
click at [694, 44] on p "Entrega" at bounding box center [695, 49] width 28 height 11
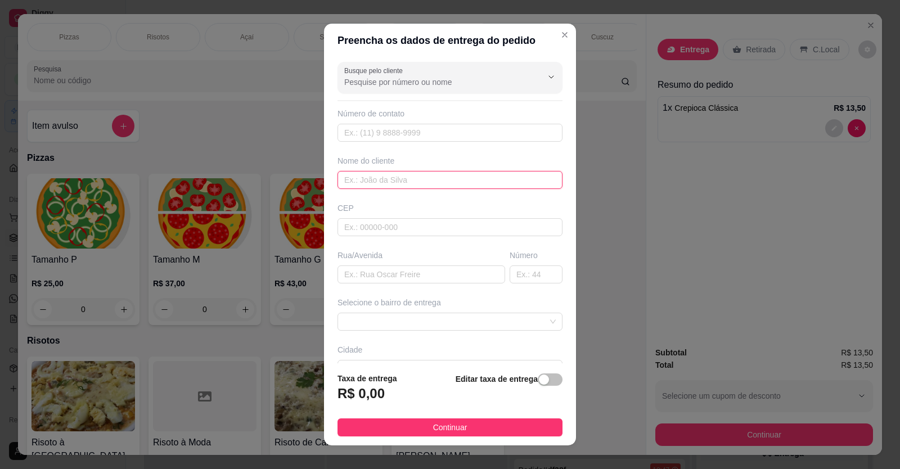
click at [338, 181] on input "text" at bounding box center [450, 180] width 225 height 18
type input "[PERSON_NAME]"
click at [347, 273] on input "text" at bounding box center [422, 275] width 168 height 18
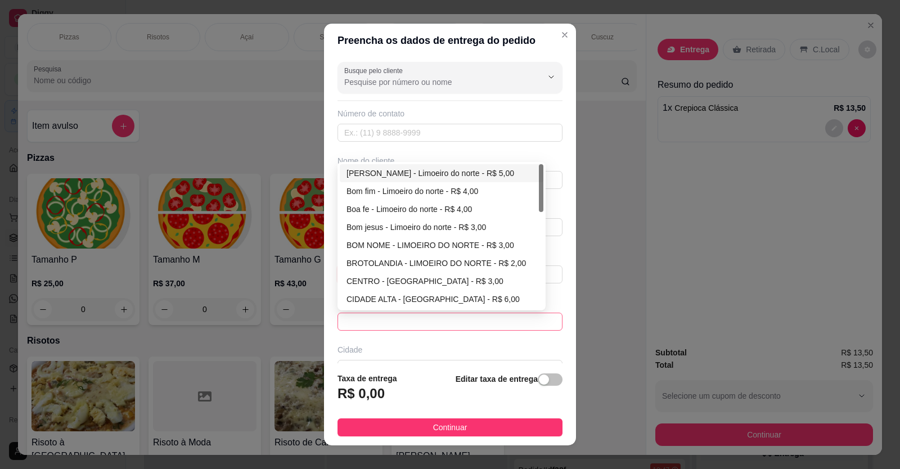
click at [532, 322] on span at bounding box center [450, 321] width 212 height 17
type input "Cosampa"
click at [396, 213] on div "Boa fe - Limoeiro do norte - R$ 4,00" at bounding box center [442, 209] width 190 height 12
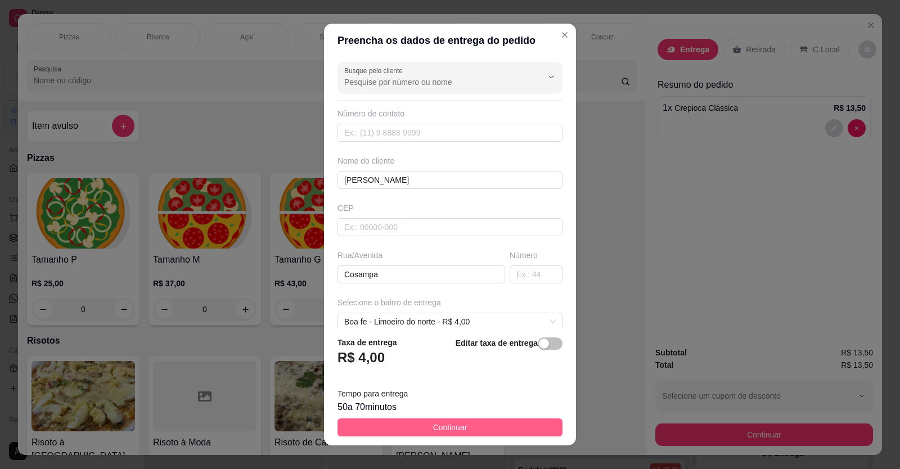
click at [474, 424] on button "Continuar" at bounding box center [450, 428] width 225 height 18
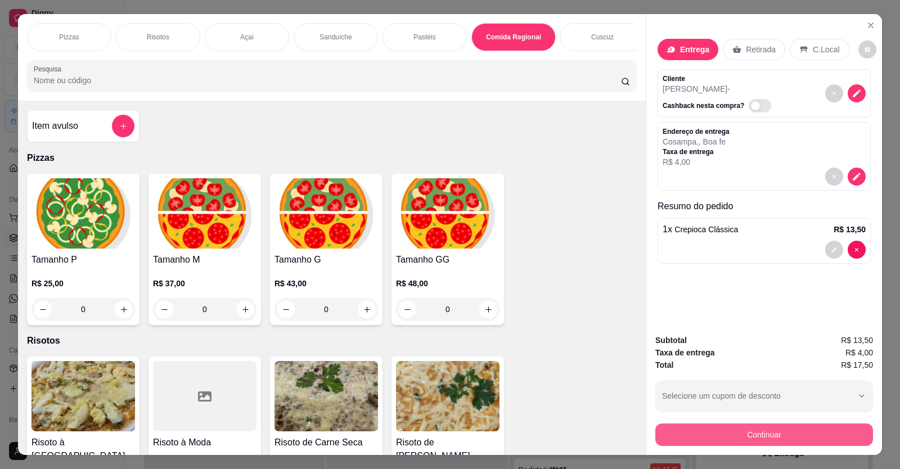
click at [729, 424] on button "Continuar" at bounding box center [764, 435] width 218 height 23
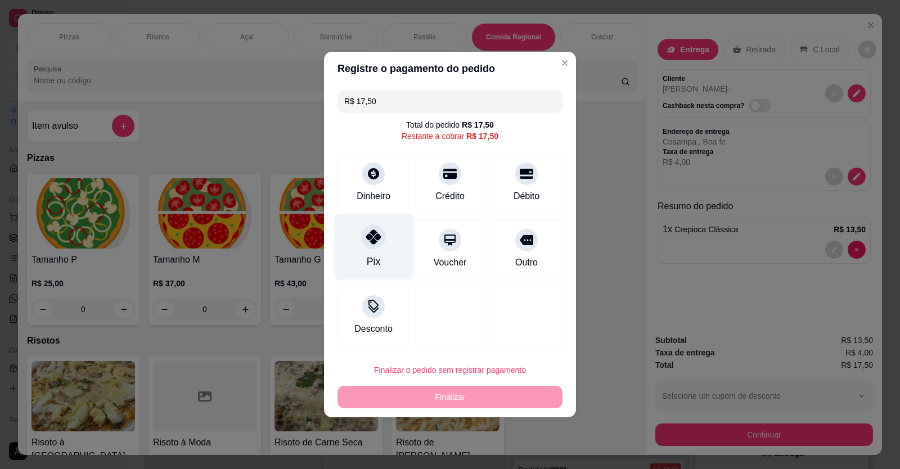
click at [377, 254] on div "Pix" at bounding box center [373, 247] width 79 height 66
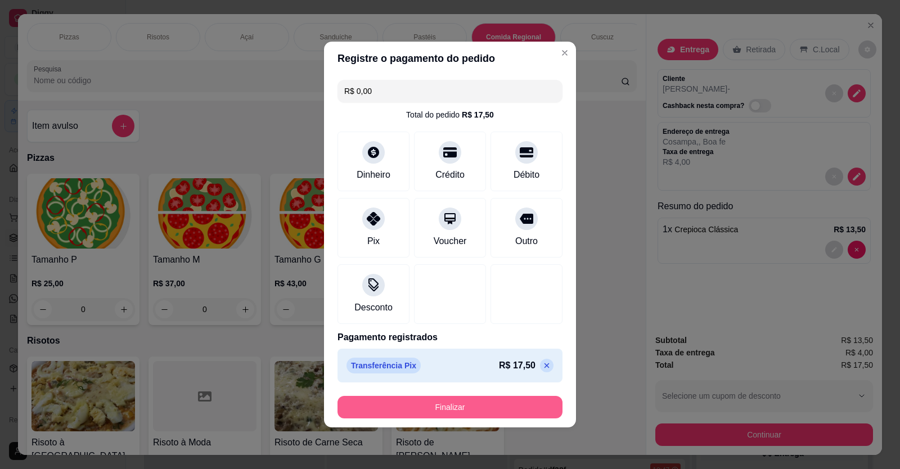
click at [480, 411] on button "Finalizar" at bounding box center [450, 407] width 225 height 23
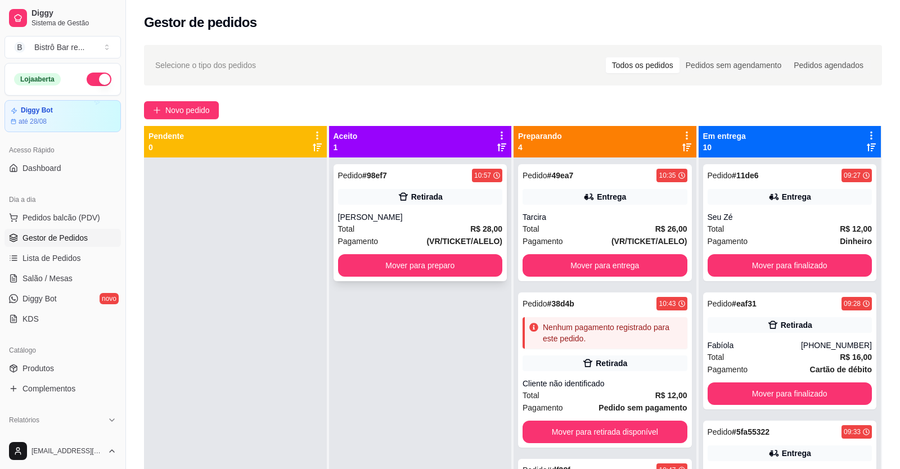
click at [353, 174] on span "Pedido" at bounding box center [350, 175] width 25 height 9
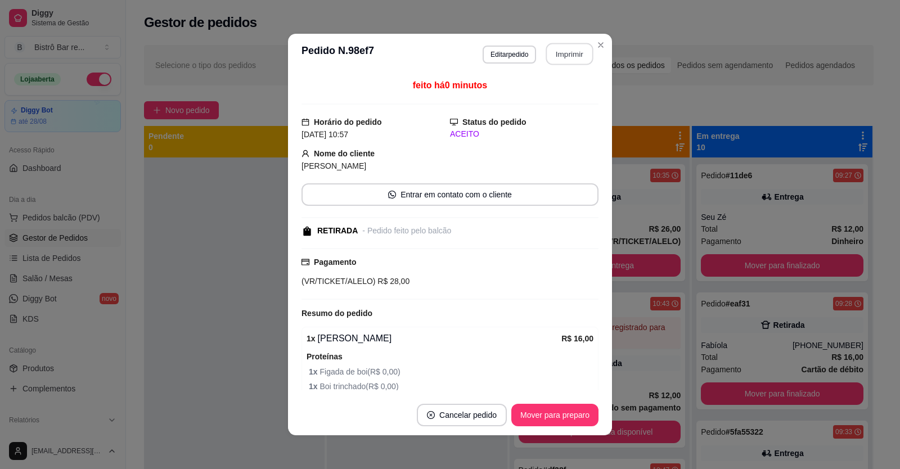
click at [553, 54] on button "Imprimir" at bounding box center [569, 54] width 47 height 22
click at [581, 415] on button "Mover para preparo" at bounding box center [555, 416] width 84 height 22
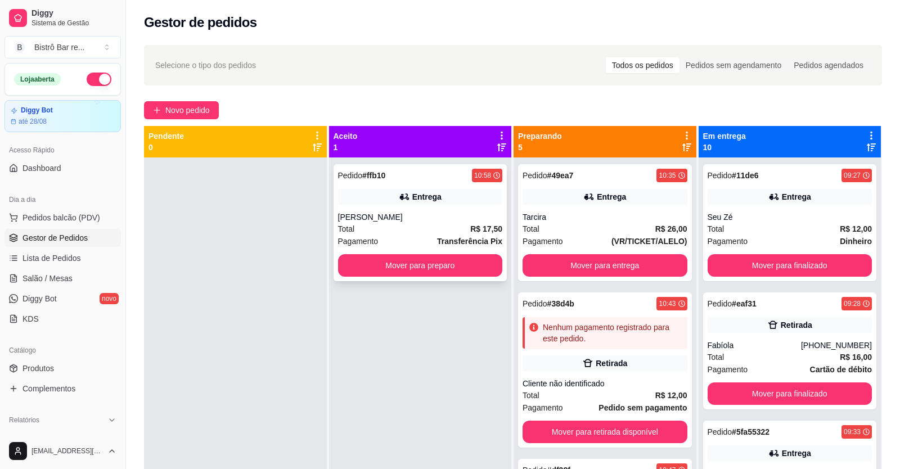
click at [366, 178] on strong "# ffb10" at bounding box center [373, 175] width 23 height 9
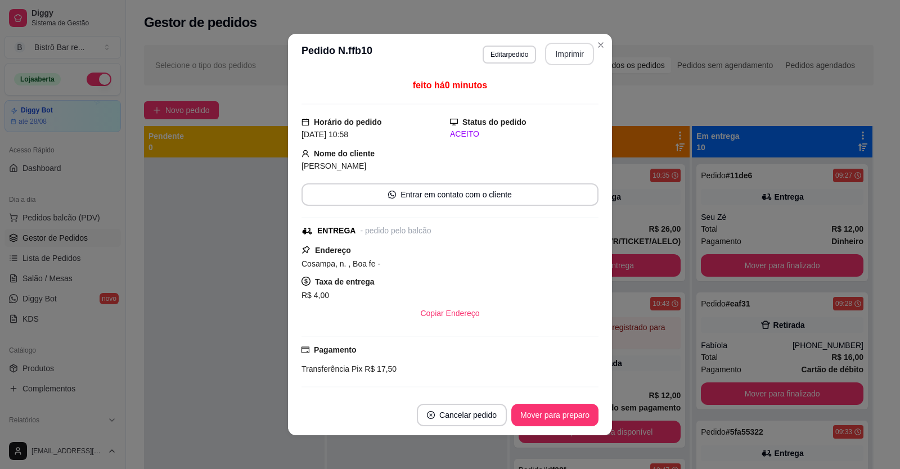
click at [569, 52] on button "Imprimir" at bounding box center [569, 54] width 49 height 23
click at [576, 420] on button "Mover para preparo" at bounding box center [554, 415] width 87 height 23
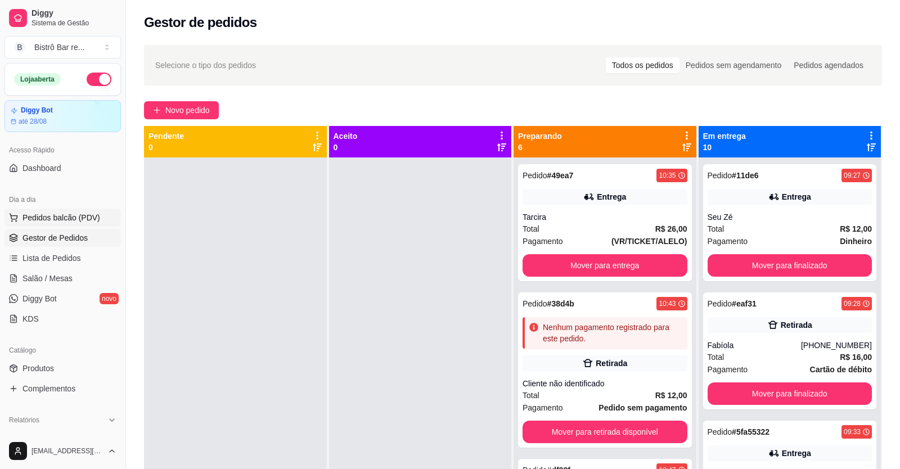
click at [50, 215] on span "Pedidos balcão (PDV)" at bounding box center [62, 217] width 78 height 11
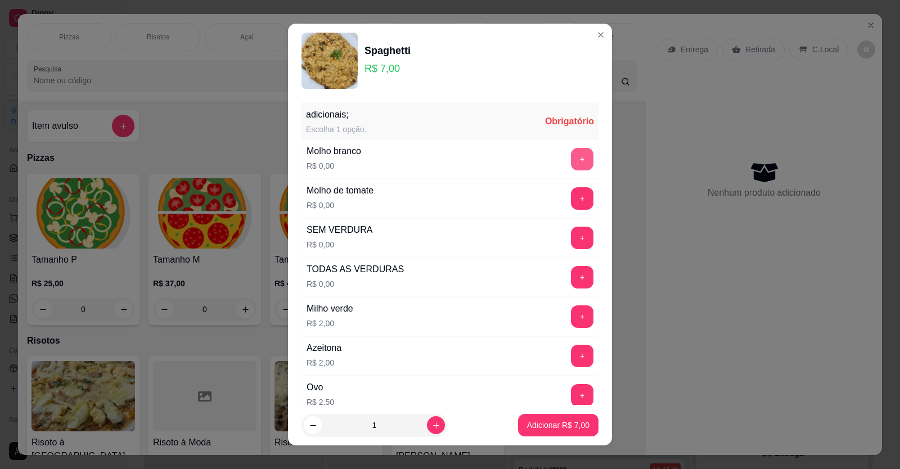
click at [571, 159] on button "+" at bounding box center [582, 159] width 23 height 23
click at [572, 282] on button "+" at bounding box center [583, 277] width 22 height 22
click at [572, 305] on button "+" at bounding box center [583, 316] width 22 height 22
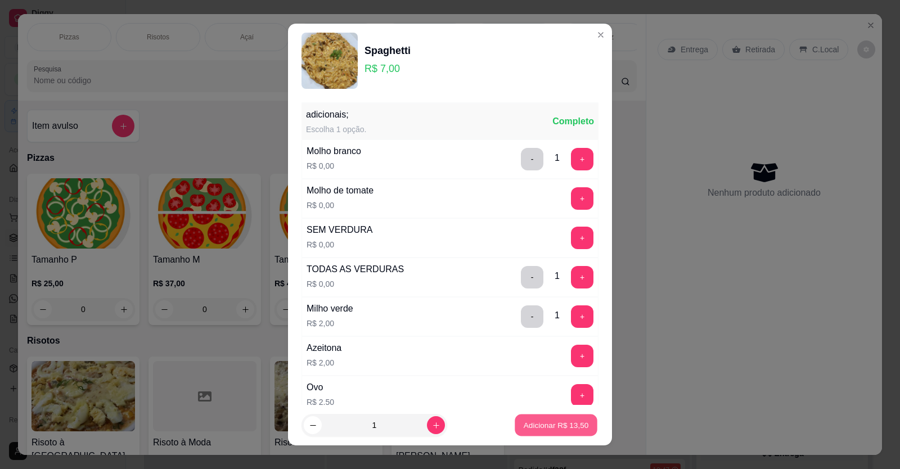
click at [533, 426] on p "Adicionar R$ 13,50" at bounding box center [556, 425] width 65 height 11
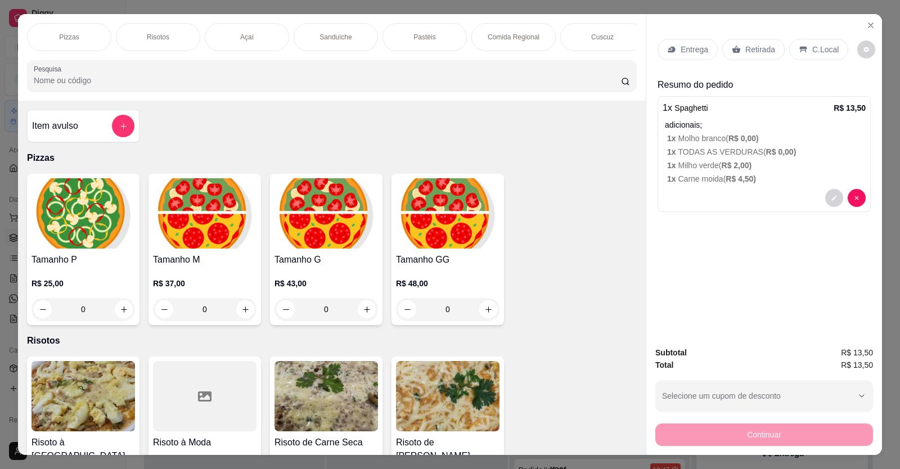
click at [690, 39] on div "Entrega" at bounding box center [688, 49] width 60 height 21
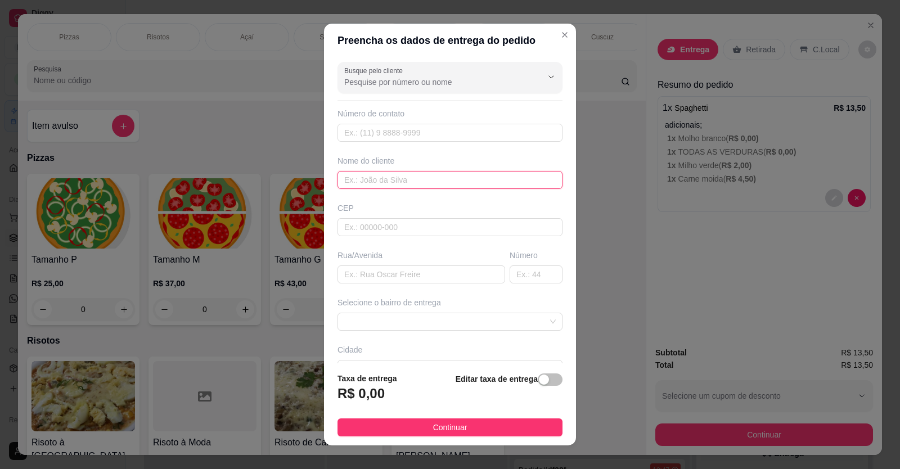
click at [338, 183] on input "text" at bounding box center [450, 180] width 225 height 18
type input "Debora"
click at [338, 275] on input "text" at bounding box center [422, 275] width 168 height 18
type input "Policl"
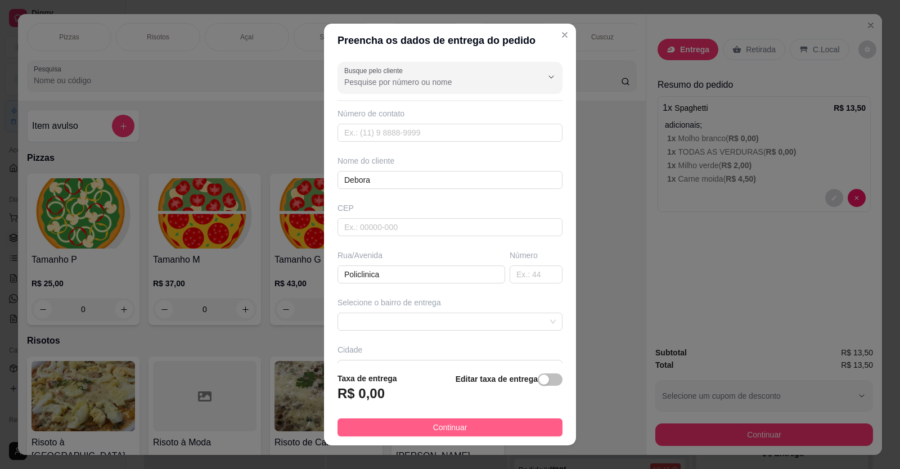
click at [451, 425] on span "Continuar" at bounding box center [450, 427] width 34 height 12
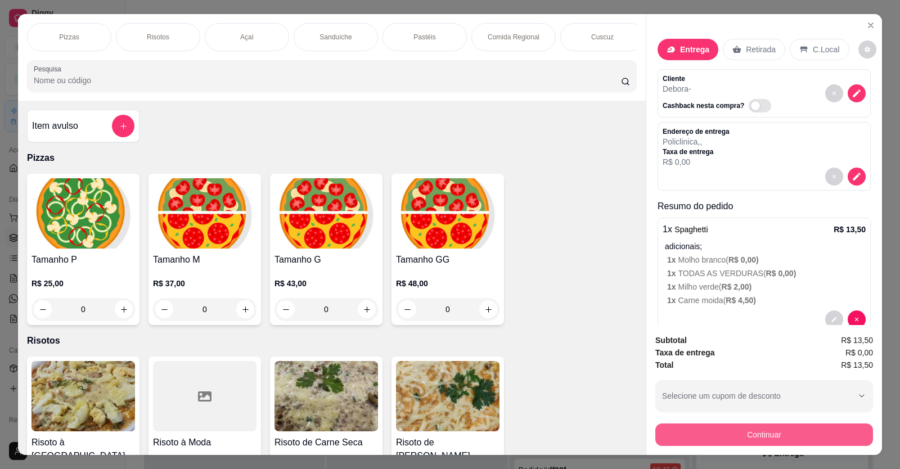
click at [730, 424] on button "Continuar" at bounding box center [764, 435] width 218 height 23
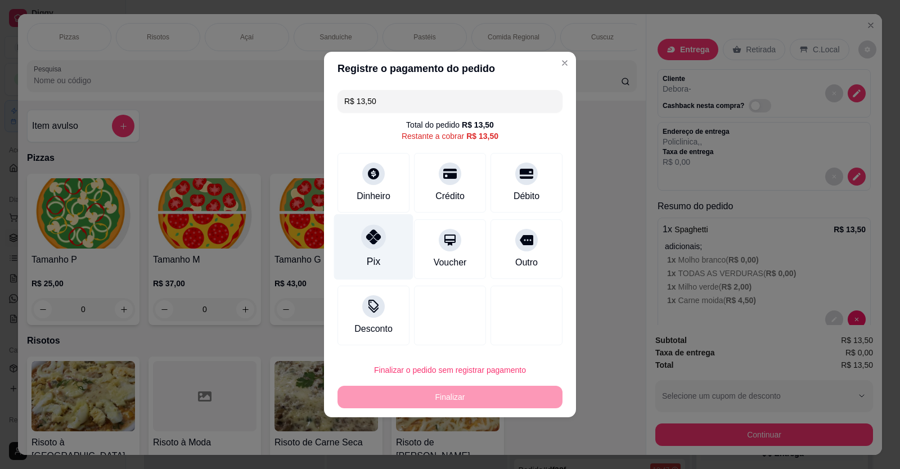
click at [380, 244] on div at bounding box center [373, 236] width 25 height 25
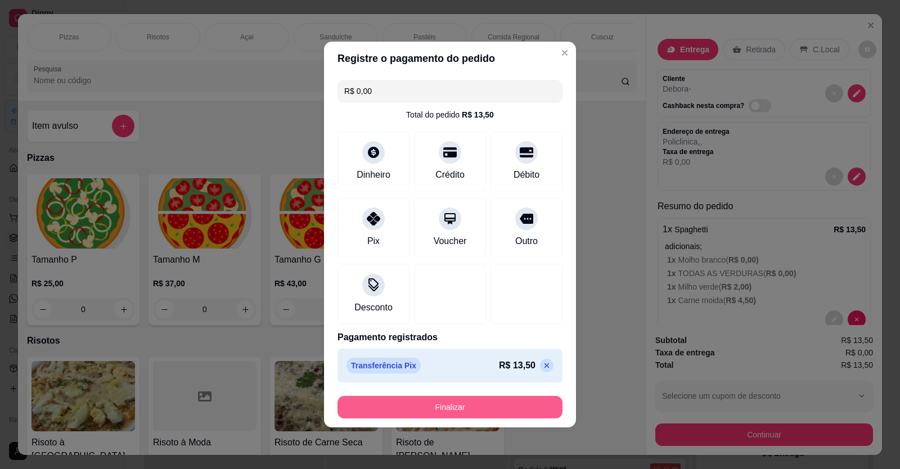
click at [465, 401] on button "Finalizar" at bounding box center [450, 407] width 225 height 23
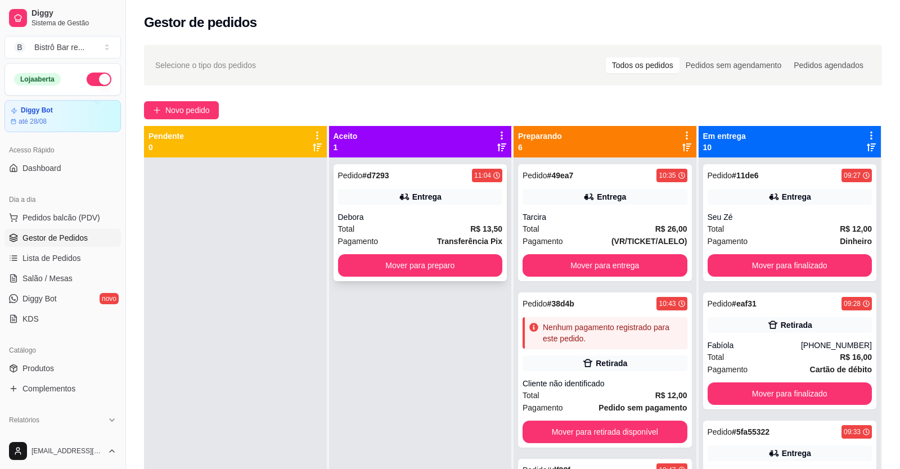
click at [371, 178] on strong "# d7293" at bounding box center [375, 175] width 27 height 9
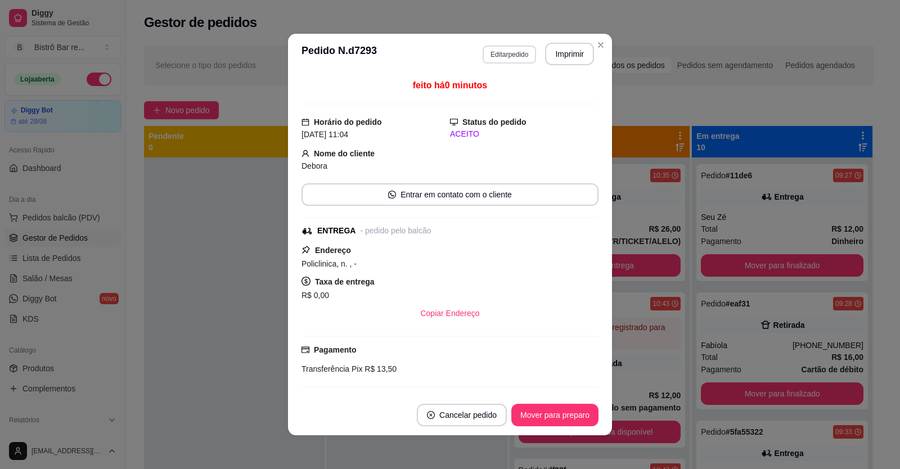
click at [494, 55] on button "Editar pedido" at bounding box center [509, 55] width 53 height 18
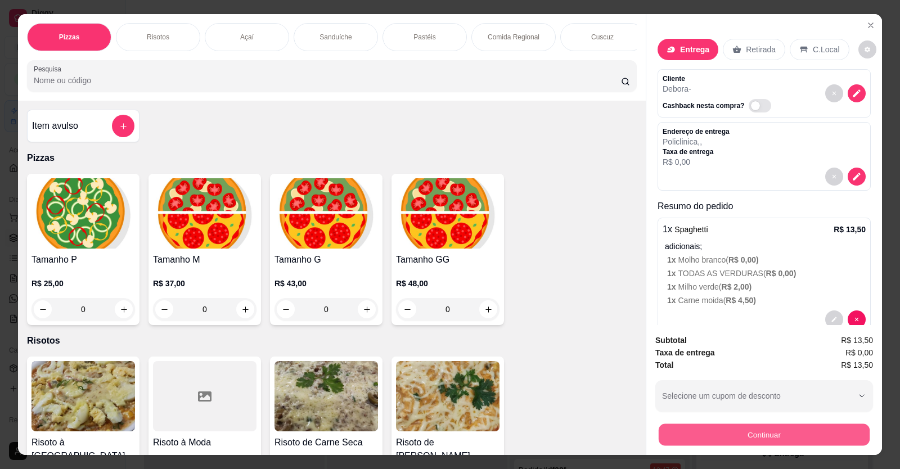
click at [731, 438] on button "Continuar" at bounding box center [764, 435] width 211 height 22
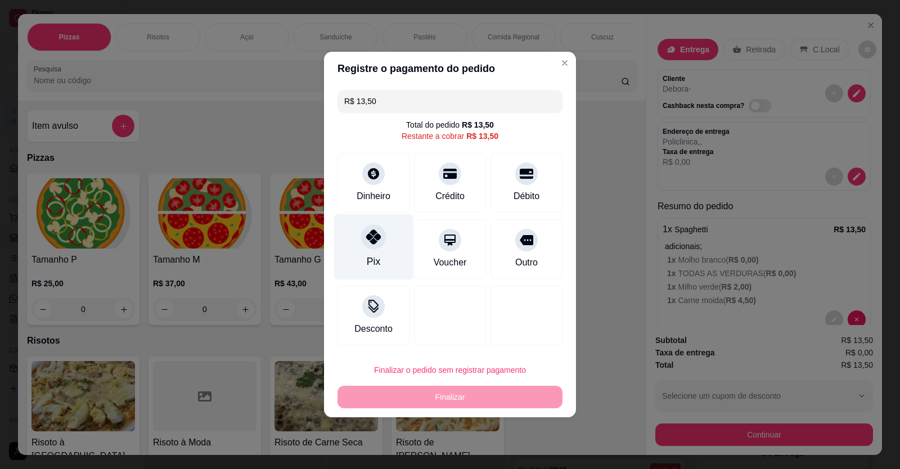
click at [383, 238] on div at bounding box center [373, 236] width 25 height 25
type input "R$ 0,00"
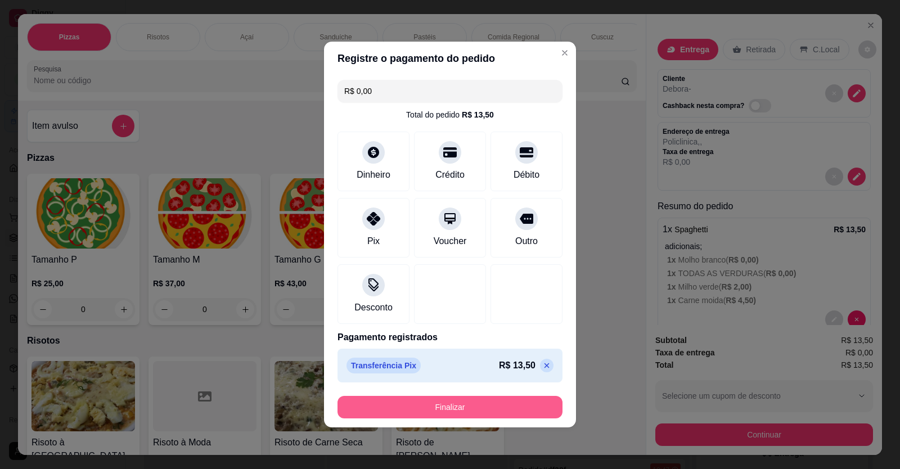
click at [487, 409] on button "Finalizar" at bounding box center [450, 407] width 225 height 23
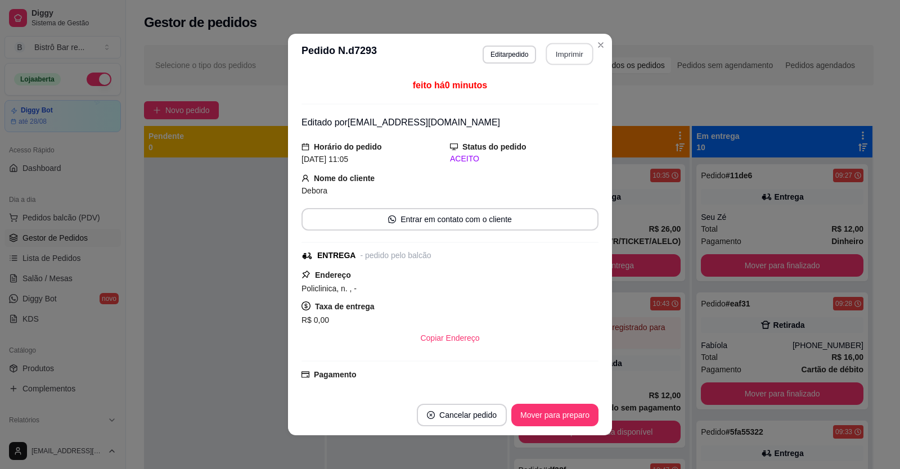
click at [555, 51] on button "Imprimir" at bounding box center [569, 54] width 47 height 22
click at [573, 420] on button "Mover para preparo" at bounding box center [555, 416] width 84 height 22
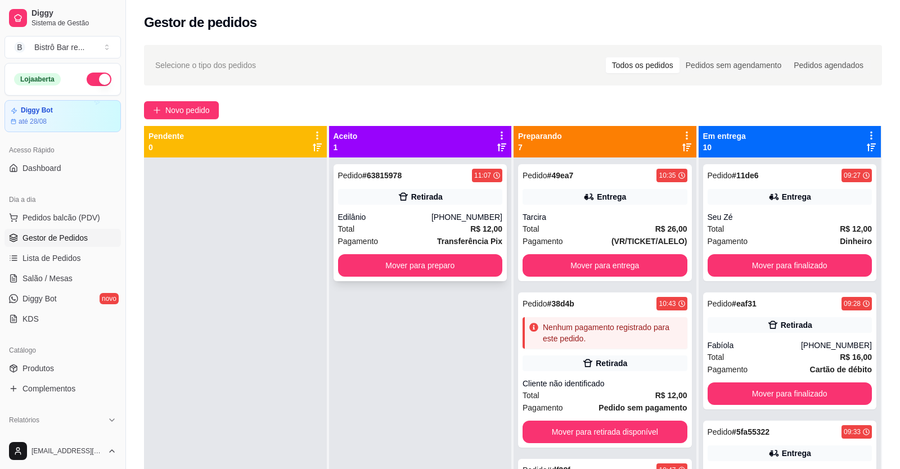
click at [364, 177] on strong "# 63815978" at bounding box center [381, 175] width 39 height 9
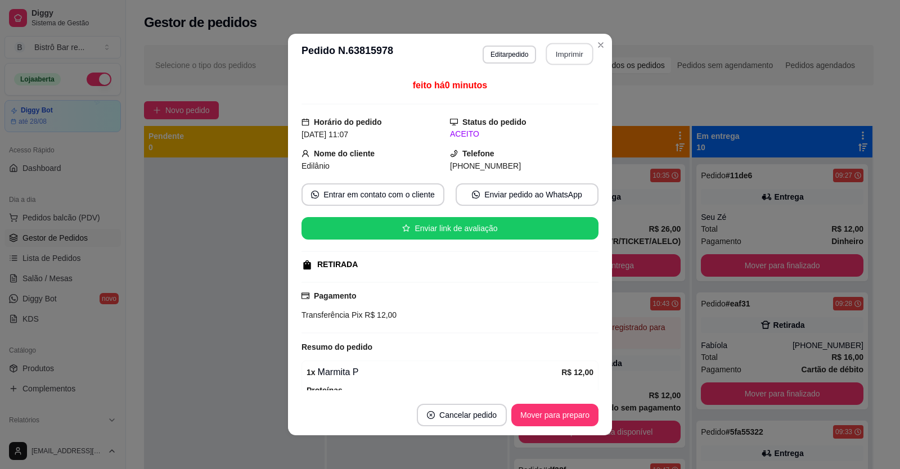
click at [552, 52] on button "Imprimir" at bounding box center [569, 54] width 47 height 22
click at [564, 414] on button "Mover para preparo" at bounding box center [555, 416] width 84 height 22
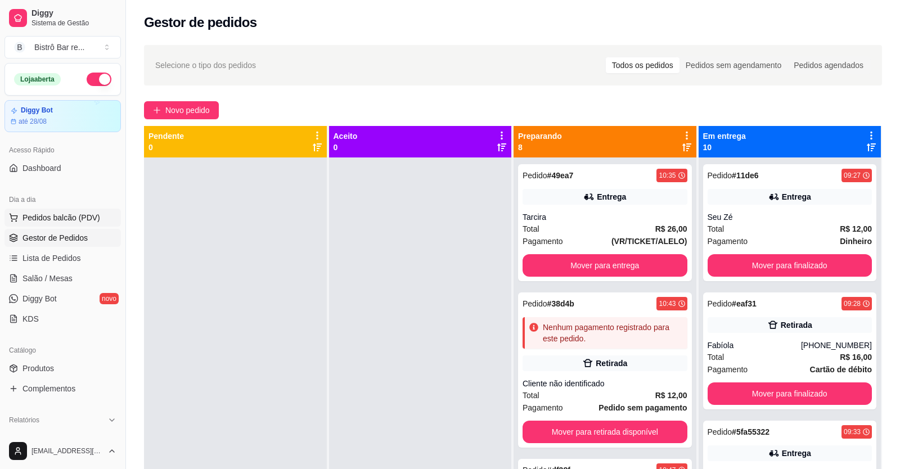
click at [61, 211] on button "Pedidos balcão (PDV)" at bounding box center [63, 218] width 116 height 18
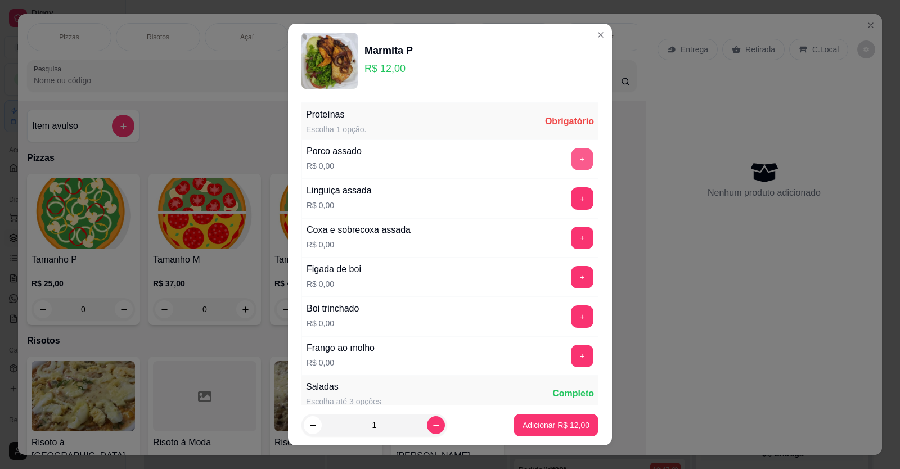
click at [572, 154] on button "+" at bounding box center [583, 159] width 22 height 22
click at [571, 460] on button "+" at bounding box center [582, 471] width 23 height 23
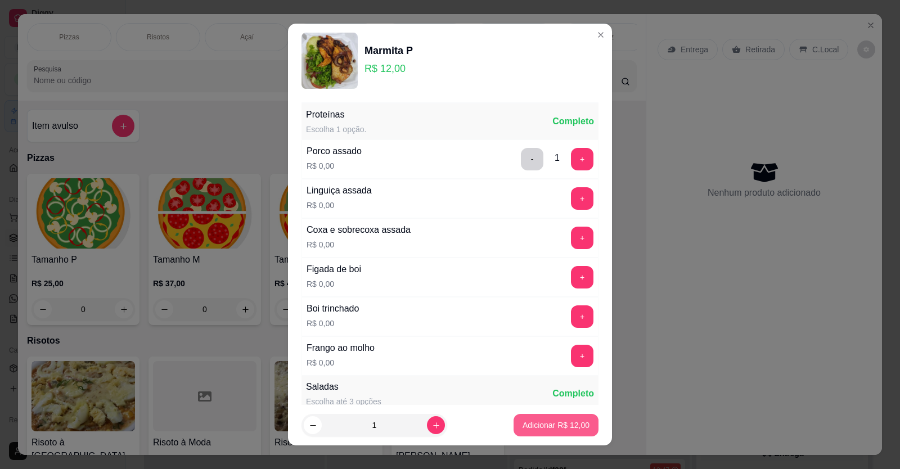
click at [527, 418] on button "Adicionar R$ 12,00" at bounding box center [556, 425] width 85 height 23
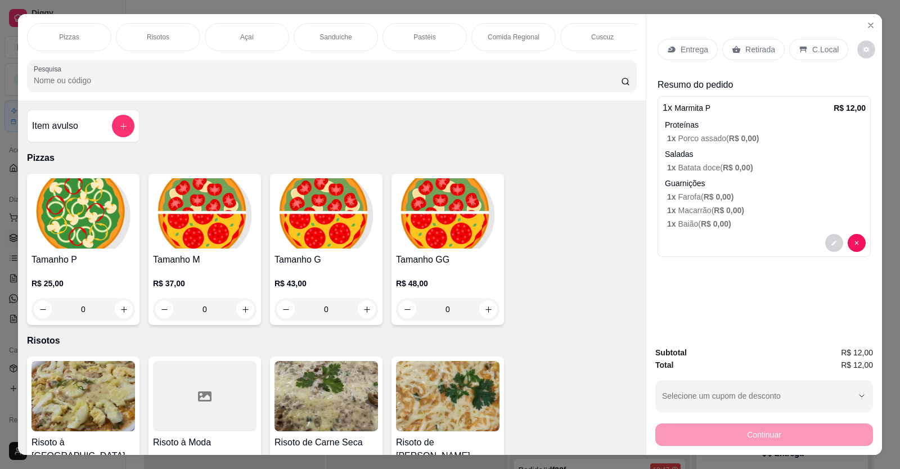
click at [757, 44] on p "Retirada" at bounding box center [760, 49] width 30 height 11
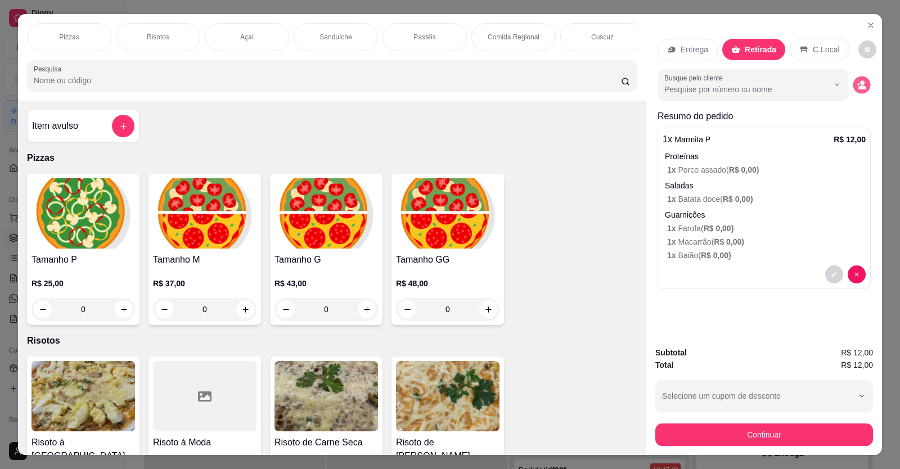
click at [857, 80] on icon "decrease-product-quantity" at bounding box center [862, 85] width 10 height 10
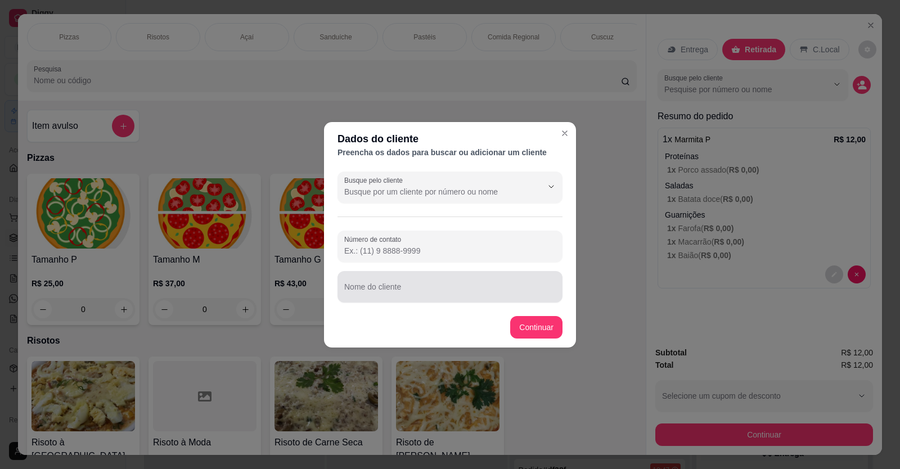
click at [340, 288] on div "Nome do cliente" at bounding box center [450, 287] width 225 height 32
type input "F"
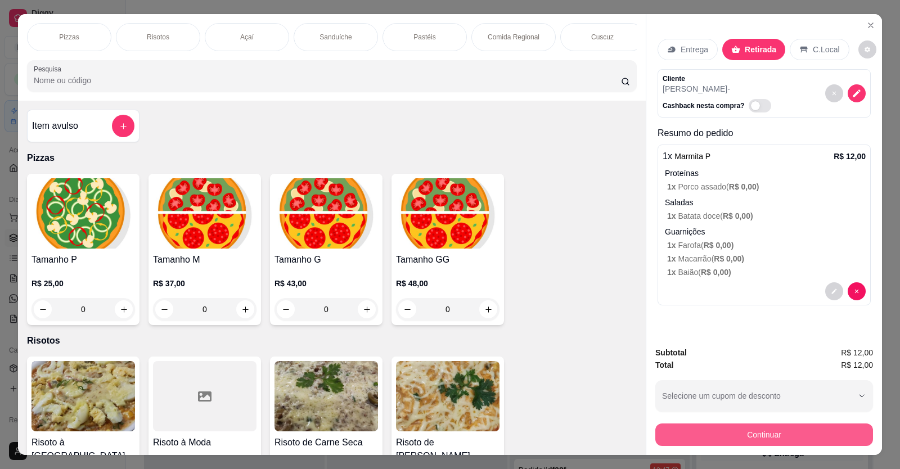
click at [749, 424] on button "Continuar" at bounding box center [764, 435] width 218 height 23
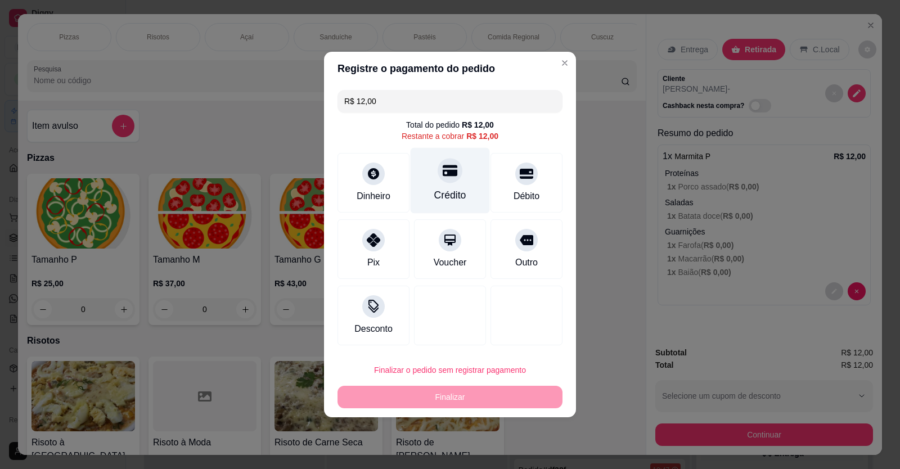
drag, startPoint x: 457, startPoint y: 178, endPoint x: 457, endPoint y: 185, distance: 6.2
click at [457, 179] on div "Crédito" at bounding box center [450, 181] width 79 height 66
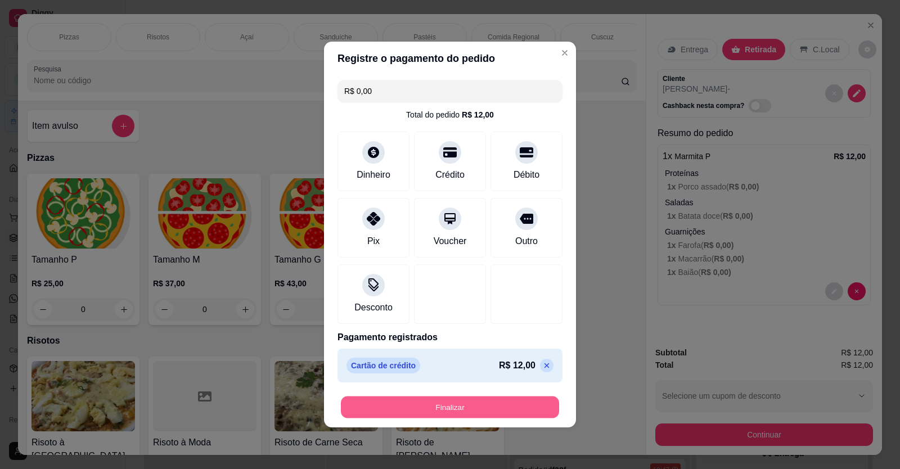
click at [465, 400] on button "Finalizar" at bounding box center [450, 408] width 218 height 22
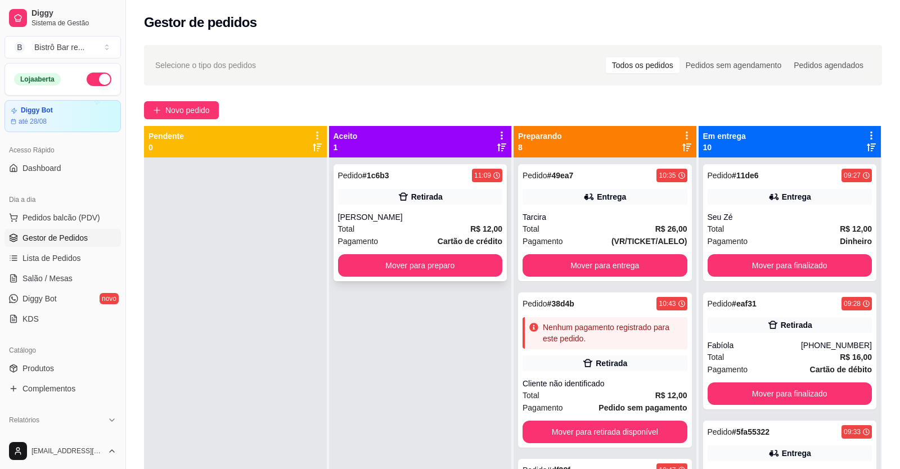
click at [378, 172] on strong "# 1c6b3" at bounding box center [375, 175] width 27 height 9
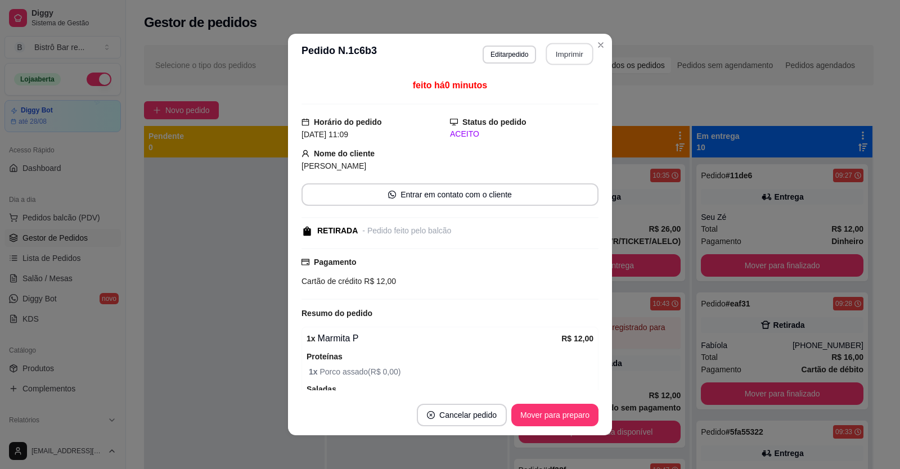
click at [578, 54] on button "Imprimir" at bounding box center [569, 54] width 47 height 22
click at [564, 406] on button "Mover para preparo" at bounding box center [554, 415] width 87 height 23
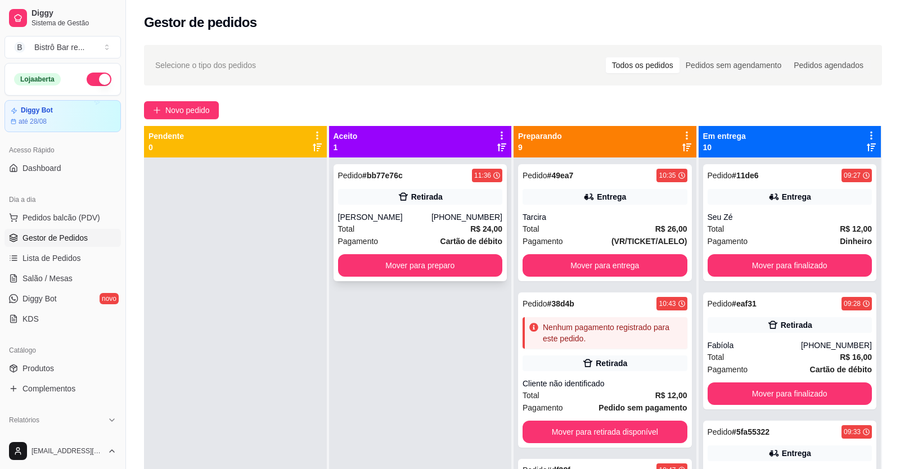
click at [382, 170] on div "Pedido # bb77e76c" at bounding box center [370, 176] width 65 height 14
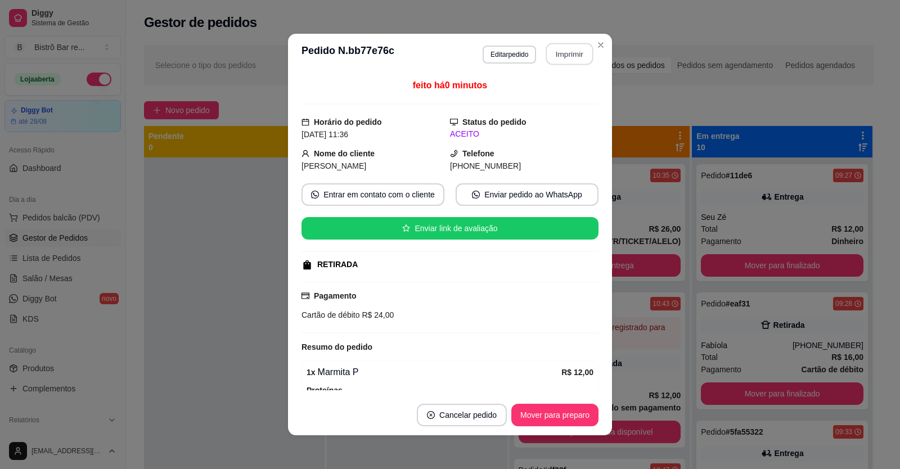
click at [551, 54] on button "Imprimir" at bounding box center [569, 54] width 47 height 22
click at [564, 413] on button "Mover para preparo" at bounding box center [554, 415] width 87 height 23
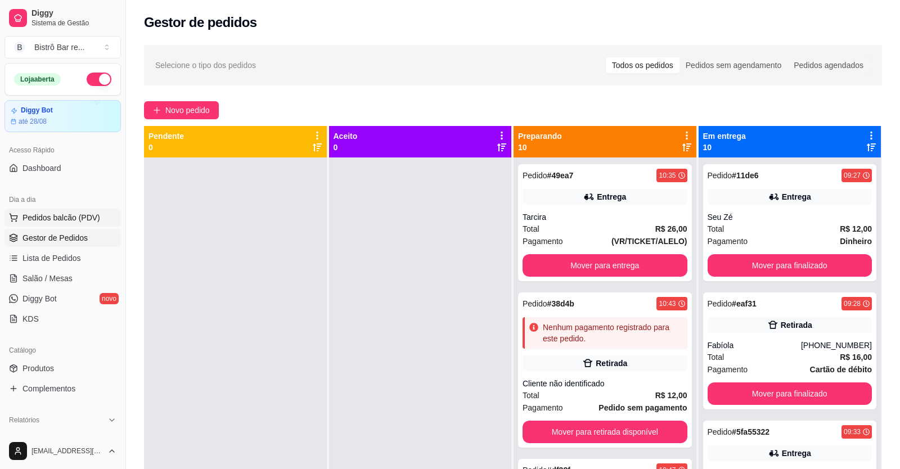
click at [50, 218] on span "Pedidos balcão (PDV)" at bounding box center [62, 217] width 78 height 11
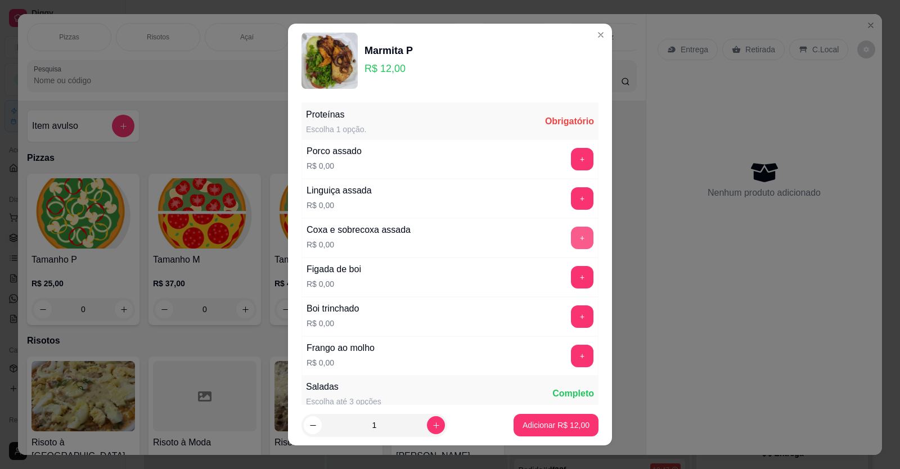
click at [571, 232] on button "+" at bounding box center [582, 238] width 23 height 23
click at [571, 420] on button "+" at bounding box center [582, 431] width 23 height 23
click at [535, 429] on p "Adicionar R$ 12,00" at bounding box center [556, 425] width 67 height 11
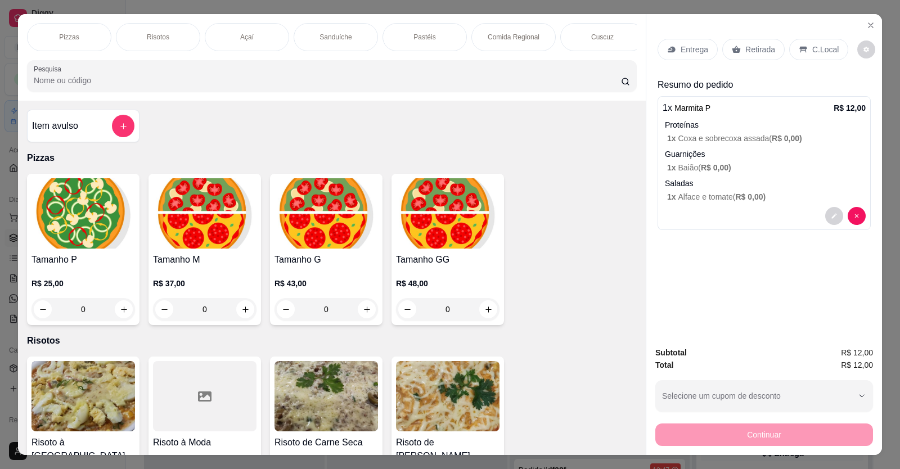
click at [738, 23] on div "Bebidas" at bounding box center [780, 37] width 84 height 28
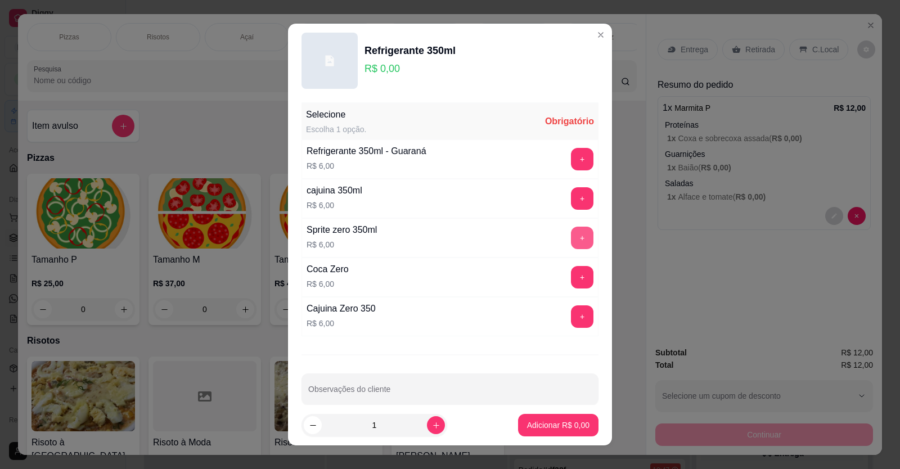
click at [571, 236] on button "+" at bounding box center [582, 238] width 23 height 23
click at [549, 425] on p "Adicionar R$ 6,00" at bounding box center [558, 425] width 61 height 11
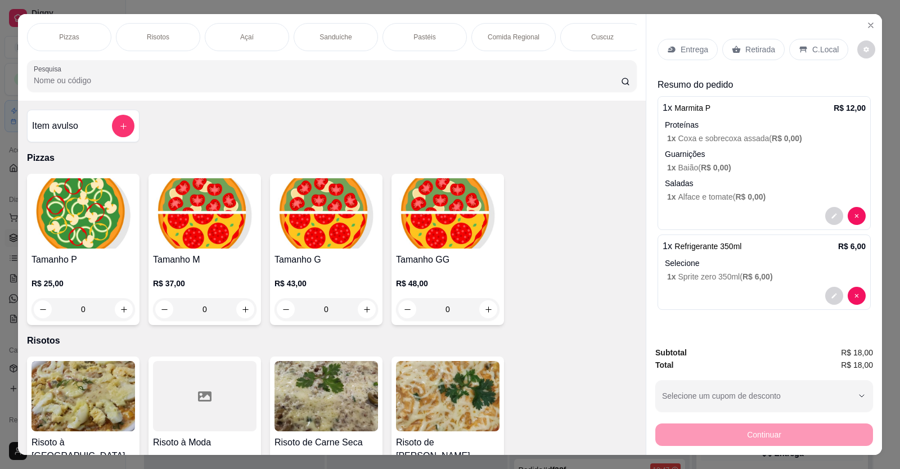
click at [668, 47] on icon at bounding box center [671, 50] width 7 height 6
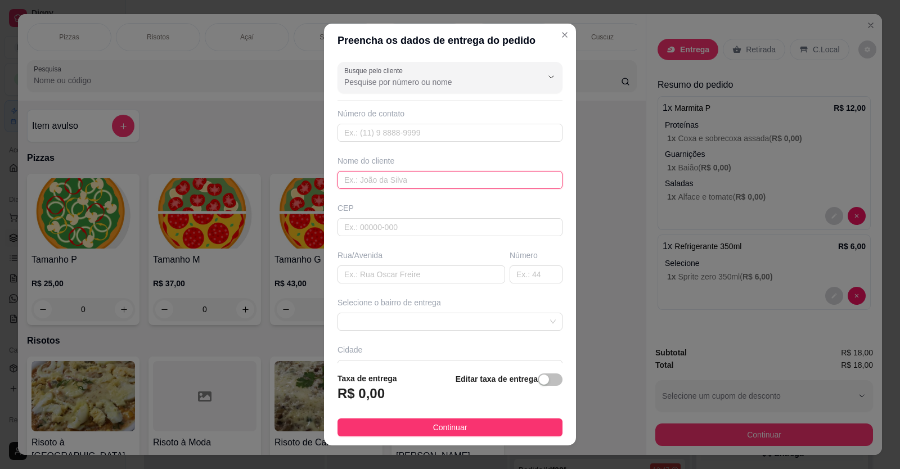
click at [338, 176] on input "text" at bounding box center [450, 180] width 225 height 18
type input "[PERSON_NAME]"
click at [328, 273] on div "Busque pelo cliente Número de contato Nome do cliente [PERSON_NAME] Rua/[GEOGRA…" at bounding box center [450, 210] width 252 height 307
click at [341, 272] on input "text" at bounding box center [422, 275] width 168 height 18
type input "Policlininca"
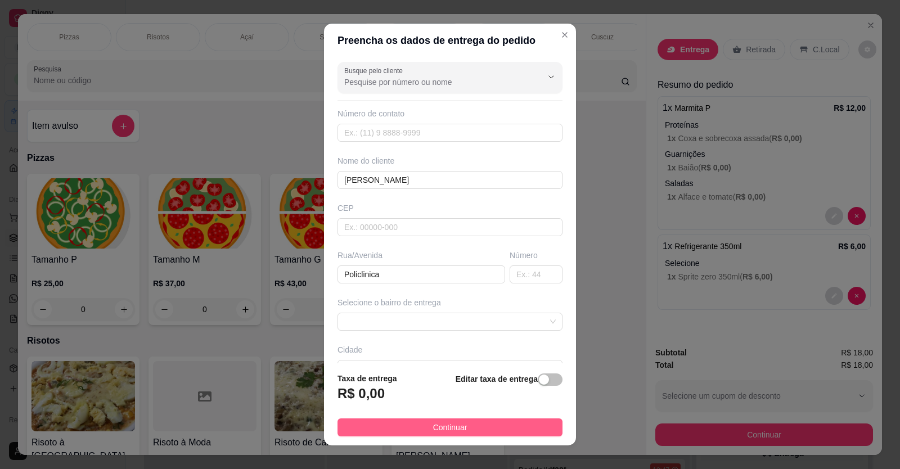
click at [451, 430] on span "Continuar" at bounding box center [450, 427] width 34 height 12
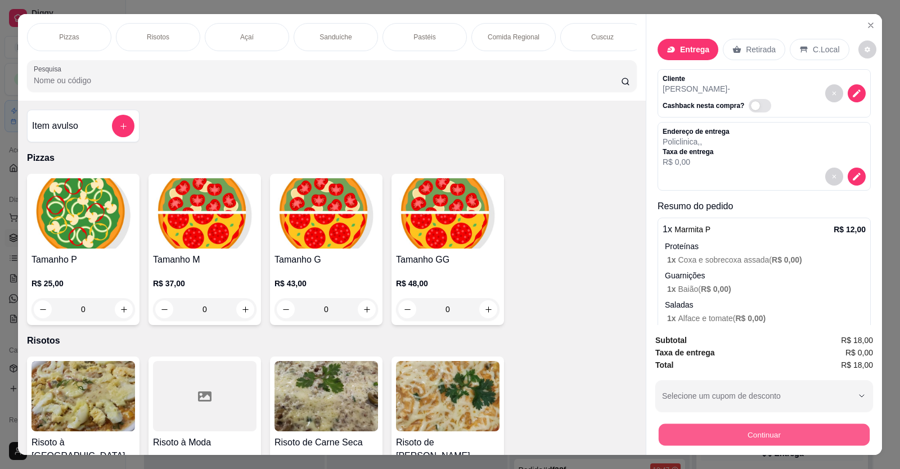
click at [792, 424] on button "Continuar" at bounding box center [764, 435] width 211 height 22
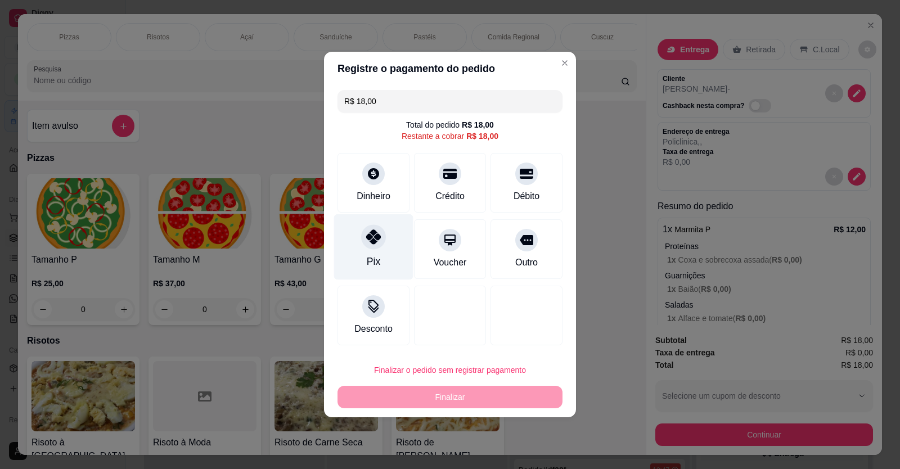
click at [380, 245] on div at bounding box center [373, 236] width 25 height 25
type input "R$ 0,00"
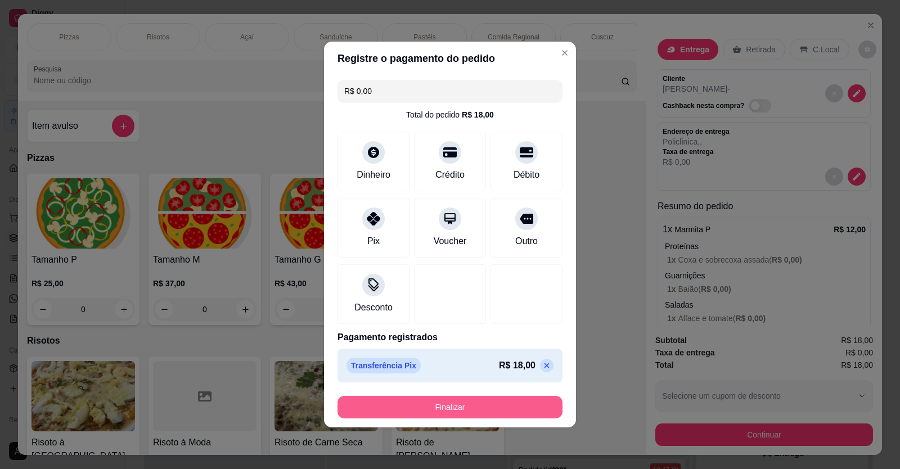
click at [434, 410] on button "Finalizar" at bounding box center [450, 407] width 225 height 23
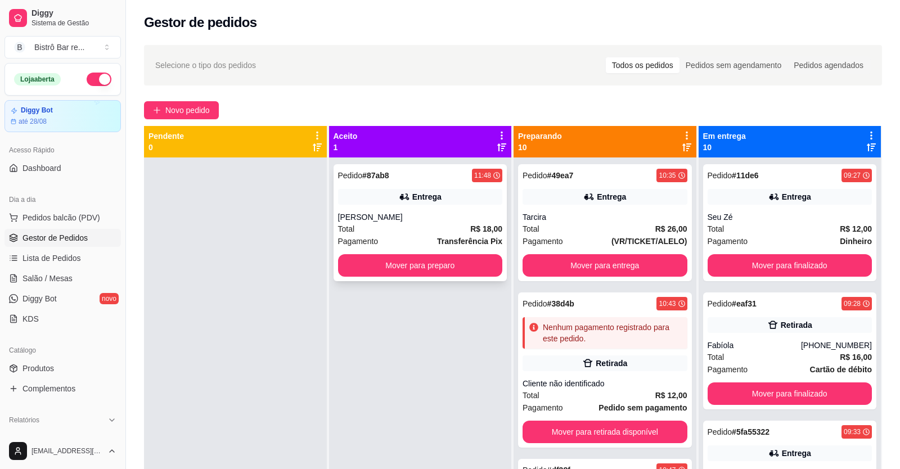
click at [362, 172] on strong "# 87ab8" at bounding box center [375, 175] width 27 height 9
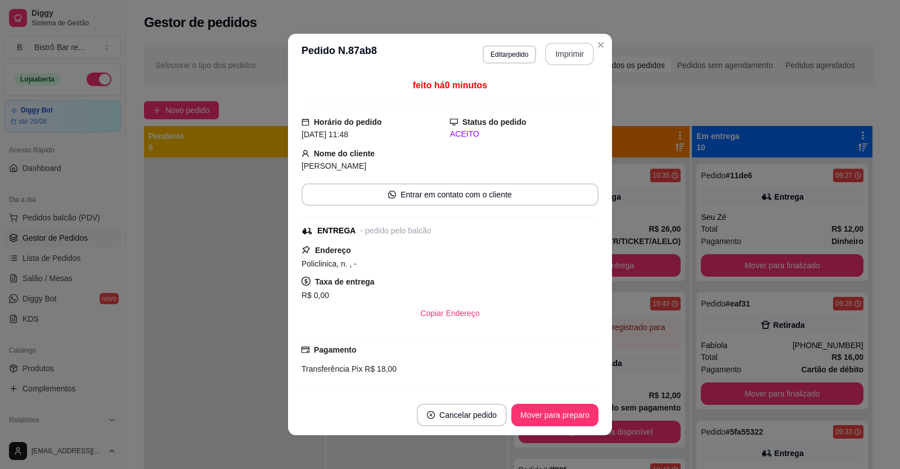
click at [557, 50] on button "Imprimir" at bounding box center [569, 54] width 49 height 23
click at [576, 417] on button "Mover para preparo" at bounding box center [555, 416] width 84 height 22
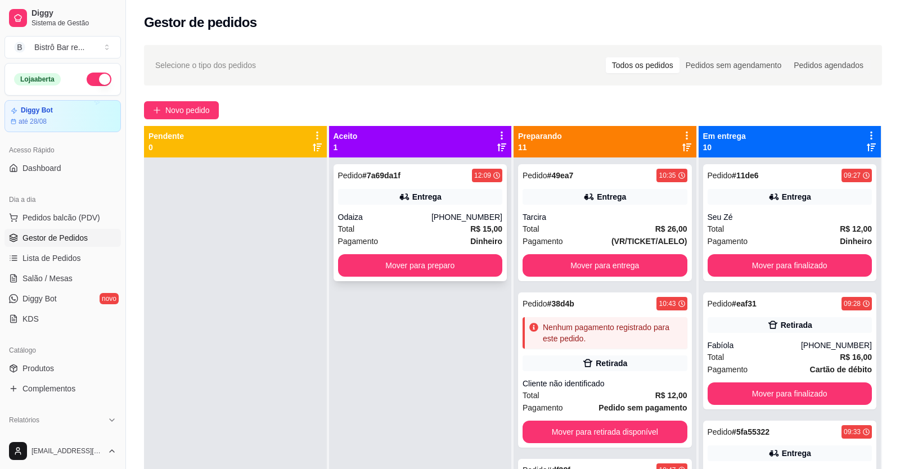
click at [380, 176] on strong "# 7a69da1f" at bounding box center [381, 175] width 38 height 9
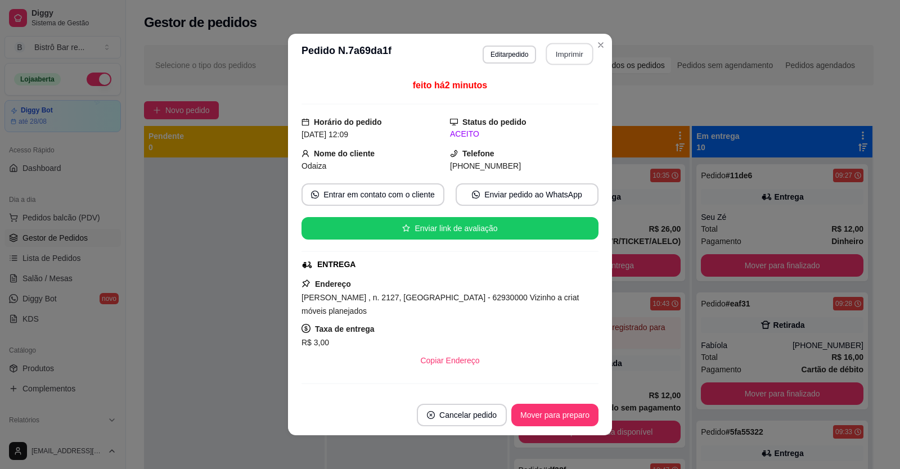
click at [548, 54] on button "Imprimir" at bounding box center [569, 54] width 47 height 22
click at [582, 411] on button "Mover para preparo" at bounding box center [555, 416] width 84 height 22
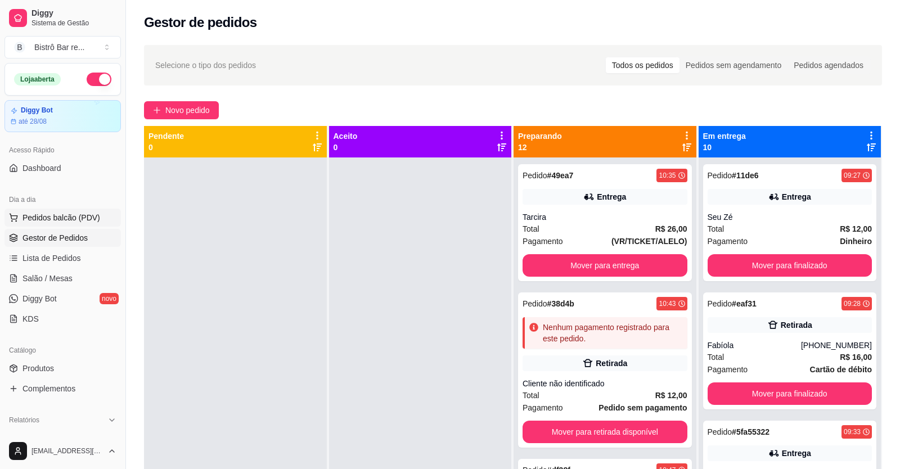
click at [56, 219] on span "Pedidos balcão (PDV)" at bounding box center [62, 217] width 78 height 11
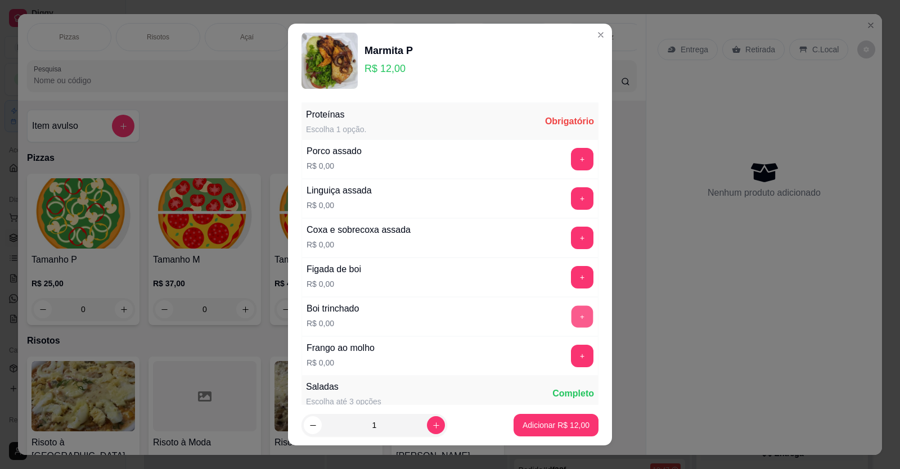
click at [572, 314] on button "+" at bounding box center [583, 316] width 22 height 22
click at [571, 420] on button "+" at bounding box center [582, 431] width 23 height 23
click at [571, 460] on button "+" at bounding box center [582, 471] width 23 height 23
click at [546, 428] on p "Adicionar R$ 12,00" at bounding box center [556, 425] width 65 height 11
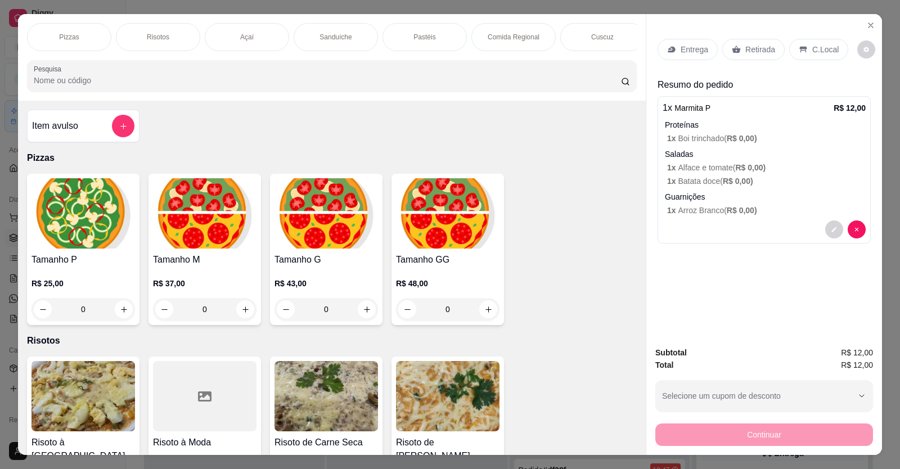
click at [696, 44] on p "Entrega" at bounding box center [695, 49] width 28 height 11
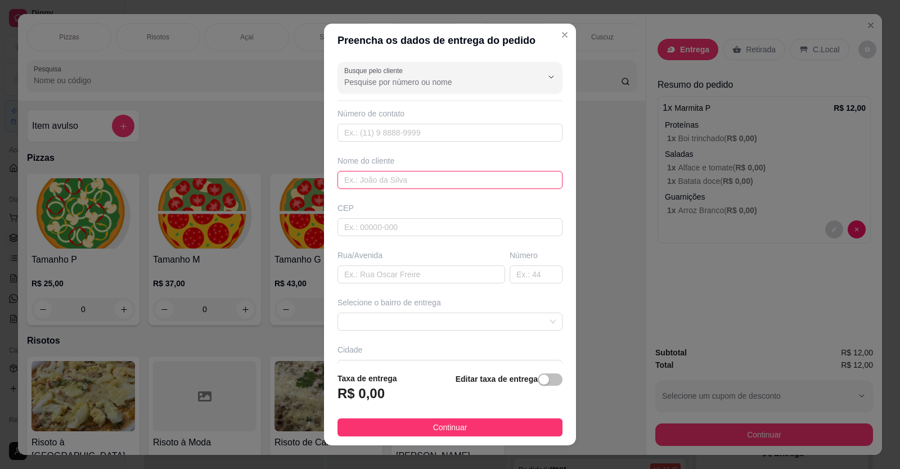
click at [342, 181] on input "text" at bounding box center [450, 180] width 225 height 18
type input "Anielly"
click at [340, 275] on input "text" at bounding box center [422, 275] width 168 height 18
type input "Vale imagem"
click at [539, 383] on div "button" at bounding box center [544, 380] width 10 height 10
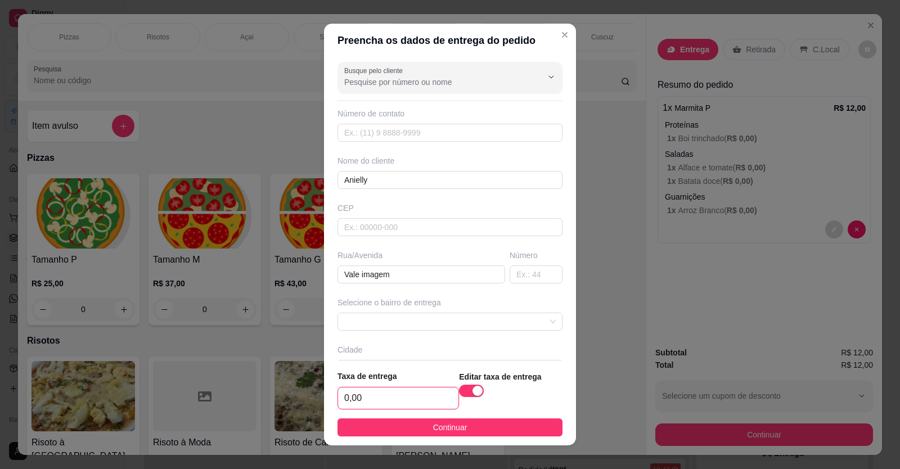
click at [345, 399] on input "0,00" at bounding box center [398, 398] width 120 height 21
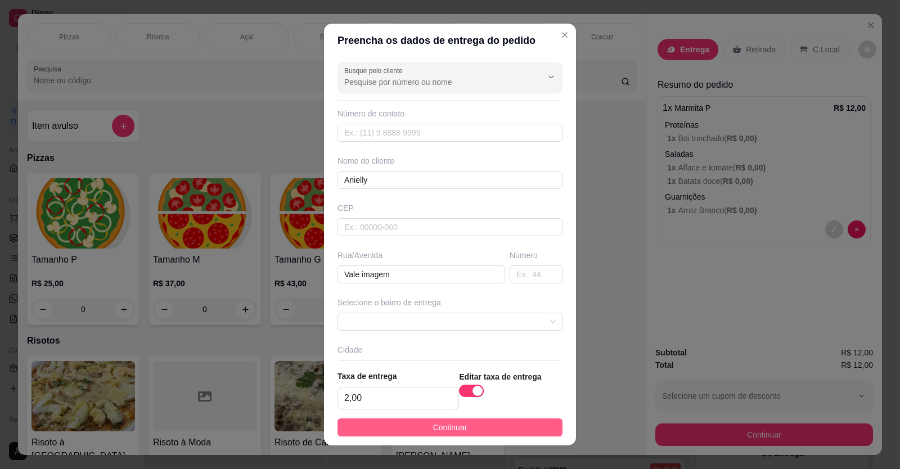
click at [420, 426] on button "Continuar" at bounding box center [450, 428] width 225 height 18
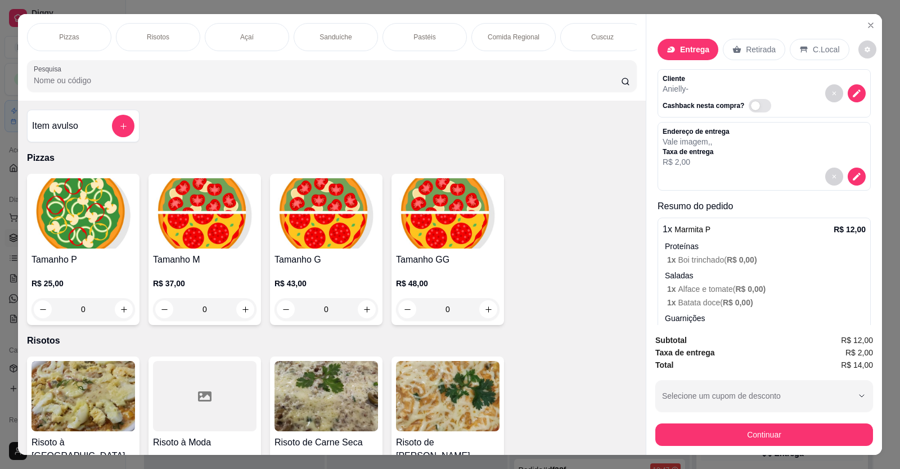
click at [738, 23] on div "Bebidas" at bounding box center [780, 37] width 84 height 28
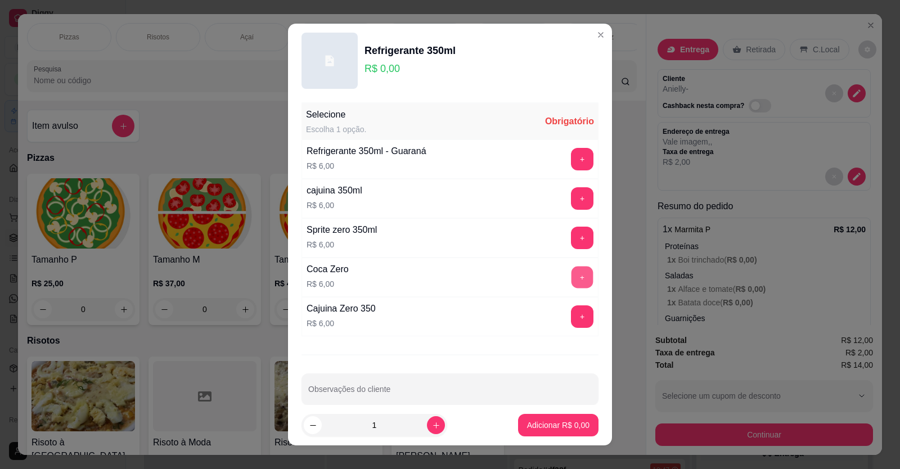
click at [572, 277] on button "+" at bounding box center [583, 277] width 22 height 22
click at [534, 424] on p "Adicionar R$ 6,00" at bounding box center [558, 425] width 61 height 11
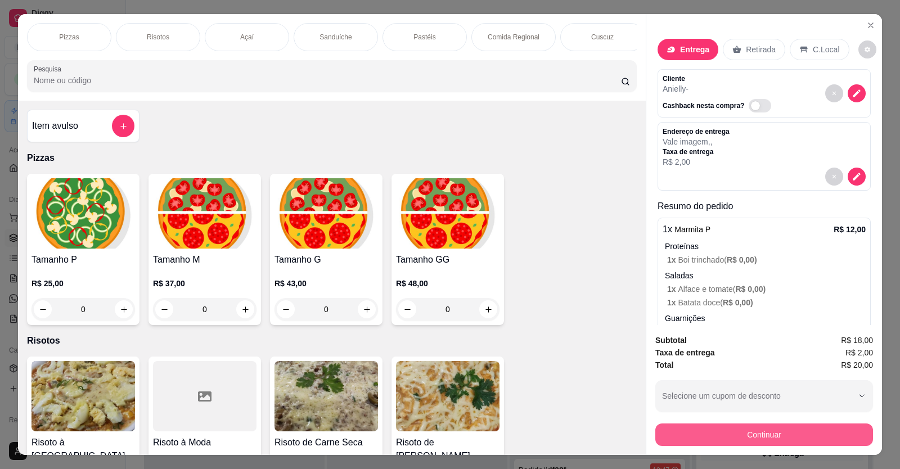
click at [728, 424] on button "Continuar" at bounding box center [764, 435] width 218 height 23
click at [779, 424] on button "Continuar" at bounding box center [764, 435] width 211 height 22
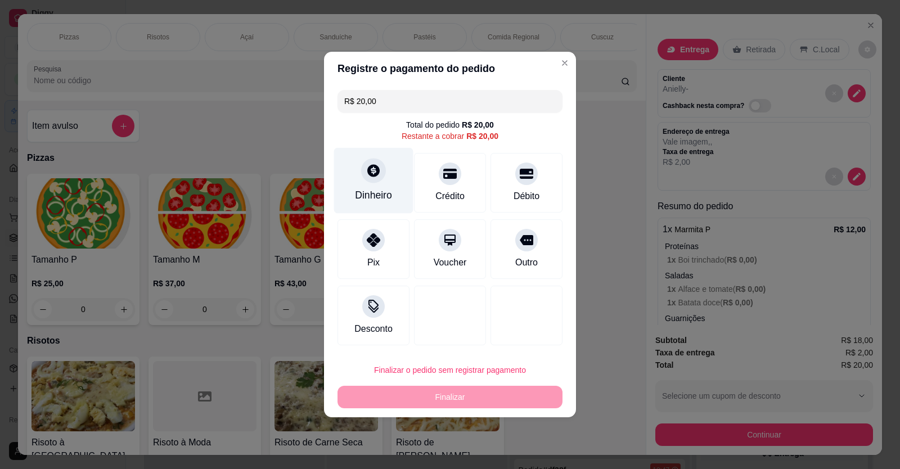
click at [371, 191] on div "Dinheiro" at bounding box center [373, 195] width 37 height 15
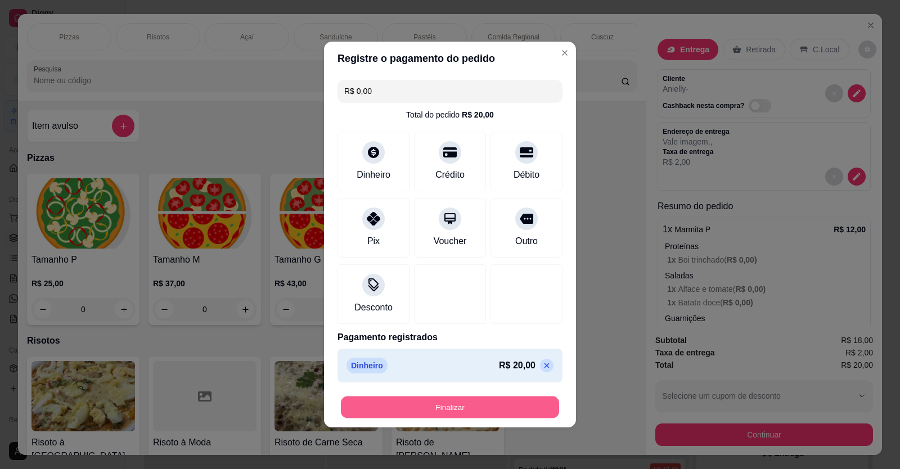
click at [491, 408] on button "Finalizar" at bounding box center [450, 408] width 218 height 22
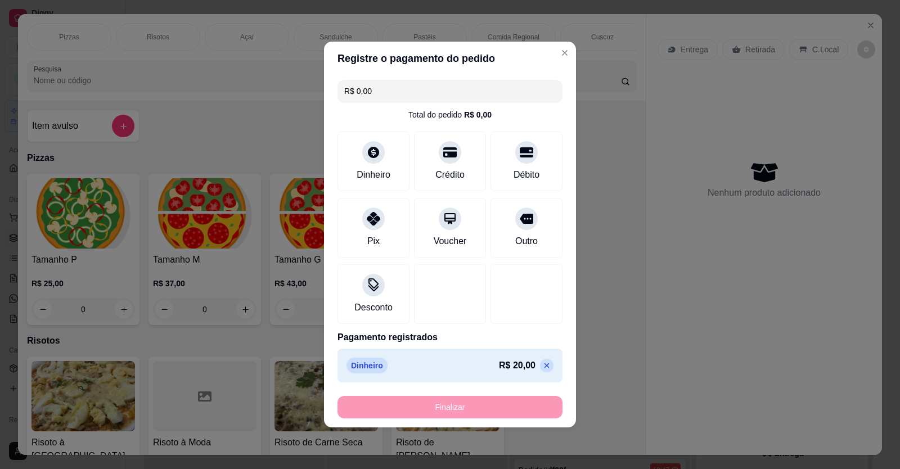
type input "-R$ 20,00"
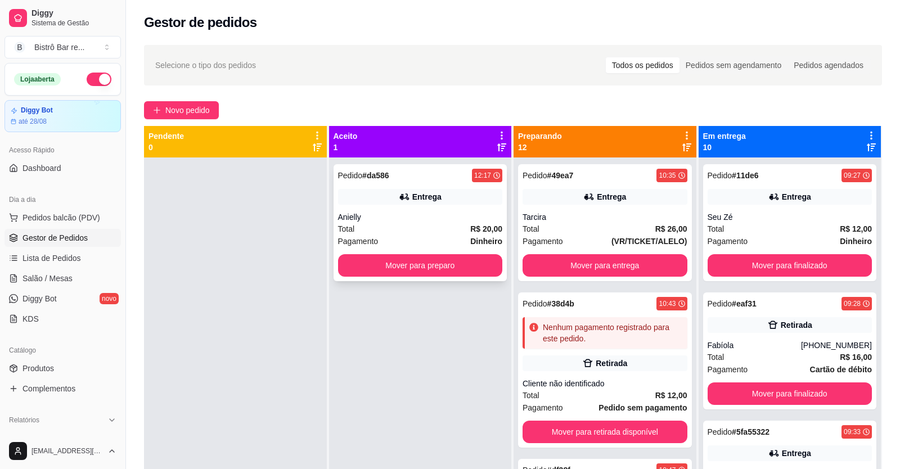
click at [352, 179] on span "Pedido" at bounding box center [350, 175] width 25 height 9
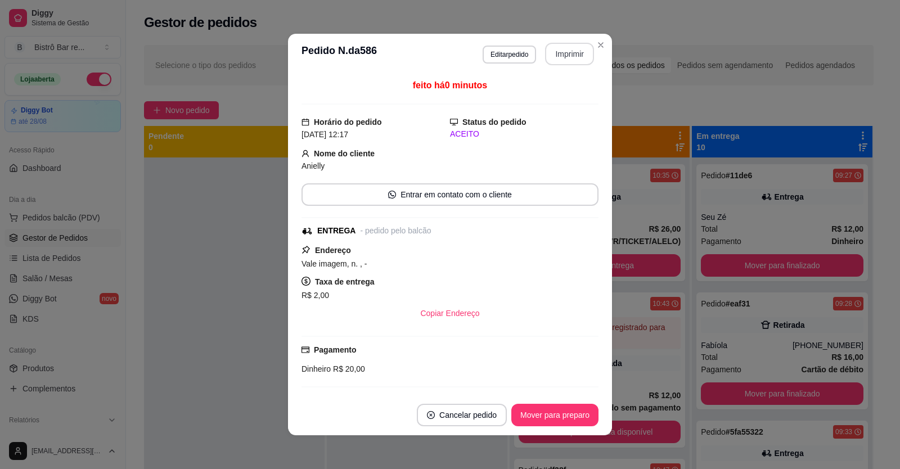
click at [560, 53] on button "Imprimir" at bounding box center [569, 54] width 49 height 23
click at [587, 411] on button "Mover para preparo" at bounding box center [554, 415] width 87 height 23
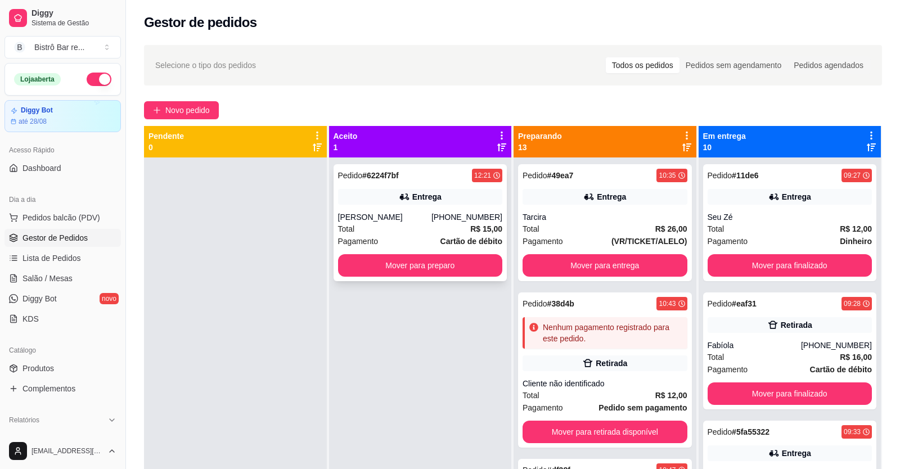
click at [367, 175] on strong "# 6224f7bf" at bounding box center [380, 175] width 37 height 9
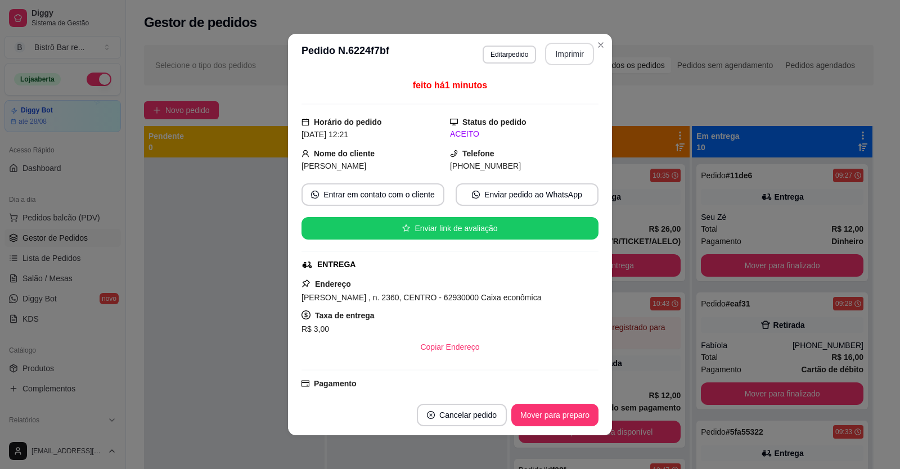
click at [568, 53] on button "Imprimir" at bounding box center [569, 54] width 49 height 23
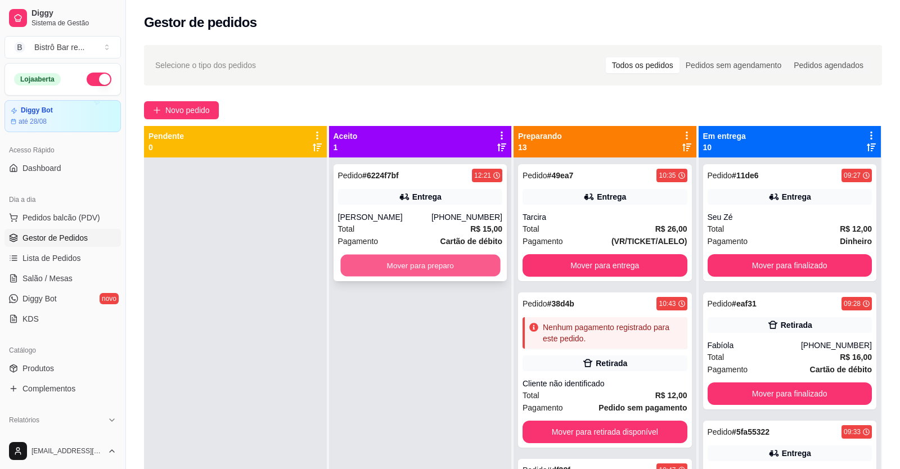
click at [383, 259] on button "Mover para preparo" at bounding box center [420, 266] width 160 height 22
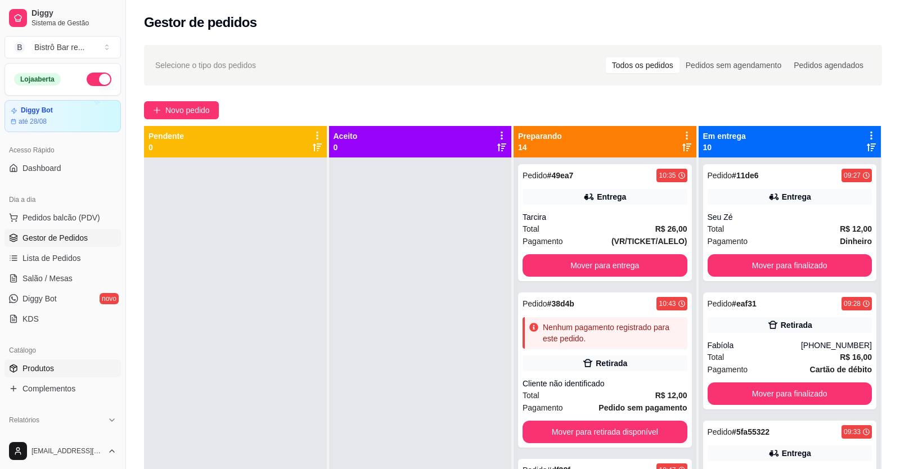
click at [47, 371] on span "Produtos" at bounding box center [39, 368] width 32 height 11
